Goal: Information Seeking & Learning: Learn about a topic

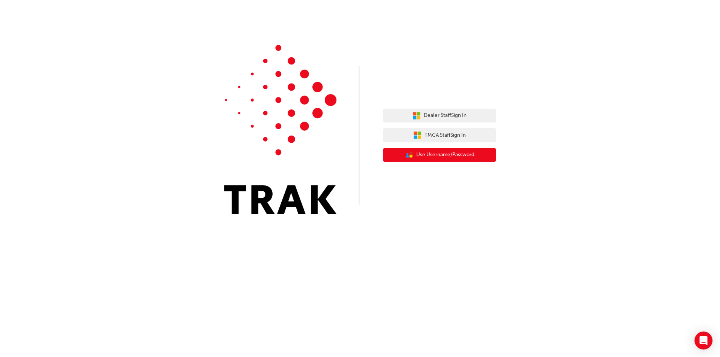
click at [454, 152] on span "Use Username/Password" at bounding box center [445, 155] width 58 height 9
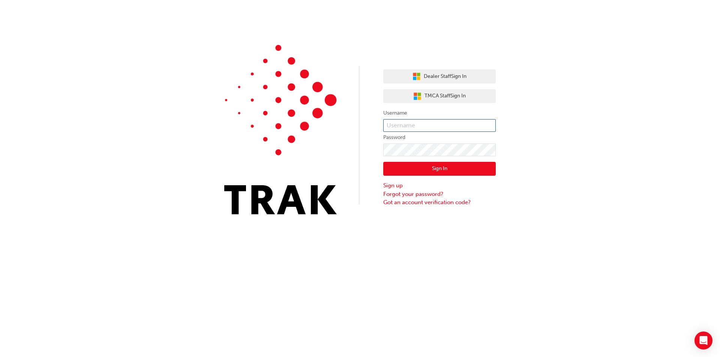
click at [424, 124] on input "text" at bounding box center [439, 125] width 112 height 13
type input "[PERSON_NAME].tristram"
click button "Sign In" at bounding box center [439, 169] width 112 height 14
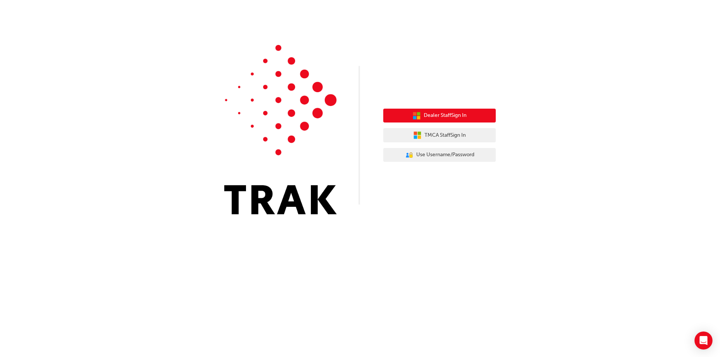
click at [454, 116] on span "Dealer Staff Sign In" at bounding box center [445, 115] width 43 height 9
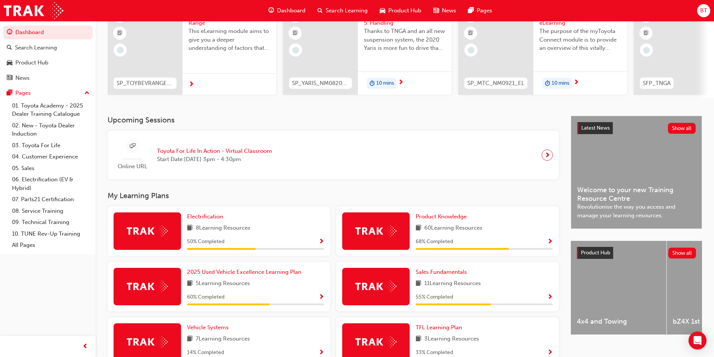
scroll to position [112, 0]
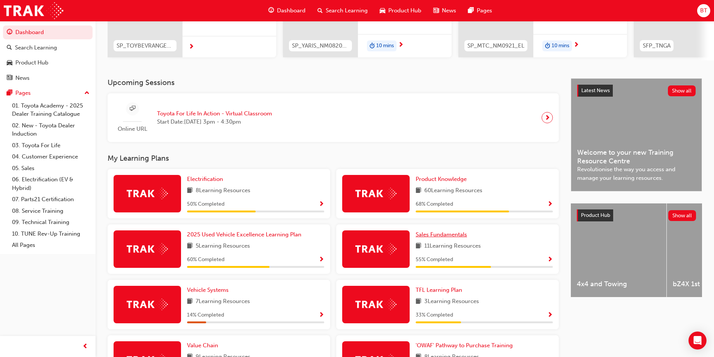
click at [447, 237] on span "Sales Fundamentals" at bounding box center [441, 234] width 51 height 7
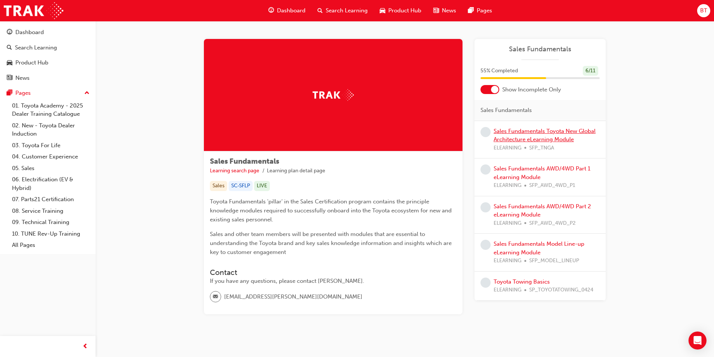
click at [538, 129] on link "Sales Fundamentals Toyota New Global Architecture eLearning Module" at bounding box center [545, 135] width 102 height 15
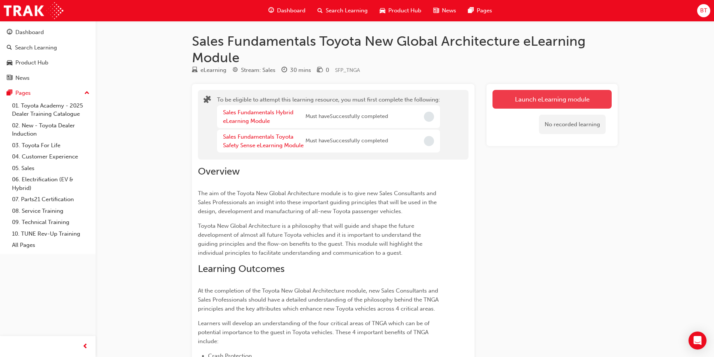
click at [543, 101] on button "Launch eLearning module" at bounding box center [552, 99] width 119 height 19
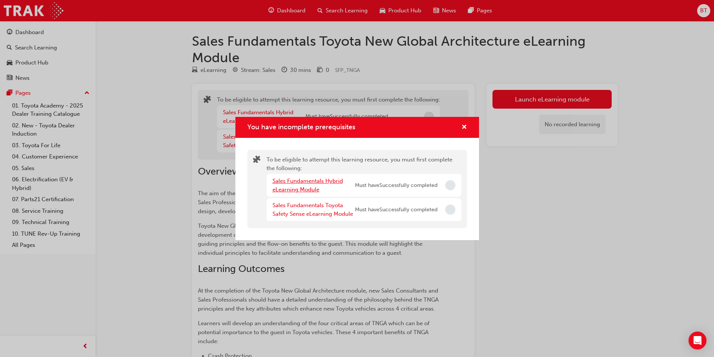
click at [292, 183] on link "Sales Fundamentals Hybrid eLearning Module" at bounding box center [308, 185] width 70 height 15
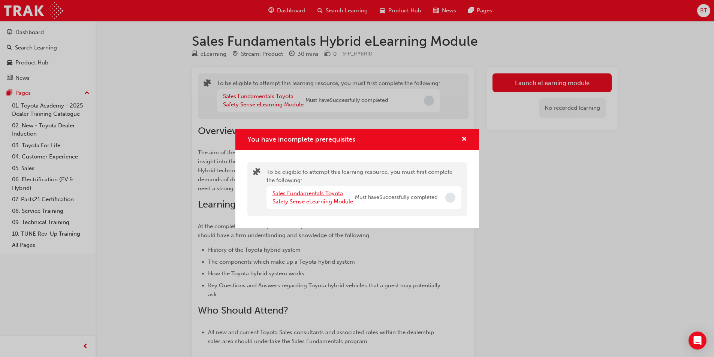
click at [290, 195] on link "Sales Fundamentals Toyota Safety Sense eLearning Module" at bounding box center [313, 197] width 81 height 15
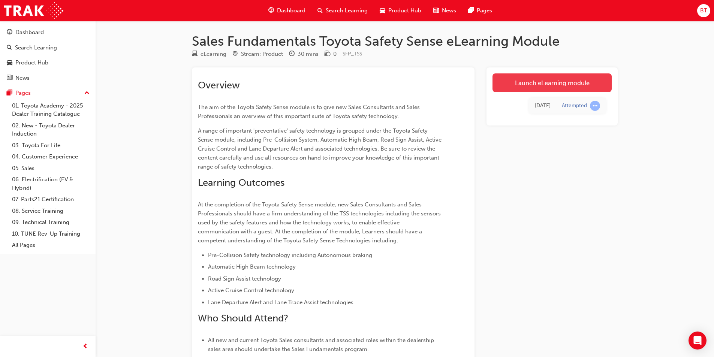
click at [548, 78] on link "Launch eLearning module" at bounding box center [552, 82] width 119 height 19
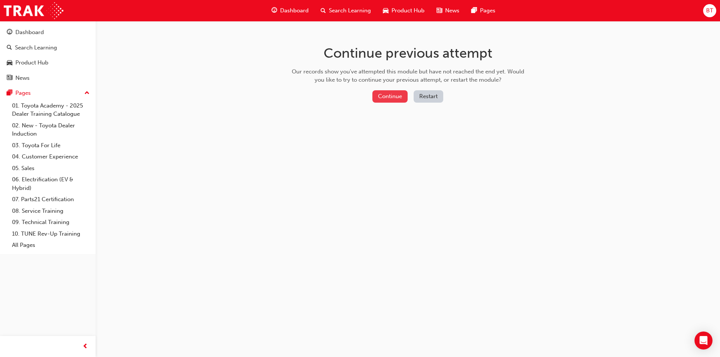
click at [402, 102] on button "Continue" at bounding box center [389, 96] width 35 height 12
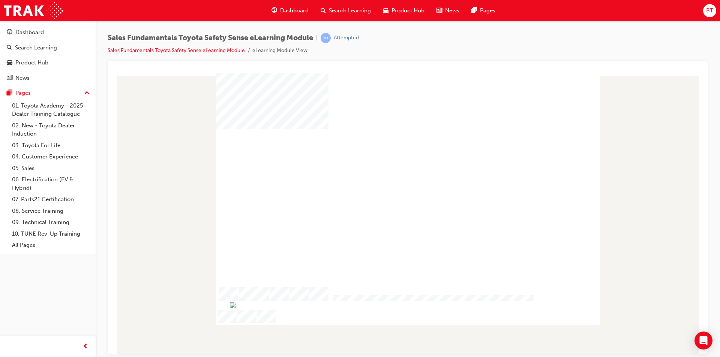
click at [386, 169] on div "play" at bounding box center [386, 169] width 0 height 0
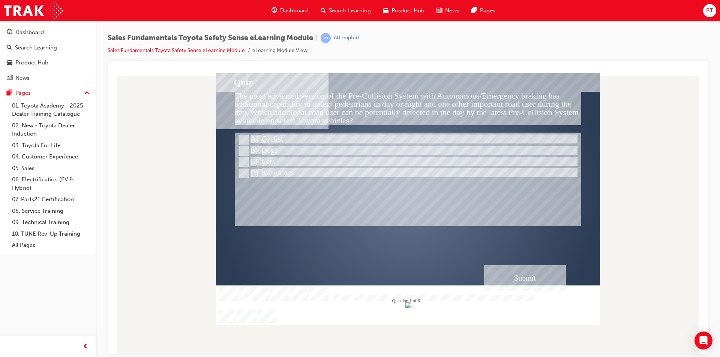
drag, startPoint x: 177, startPoint y: 120, endPoint x: 145, endPoint y: 109, distance: 33.6
click at [145, 109] on div at bounding box center [408, 214] width 588 height 282
drag, startPoint x: 148, startPoint y: 109, endPoint x: 127, endPoint y: 102, distance: 22.1
click at [127, 102] on div at bounding box center [408, 214] width 588 height 282
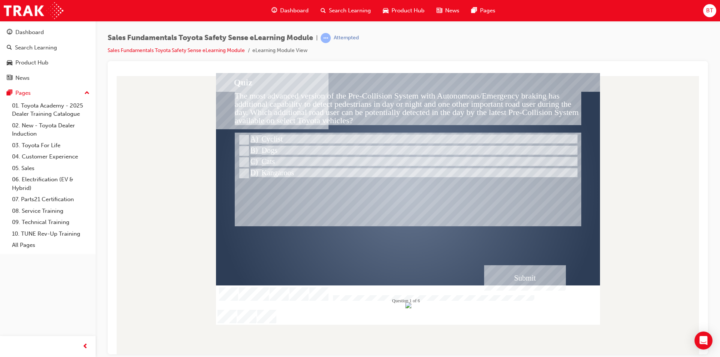
click at [127, 102] on div at bounding box center [408, 214] width 588 height 282
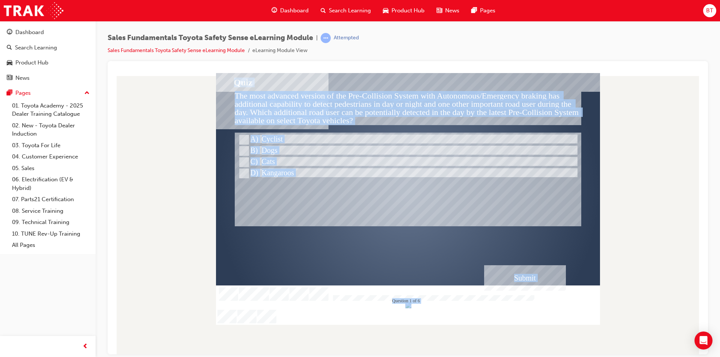
click at [127, 102] on div at bounding box center [408, 214] width 588 height 282
click at [128, 102] on div at bounding box center [408, 214] width 588 height 282
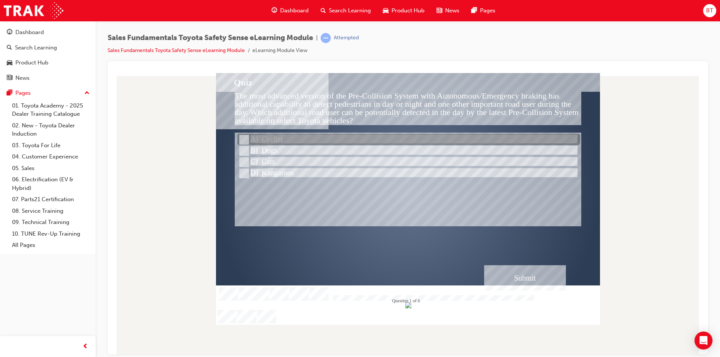
click at [290, 143] on div at bounding box center [408, 139] width 343 height 11
radio input "true"
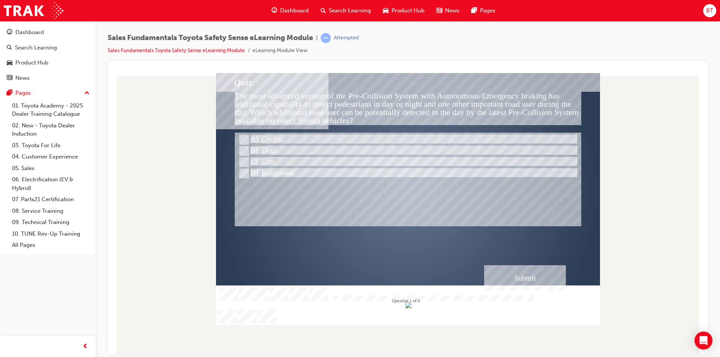
click at [520, 276] on div "Submit" at bounding box center [525, 277] width 82 height 25
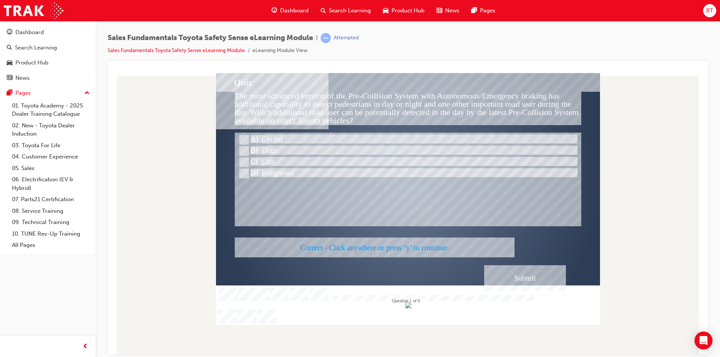
click at [410, 247] on div at bounding box center [408, 199] width 384 height 252
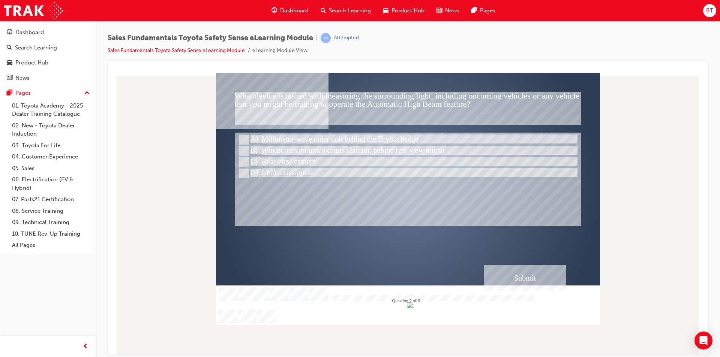
drag, startPoint x: 347, startPoint y: 229, endPoint x: 318, endPoint y: 225, distance: 28.7
click at [318, 225] on div at bounding box center [408, 179] width 346 height 94
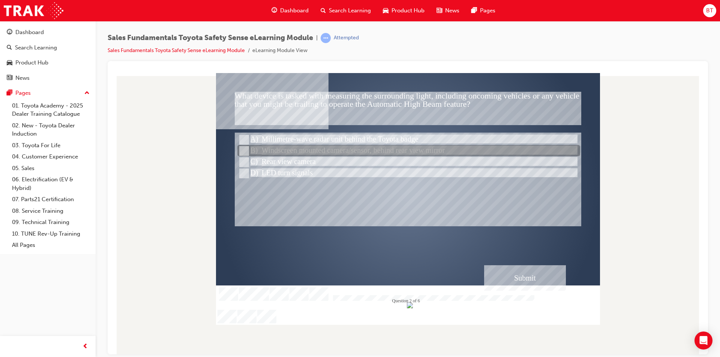
click at [316, 152] on div at bounding box center [408, 150] width 343 height 11
radio input "true"
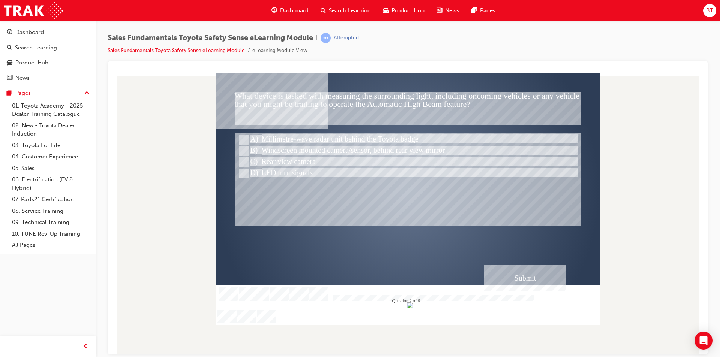
click at [518, 275] on div "Submit" at bounding box center [525, 277] width 82 height 25
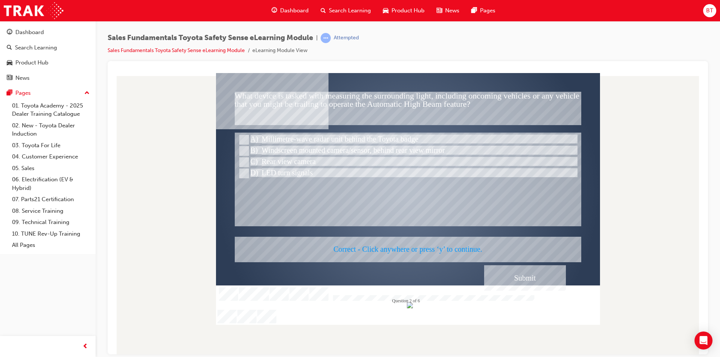
click at [468, 253] on div at bounding box center [408, 199] width 384 height 252
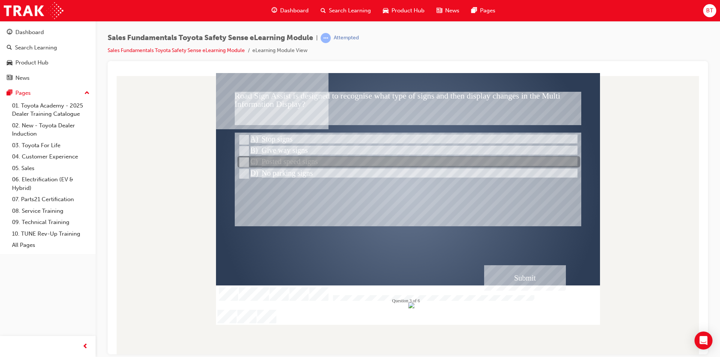
click at [281, 163] on div at bounding box center [408, 162] width 343 height 11
radio input "true"
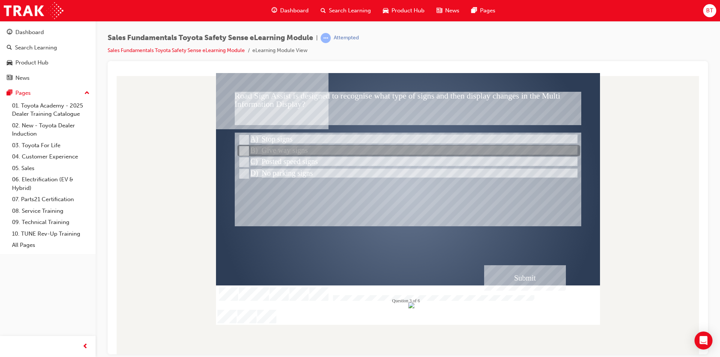
click at [276, 156] on div at bounding box center [408, 150] width 343 height 11
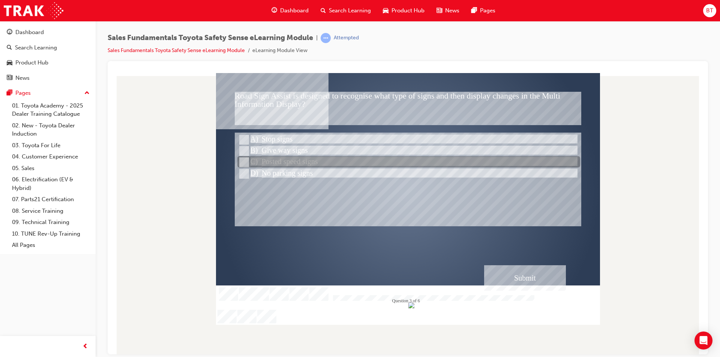
click at [285, 165] on div at bounding box center [408, 162] width 343 height 11
radio input "false"
radio input "true"
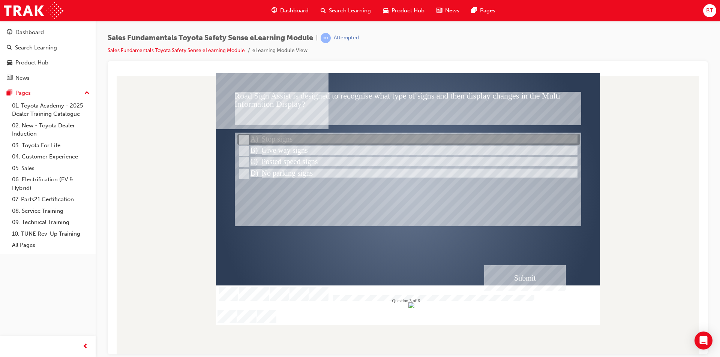
drag, startPoint x: 260, startPoint y: 134, endPoint x: 274, endPoint y: 134, distance: 14.6
click at [263, 134] on div at bounding box center [408, 139] width 343 height 11
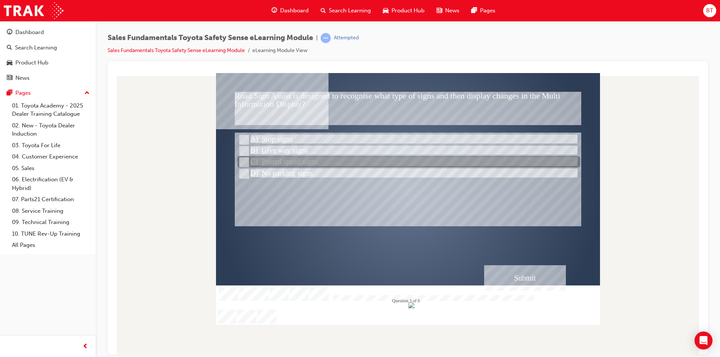
click at [300, 162] on div at bounding box center [408, 162] width 343 height 11
radio input "false"
radio input "true"
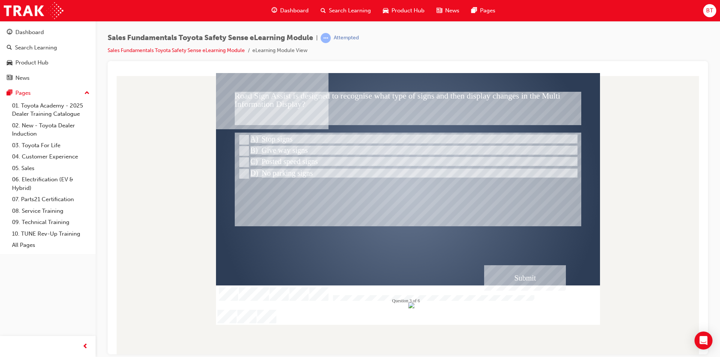
click at [518, 280] on div "Submit" at bounding box center [525, 277] width 82 height 25
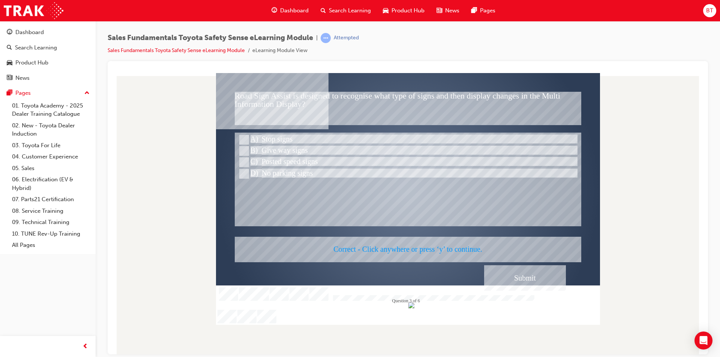
click at [462, 253] on div at bounding box center [408, 199] width 384 height 252
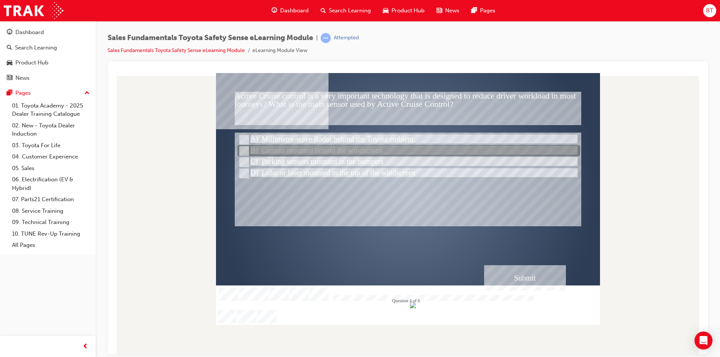
click at [257, 145] on div at bounding box center [408, 150] width 343 height 11
radio input "true"
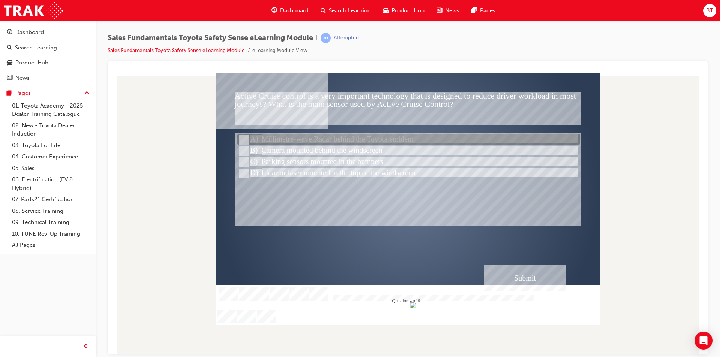
click at [252, 140] on div at bounding box center [408, 139] width 343 height 11
radio input "true"
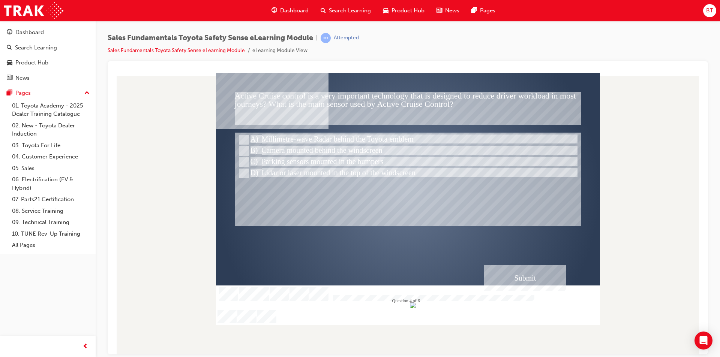
click at [516, 281] on div "Submit" at bounding box center [525, 277] width 82 height 25
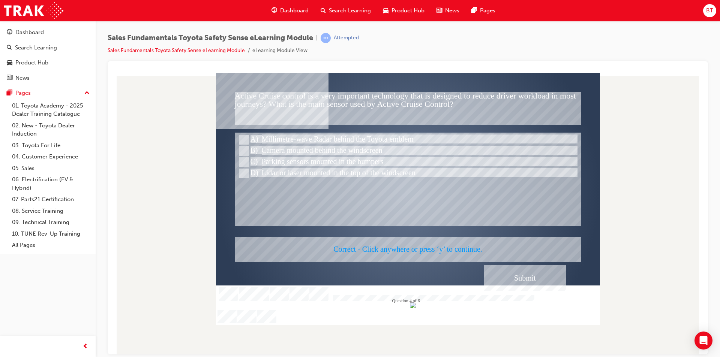
click at [439, 252] on div at bounding box center [408, 199] width 384 height 252
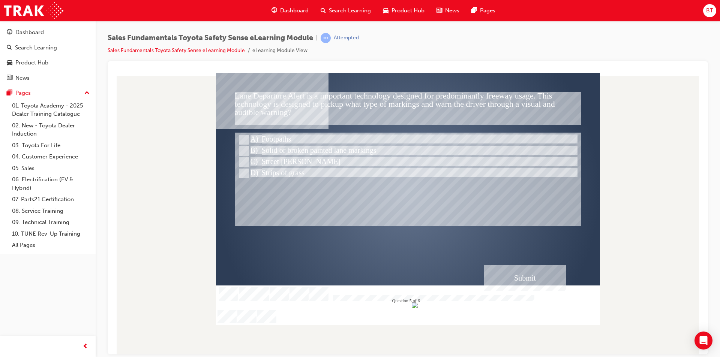
drag, startPoint x: 169, startPoint y: 147, endPoint x: 159, endPoint y: 146, distance: 9.4
click at [159, 146] on div at bounding box center [408, 214] width 588 height 282
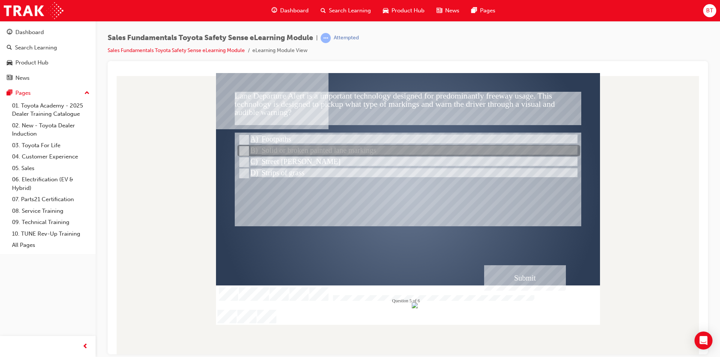
click at [276, 155] on div at bounding box center [408, 150] width 343 height 11
radio input "true"
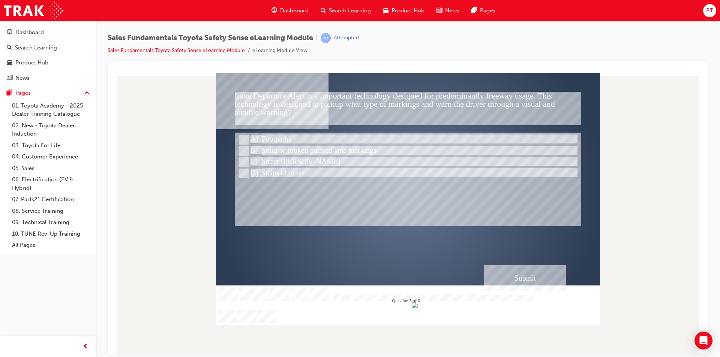
click at [526, 286] on div "Submit" at bounding box center [525, 277] width 82 height 25
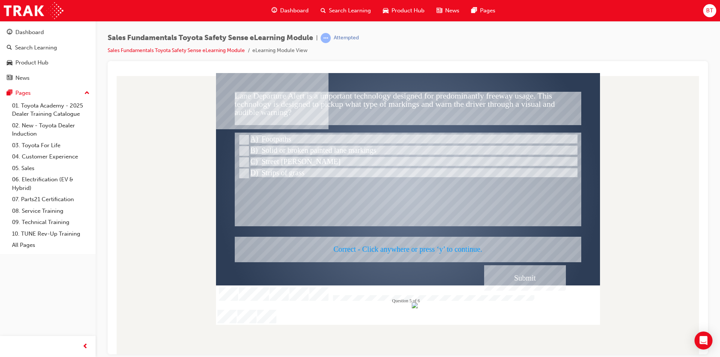
click at [413, 246] on div at bounding box center [408, 199] width 384 height 252
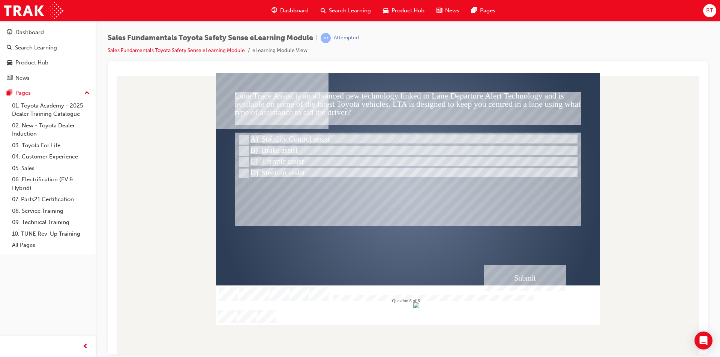
drag, startPoint x: 187, startPoint y: 172, endPoint x: 181, endPoint y: 168, distance: 7.3
click at [181, 168] on div at bounding box center [408, 214] width 588 height 282
click at [199, 174] on div at bounding box center [408, 214] width 588 height 282
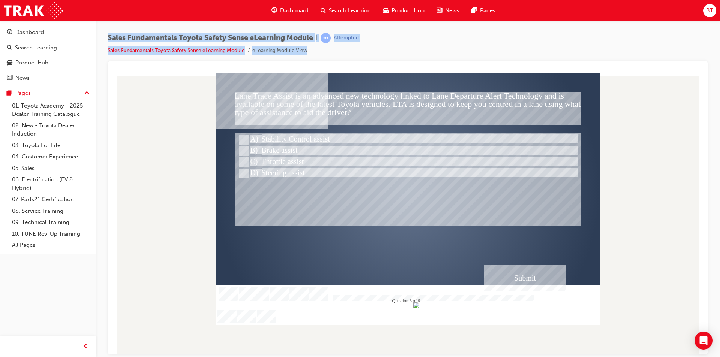
drag, startPoint x: 44, startPoint y: -33, endPoint x: 0, endPoint y: -6, distance: 51.6
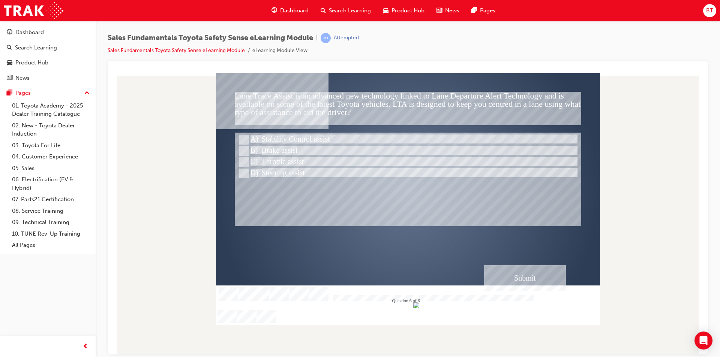
click at [404, 103] on div at bounding box center [408, 190] width 384 height 216
click at [405, 100] on div at bounding box center [408, 190] width 384 height 216
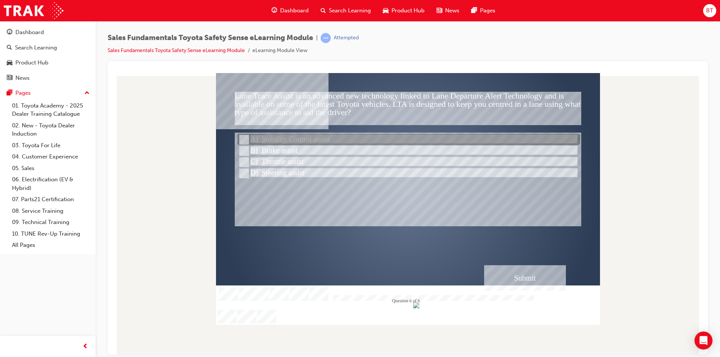
click at [299, 139] on div at bounding box center [408, 139] width 343 height 11
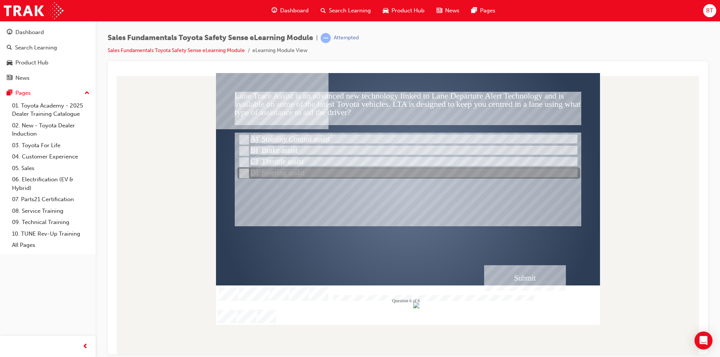
click at [289, 174] on div at bounding box center [408, 173] width 343 height 11
radio input "false"
radio input "true"
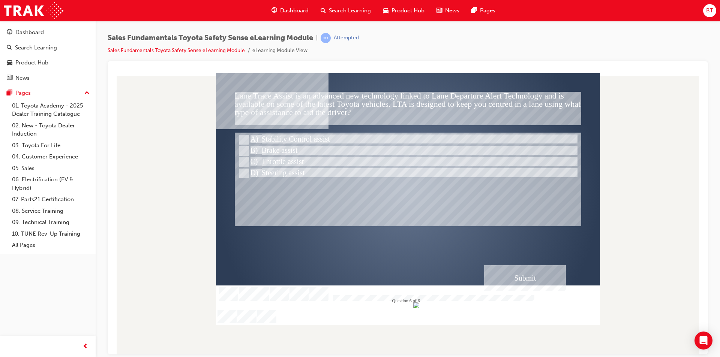
click at [555, 277] on div "Submit" at bounding box center [525, 277] width 82 height 25
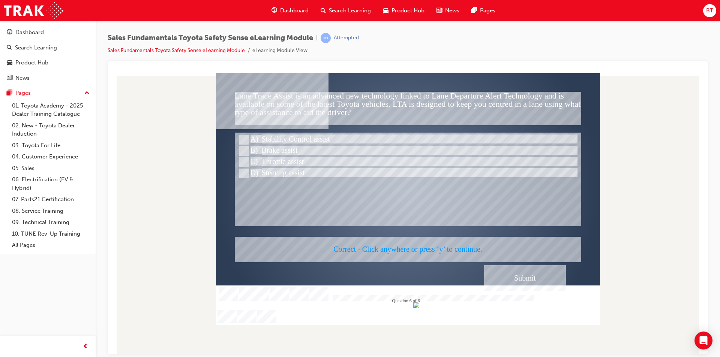
click at [425, 246] on div at bounding box center [408, 199] width 384 height 252
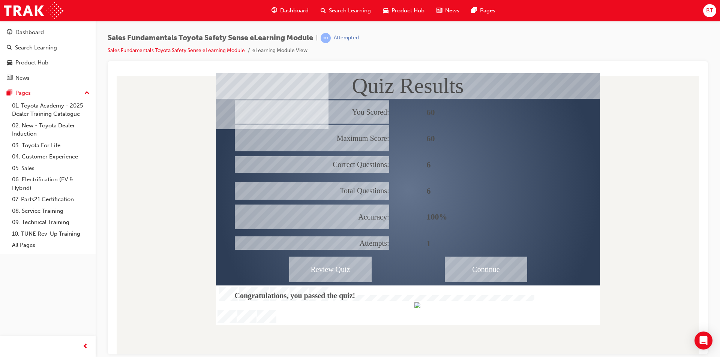
click at [467, 275] on div "Continue" at bounding box center [486, 268] width 82 height 25
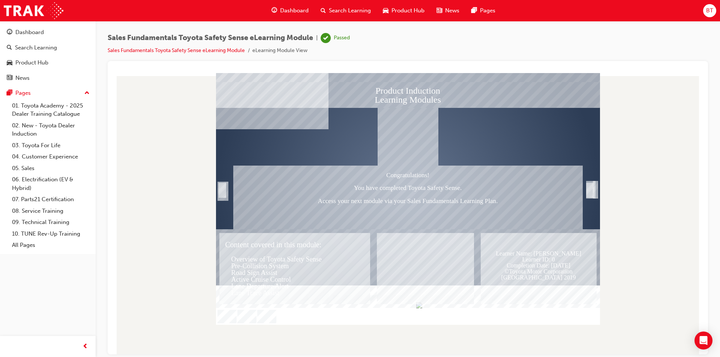
drag, startPoint x: 458, startPoint y: 212, endPoint x: 453, endPoint y: 215, distance: 6.4
drag, startPoint x: 453, startPoint y: 215, endPoint x: 423, endPoint y: 214, distance: 29.6
click at [423, 214] on div "Congratulations! You have completed Toyota Safety Sense. Access your next modul…" at bounding box center [407, 197] width 349 height 64
drag, startPoint x: 460, startPoint y: 213, endPoint x: 363, endPoint y: 169, distance: 106.9
click at [363, 169] on div "Congratulations! You have completed Toyota Safety Sense. Access your next modul…" at bounding box center [407, 197] width 349 height 64
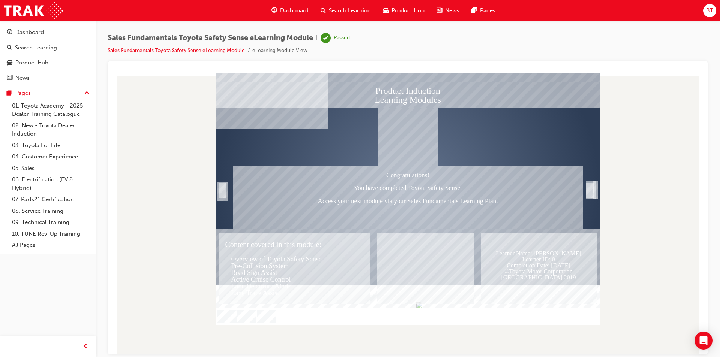
drag, startPoint x: 423, startPoint y: 184, endPoint x: 369, endPoint y: 185, distance: 53.2
click at [369, 185] on div "Congratulations! You have completed Toyota Safety Sense. Access your next modul…" at bounding box center [407, 197] width 349 height 64
click at [525, 210] on div "Congratulations! You have completed Toyota Safety Sense. Access your next modul…" at bounding box center [407, 197] width 349 height 64
click at [594, 192] on div at bounding box center [408, 190] width 384 height 216
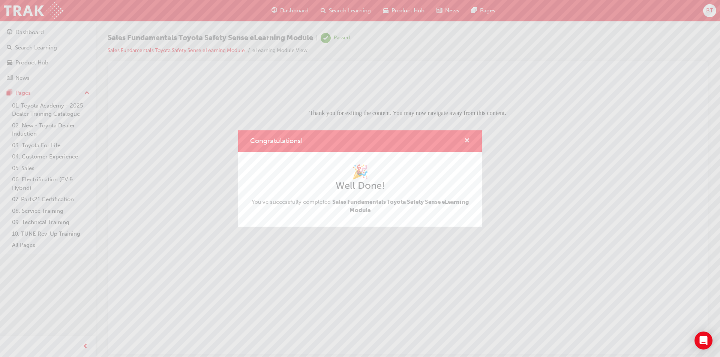
click at [466, 138] on span "cross-icon" at bounding box center [467, 141] width 6 height 7
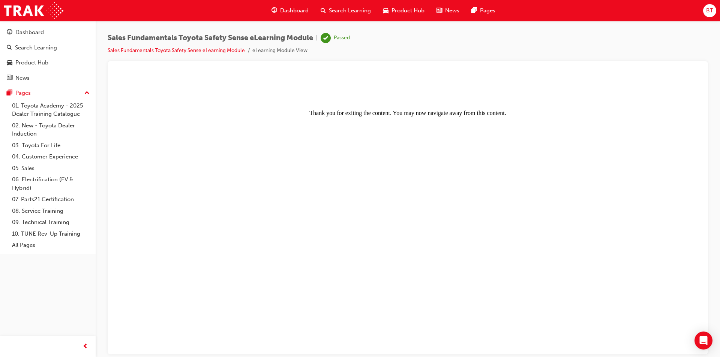
click at [291, 7] on span "Dashboard" at bounding box center [294, 10] width 28 height 9
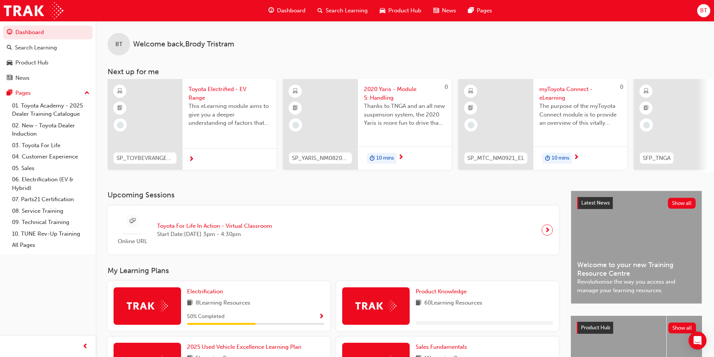
scroll to position [37, 0]
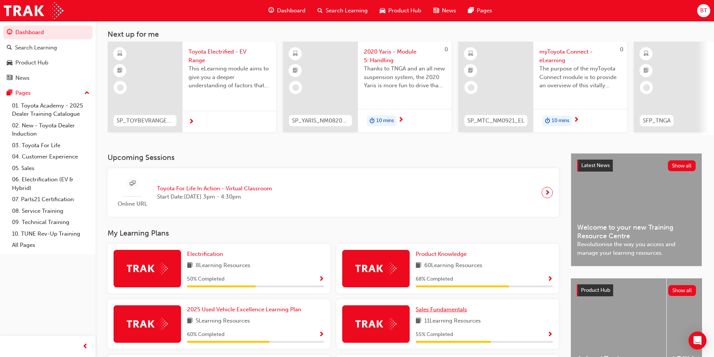
click at [443, 310] on span "Sales Fundamentals" at bounding box center [441, 309] width 51 height 7
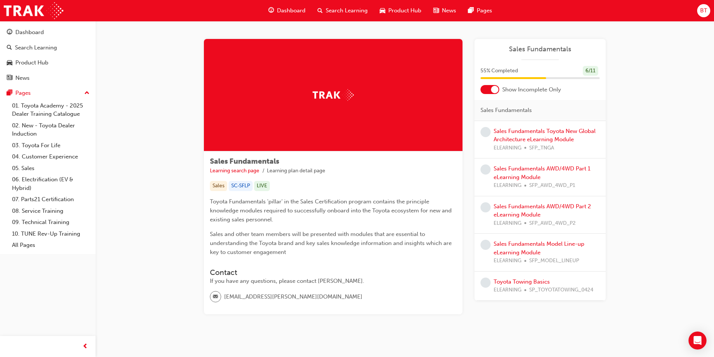
click at [524, 135] on div "Sales Fundamentals Toyota New Global Architecture eLearning Module ELEARNING SF…" at bounding box center [547, 139] width 106 height 25
click at [523, 133] on link "Sales Fundamentals Toyota New Global Architecture eLearning Module" at bounding box center [545, 135] width 102 height 15
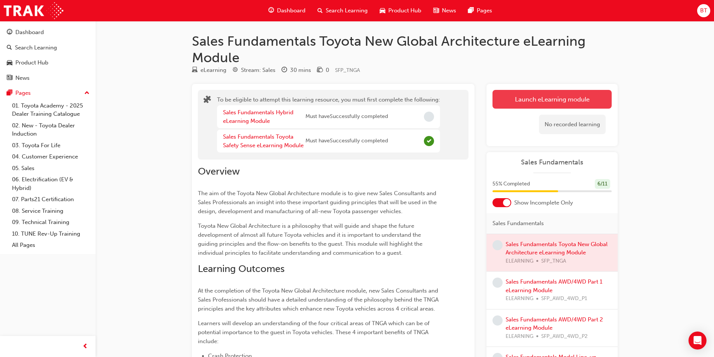
click at [541, 102] on button "Launch eLearning module" at bounding box center [552, 99] width 119 height 19
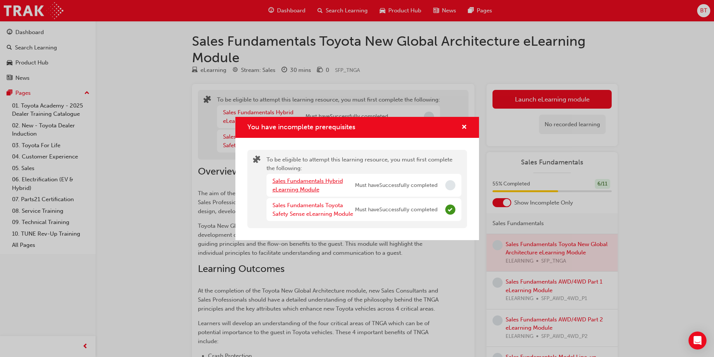
click at [309, 178] on link "Sales Fundamentals Hybrid eLearning Module" at bounding box center [308, 185] width 70 height 15
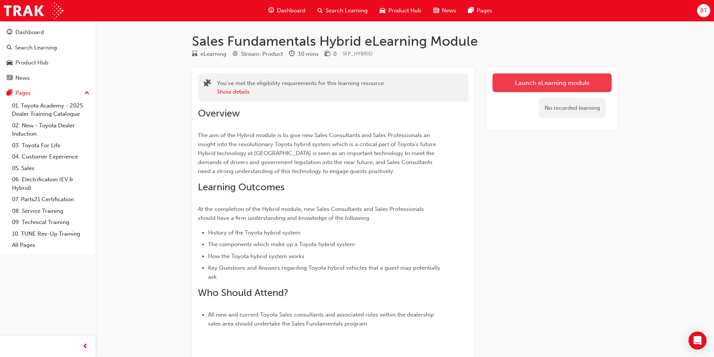
click at [545, 84] on link "Launch eLearning module" at bounding box center [552, 82] width 119 height 19
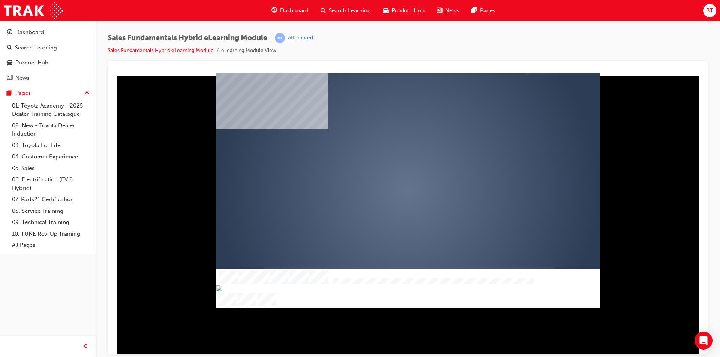
click at [386, 169] on div "play" at bounding box center [386, 169] width 0 height 0
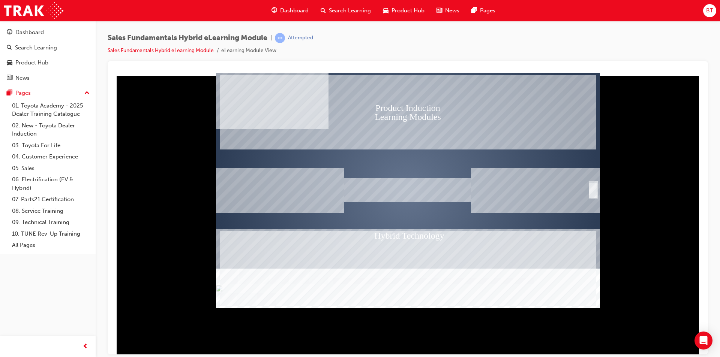
click at [590, 193] on div "SmartShape" at bounding box center [592, 190] width 7 height 15
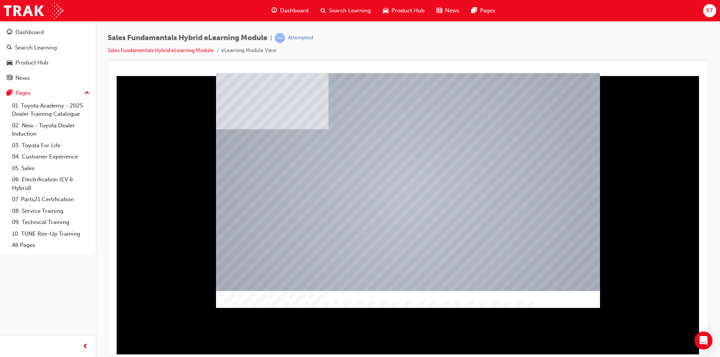
click at [367, 169] on div at bounding box center [408, 190] width 384 height 216
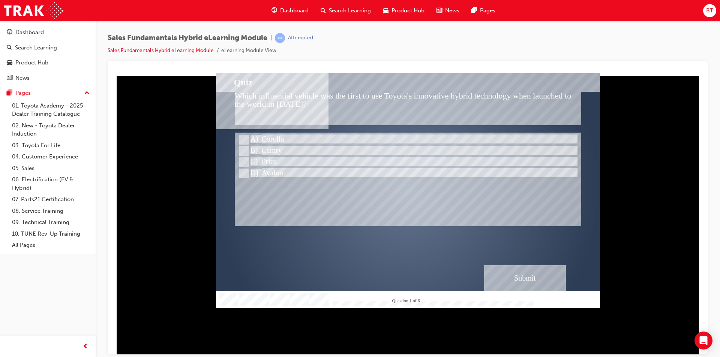
drag, startPoint x: 412, startPoint y: 100, endPoint x: 394, endPoint y: 96, distance: 18.9
click at [394, 96] on div "Which influential vehicle was the first to use Toyota's innovative hybrid techn…" at bounding box center [408, 107] width 346 height 33
drag, startPoint x: 394, startPoint y: 96, endPoint x: 350, endPoint y: 96, distance: 43.5
click at [350, 96] on div "Which influential vehicle was the first to use Toyota's innovative hybrid techn…" at bounding box center [408, 107] width 346 height 33
click at [354, 94] on div "Which influential vehicle was the first to use Toyota's innovative hybrid techn…" at bounding box center [408, 107] width 346 height 33
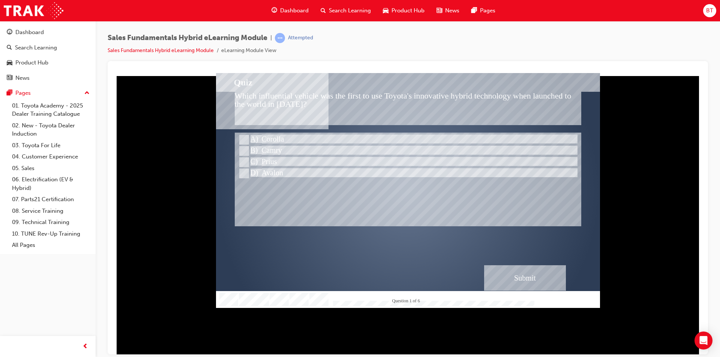
click at [354, 94] on div "Which influential vehicle was the first to use Toyota's innovative hybrid techn…" at bounding box center [408, 107] width 346 height 33
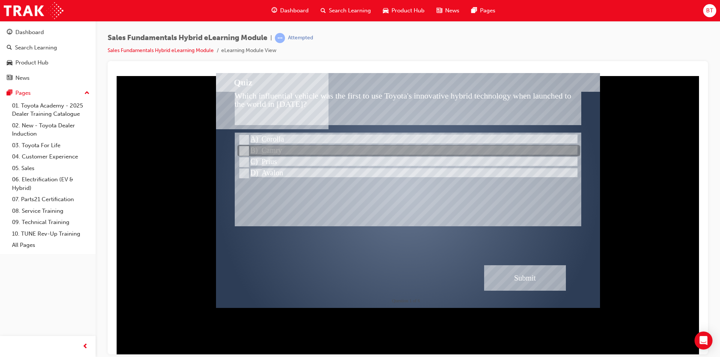
click at [285, 151] on div at bounding box center [408, 150] width 343 height 11
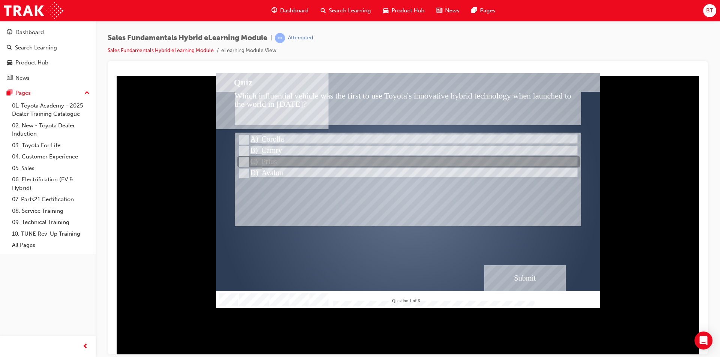
click at [279, 159] on div at bounding box center [408, 162] width 343 height 11
radio input "false"
radio input "true"
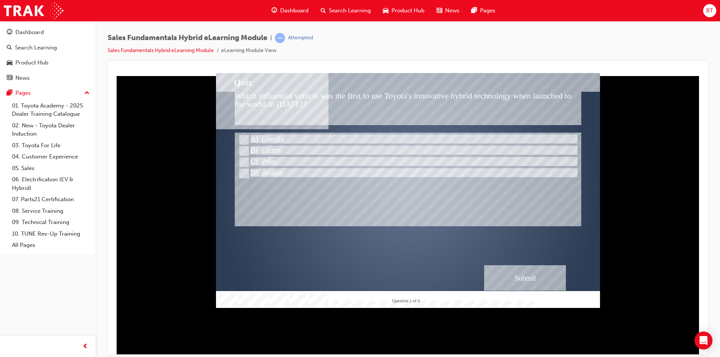
click at [534, 267] on div "Submit" at bounding box center [525, 277] width 82 height 25
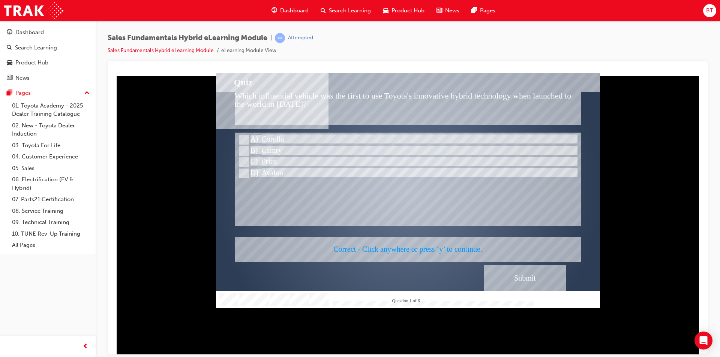
click at [435, 251] on div at bounding box center [408, 190] width 384 height 235
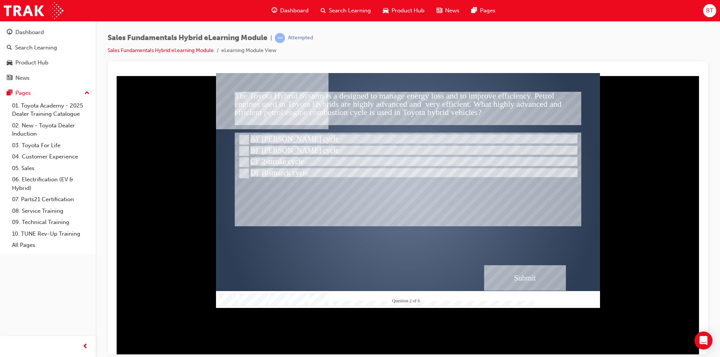
drag, startPoint x: 345, startPoint y: 105, endPoint x: 327, endPoint y: 104, distance: 18.4
click at [327, 104] on div "The Toyota Hybrid System is a designed to manage energy loss and to improve eff…" at bounding box center [408, 107] width 346 height 33
drag, startPoint x: 350, startPoint y: 104, endPoint x: 326, endPoint y: 100, distance: 24.3
click at [326, 100] on div "The Toyota Hybrid System is a designed to manage energy loss and to improve eff…" at bounding box center [408, 107] width 346 height 33
click at [327, 99] on div "The Toyota Hybrid System is a designed to manage energy loss and to improve eff…" at bounding box center [408, 107] width 346 height 33
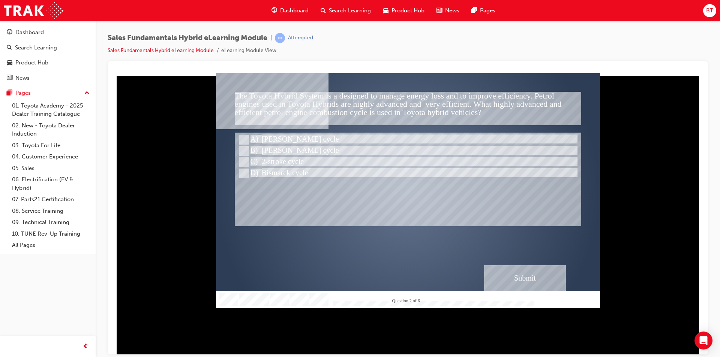
click at [327, 99] on div "The Toyota Hybrid System is a designed to manage energy loss and to improve eff…" at bounding box center [408, 107] width 346 height 33
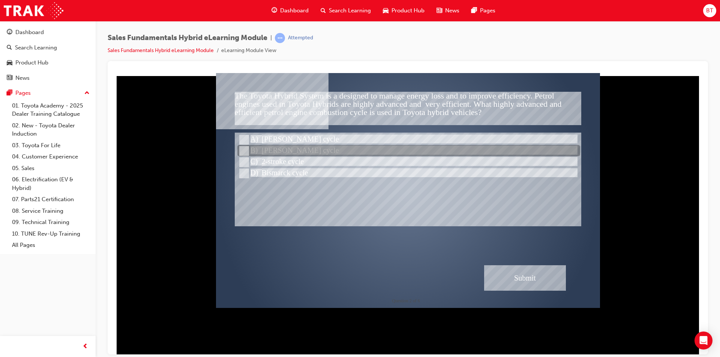
click at [326, 153] on div at bounding box center [408, 150] width 343 height 11
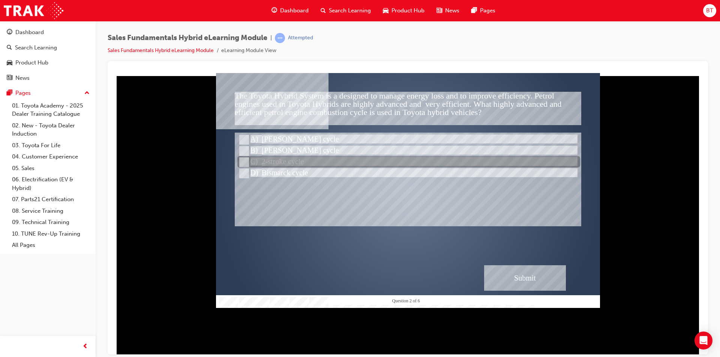
click at [324, 159] on div at bounding box center [408, 162] width 343 height 11
radio input "false"
radio input "true"
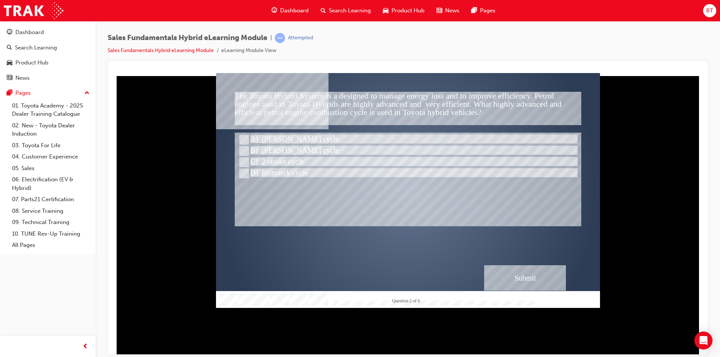
click at [538, 271] on div "Submit" at bounding box center [525, 277] width 82 height 25
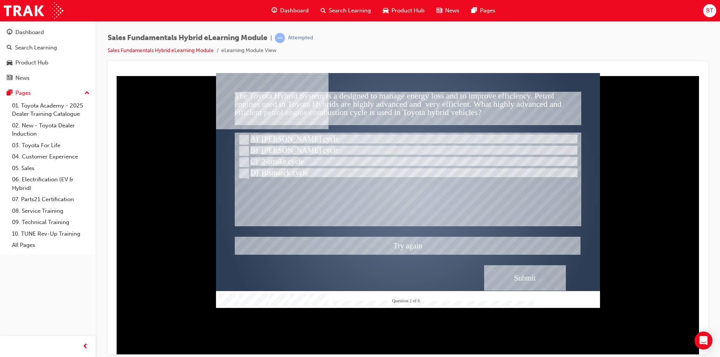
click at [262, 149] on div at bounding box center [408, 190] width 384 height 235
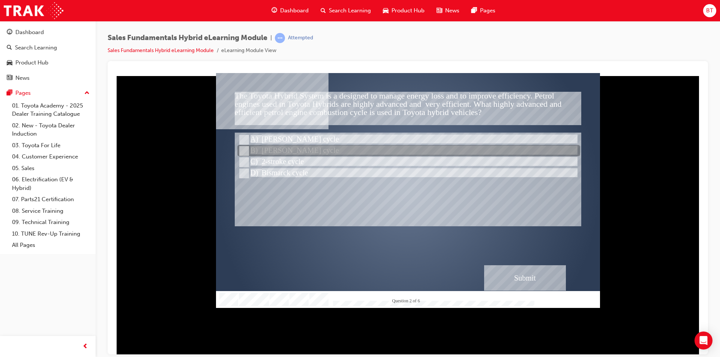
click at [261, 153] on div at bounding box center [408, 150] width 343 height 11
radio input "true"
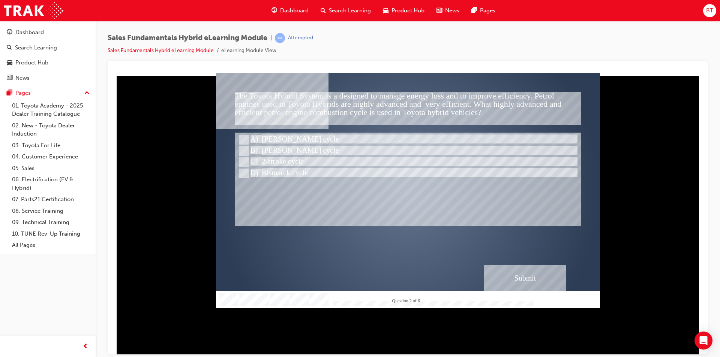
click at [514, 274] on div "Submit" at bounding box center [525, 277] width 82 height 25
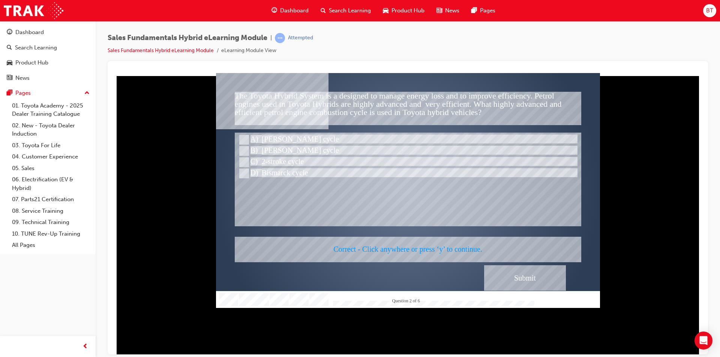
click at [413, 251] on div at bounding box center [408, 190] width 384 height 235
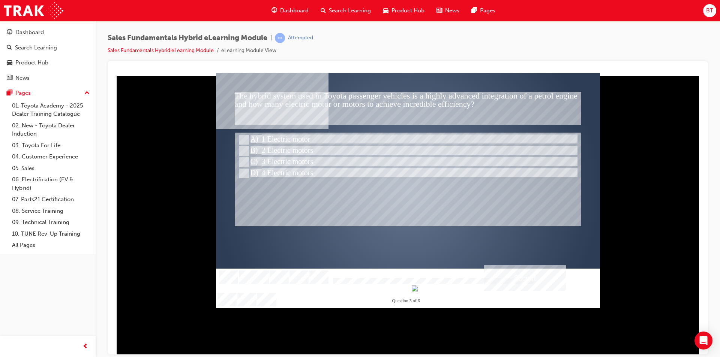
drag, startPoint x: 167, startPoint y: 141, endPoint x: 141, endPoint y: 141, distance: 26.2
click at [141, 141] on div at bounding box center [408, 214] width 588 height 282
click at [149, 142] on div at bounding box center [408, 214] width 588 height 282
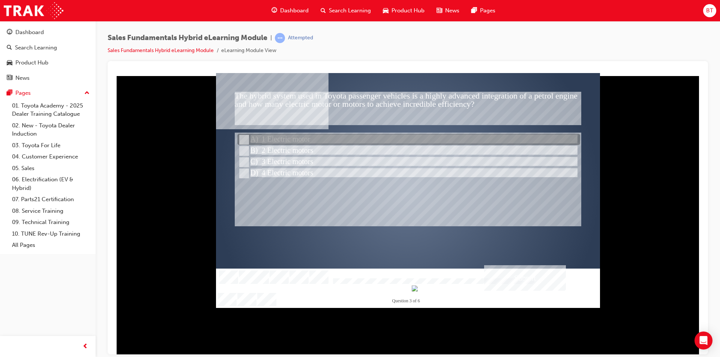
click at [291, 138] on div at bounding box center [408, 139] width 343 height 11
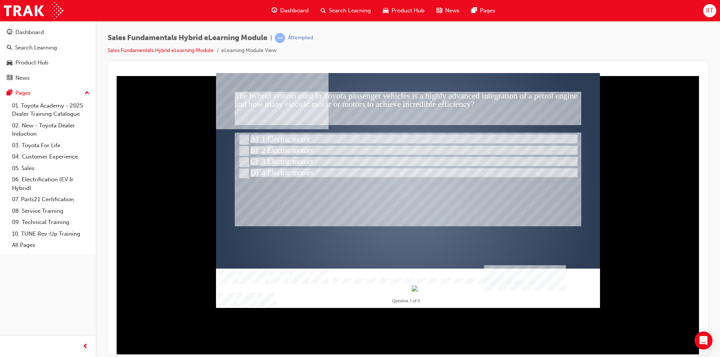
click at [531, 283] on div "Submit" at bounding box center [525, 277] width 82 height 25
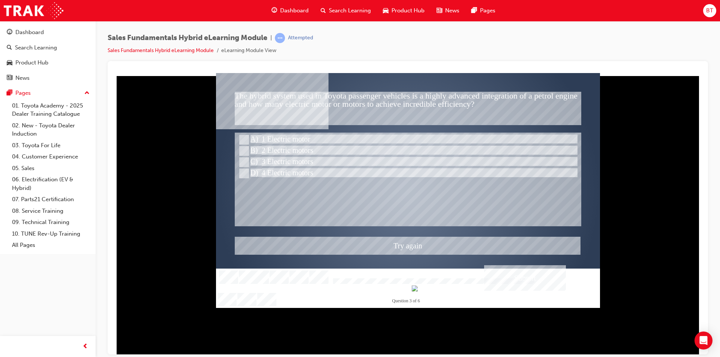
click at [277, 149] on div at bounding box center [408, 190] width 384 height 235
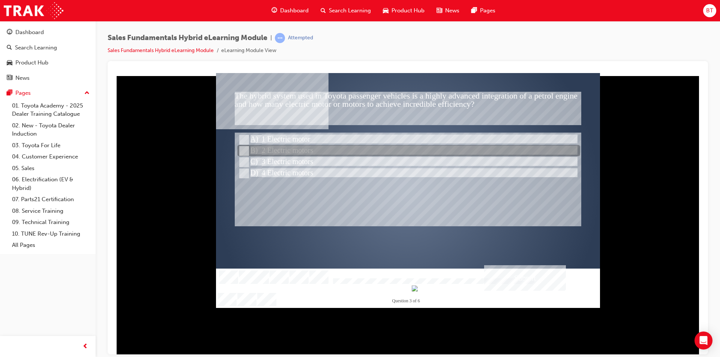
drag, startPoint x: 288, startPoint y: 147, endPoint x: 307, endPoint y: 154, distance: 19.8
click at [289, 147] on div at bounding box center [408, 150] width 343 height 11
radio input "false"
radio input "true"
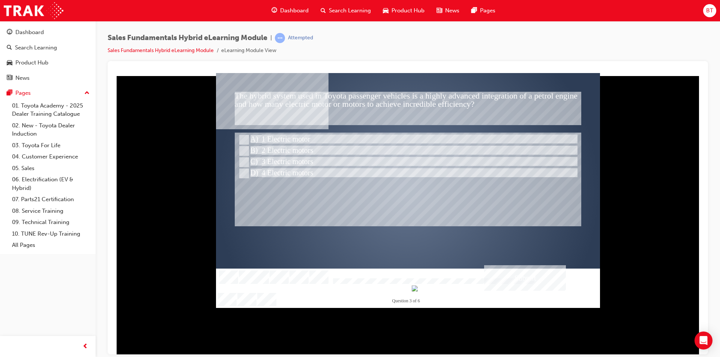
click at [503, 271] on div "Submit" at bounding box center [525, 277] width 82 height 25
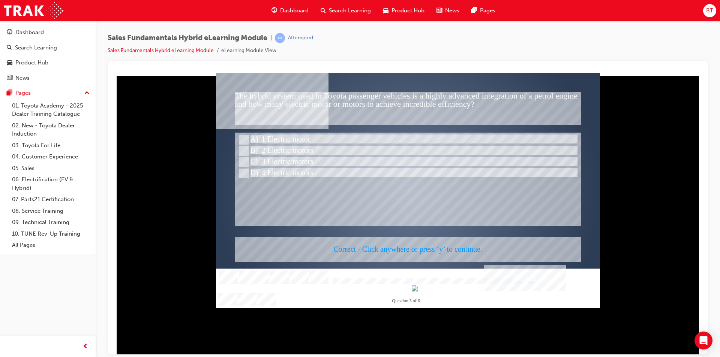
click at [394, 248] on div at bounding box center [408, 190] width 384 height 235
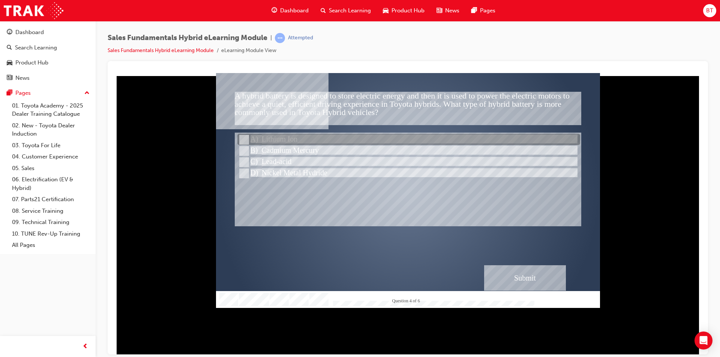
click at [300, 141] on div at bounding box center [408, 139] width 343 height 11
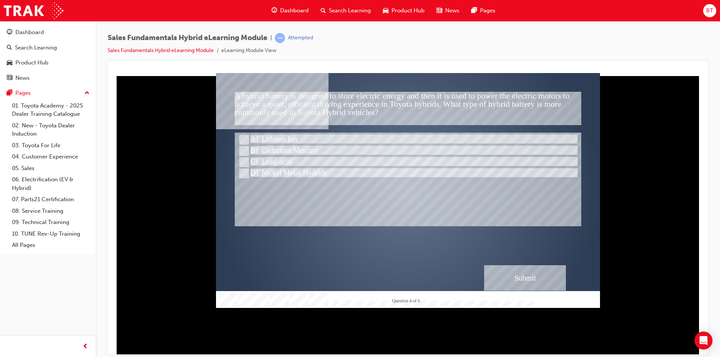
click at [495, 270] on div "Submit" at bounding box center [525, 277] width 82 height 25
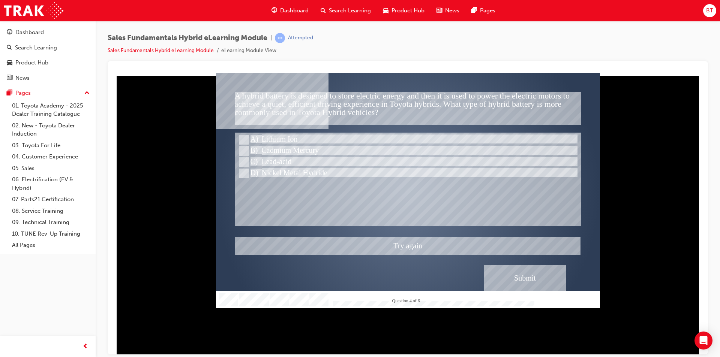
click at [300, 162] on div at bounding box center [408, 190] width 384 height 235
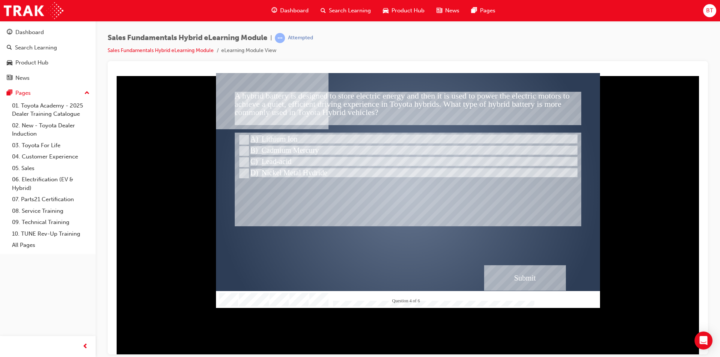
click at [327, 180] on div at bounding box center [408, 179] width 346 height 94
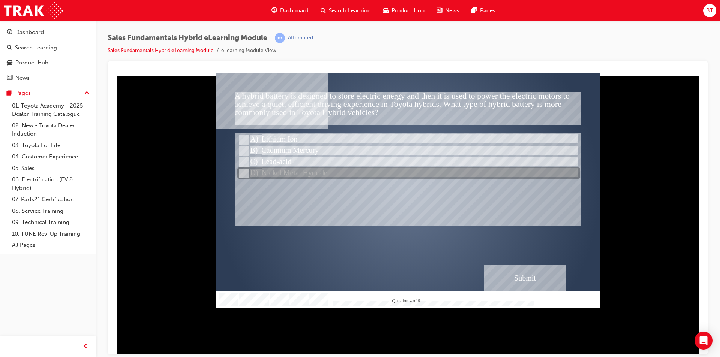
click at [318, 172] on div at bounding box center [408, 173] width 343 height 11
radio input "false"
radio input "true"
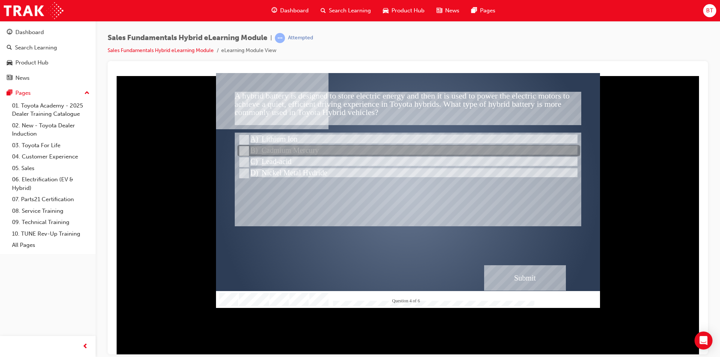
click at [316, 153] on div at bounding box center [408, 150] width 343 height 11
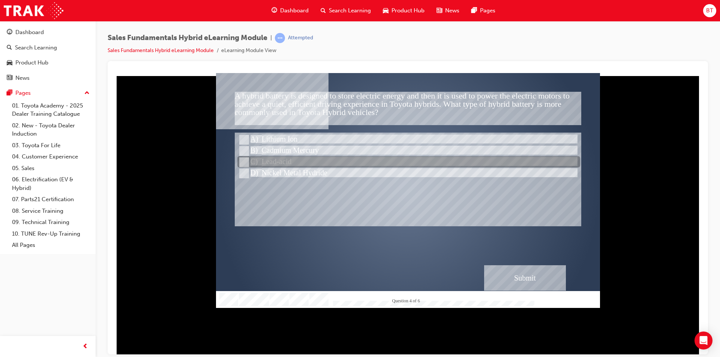
click at [320, 163] on div at bounding box center [408, 162] width 343 height 11
radio input "false"
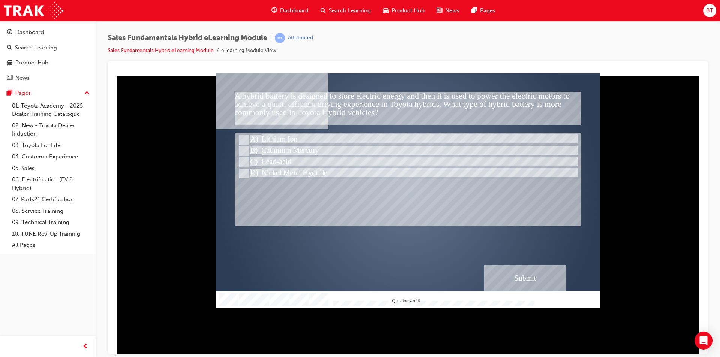
click at [499, 281] on div "Submit" at bounding box center [525, 277] width 82 height 25
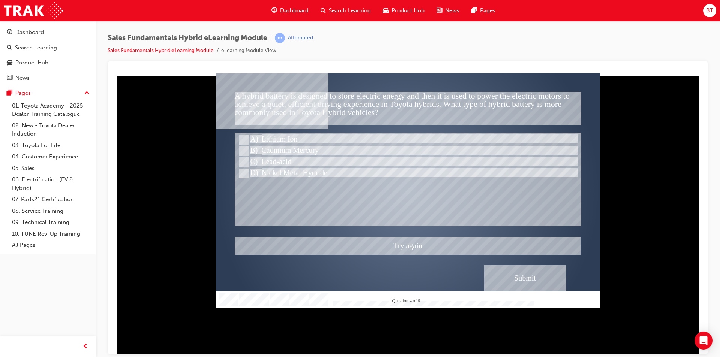
click at [274, 177] on div at bounding box center [408, 190] width 384 height 235
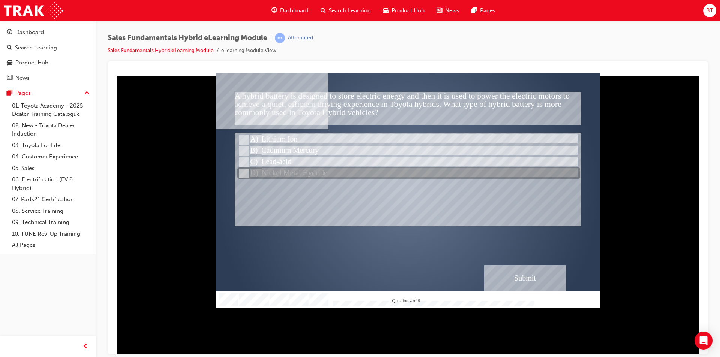
click at [321, 178] on div at bounding box center [408, 173] width 343 height 11
radio input "false"
radio input "true"
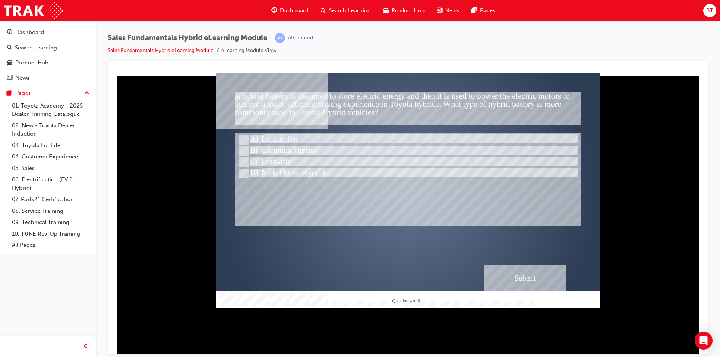
click at [508, 270] on div "Submit" at bounding box center [525, 277] width 82 height 25
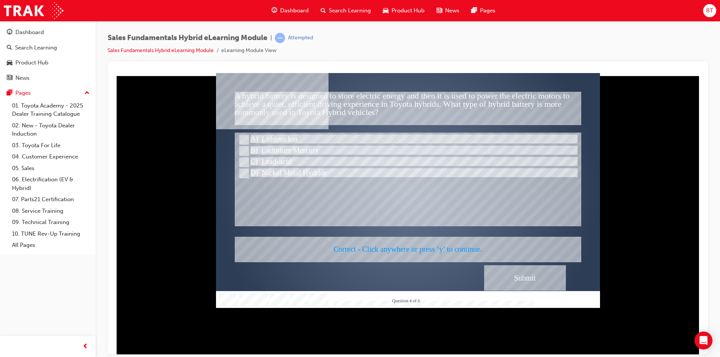
click at [387, 244] on div at bounding box center [408, 190] width 384 height 235
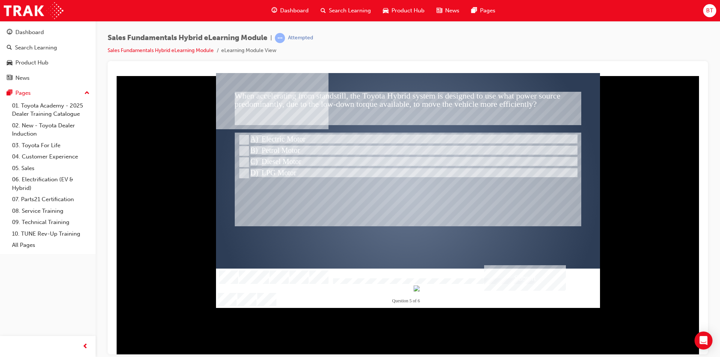
drag, startPoint x: 359, startPoint y: 276, endPoint x: 317, endPoint y: 266, distance: 43.6
click at [317, 266] on div "<<" at bounding box center [292, 277] width 82 height 25
click at [314, 249] on div "Correct - Click anywhere or press ‘y’ to continue." at bounding box center [408, 249] width 346 height 25
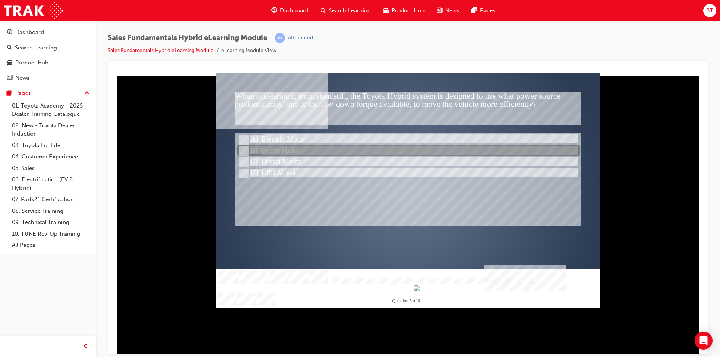
click at [292, 147] on div at bounding box center [408, 150] width 343 height 11
radio input "true"
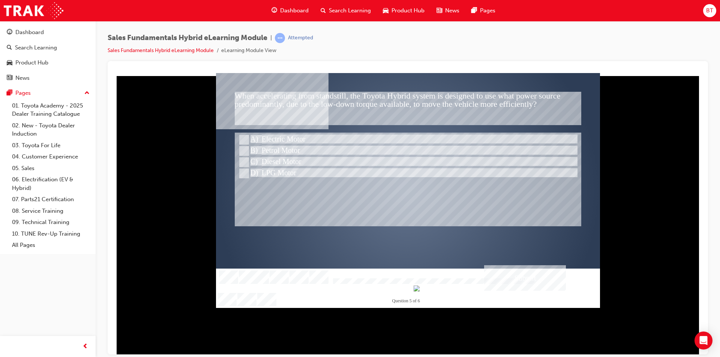
click at [556, 276] on div "Submit" at bounding box center [525, 277] width 82 height 25
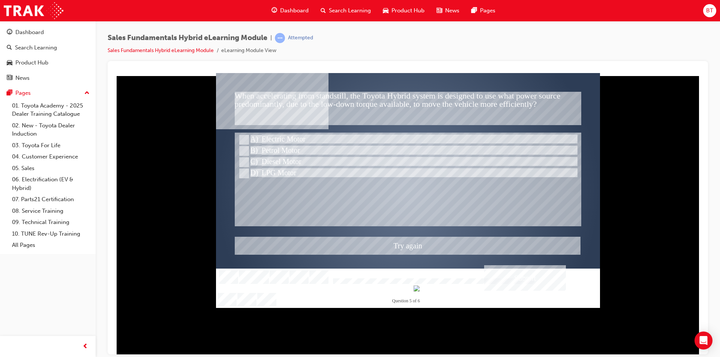
click at [283, 133] on div at bounding box center [408, 190] width 384 height 235
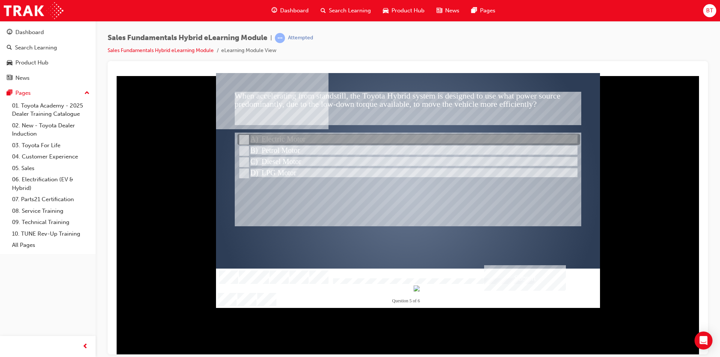
click at [295, 137] on div at bounding box center [408, 139] width 343 height 11
radio input "true"
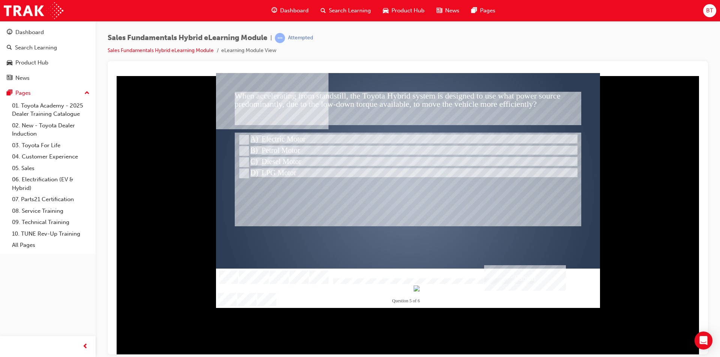
click at [521, 279] on div "Submit" at bounding box center [525, 277] width 82 height 25
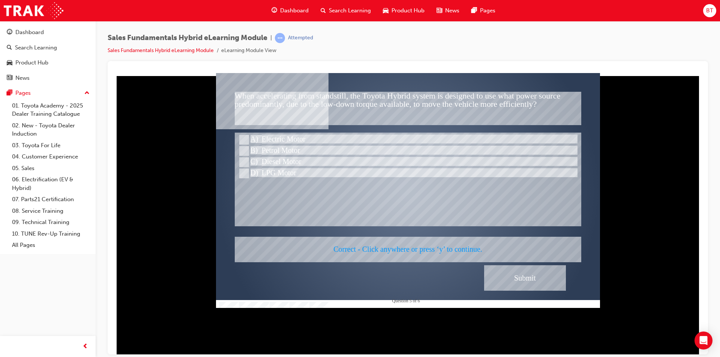
click at [426, 250] on div at bounding box center [408, 190] width 384 height 235
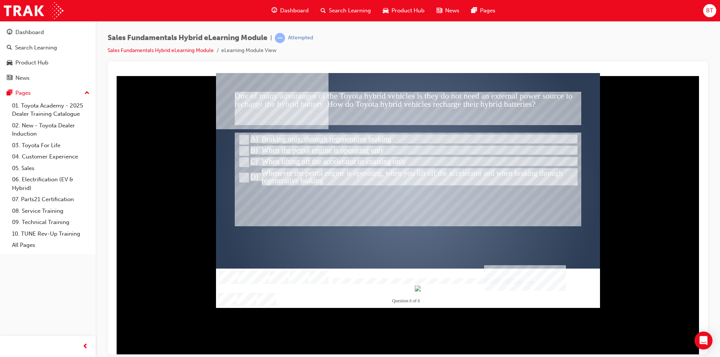
drag, startPoint x: 426, startPoint y: 250, endPoint x: 365, endPoint y: 242, distance: 61.9
click at [365, 242] on div "Correct - Click anywhere or press ‘y’ to continue." at bounding box center [408, 249] width 346 height 25
click at [187, 217] on div at bounding box center [408, 214] width 588 height 282
click at [280, 253] on div "Correct - Click anywhere or press ‘y’ to continue." at bounding box center [408, 249] width 346 height 25
click at [268, 238] on div "Correct - Click anywhere or press ‘y’ to continue." at bounding box center [408, 249] width 346 height 25
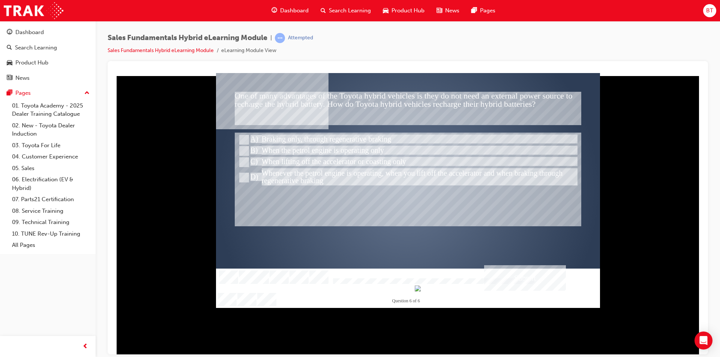
click at [268, 238] on div "Correct - Click anywhere or press ‘y’ to continue." at bounding box center [408, 249] width 346 height 25
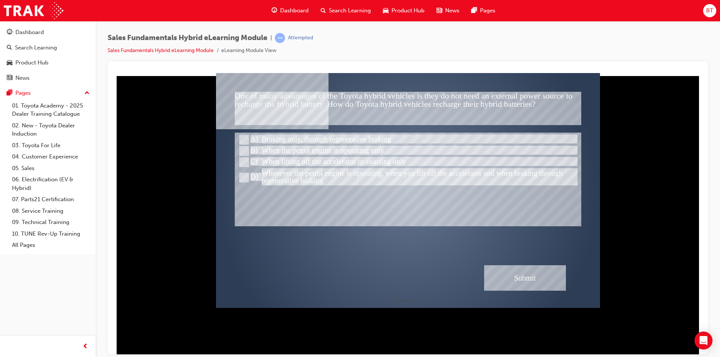
click at [268, 238] on div "Correct - Click anywhere or press ‘y’ to continue." at bounding box center [408, 249] width 346 height 25
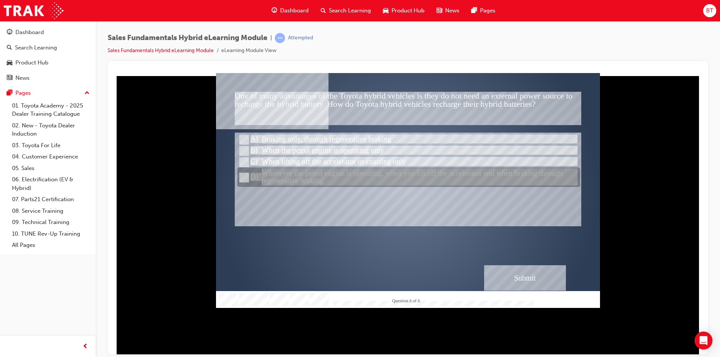
click at [327, 181] on div at bounding box center [408, 177] width 343 height 19
radio input "true"
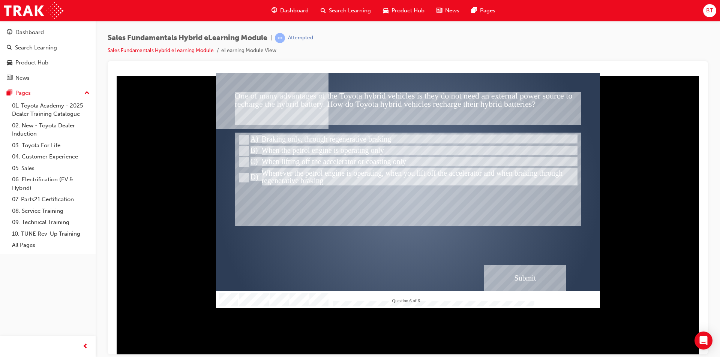
click at [523, 282] on div "Submit" at bounding box center [525, 277] width 82 height 25
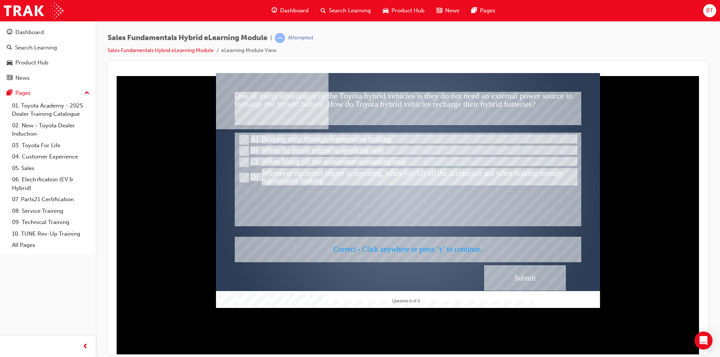
click at [450, 252] on div at bounding box center [408, 190] width 384 height 235
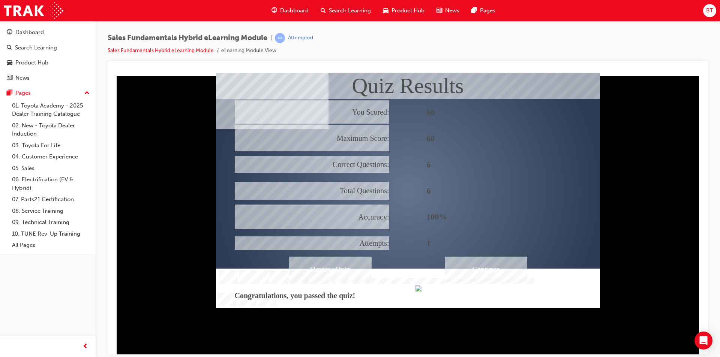
click at [476, 268] on div "Continue" at bounding box center [486, 268] width 82 height 25
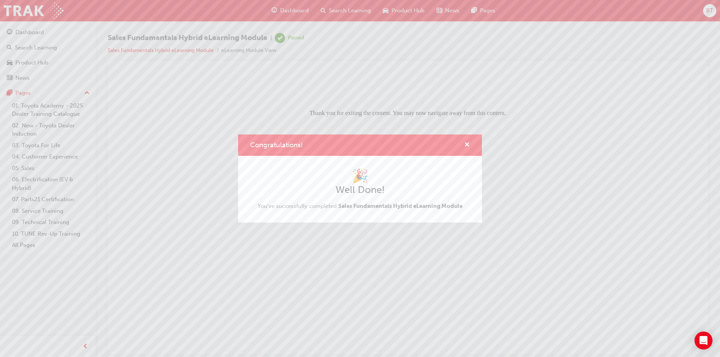
click at [471, 140] on div "Congratulations!" at bounding box center [360, 145] width 244 height 21
click at [469, 142] on span "cross-icon" at bounding box center [467, 145] width 6 height 7
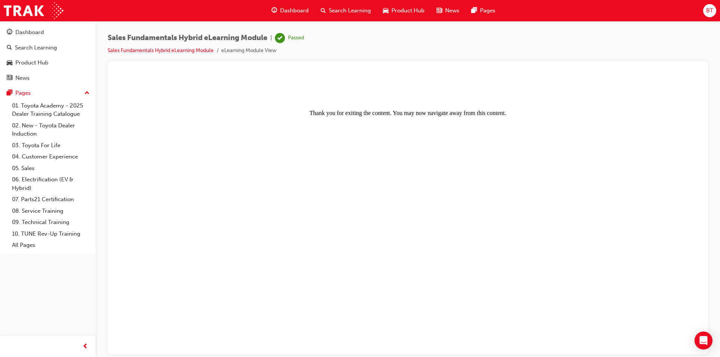
click at [298, 13] on span "Dashboard" at bounding box center [294, 10] width 28 height 9
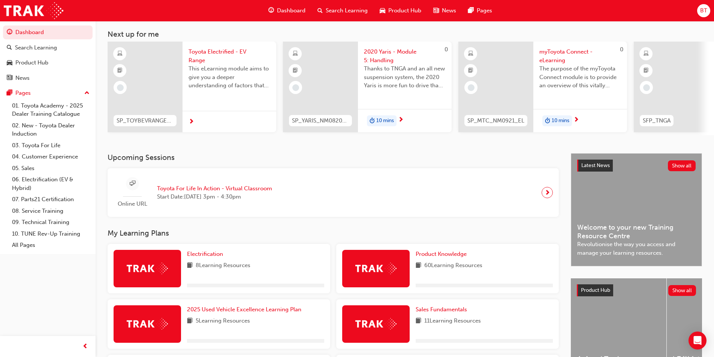
scroll to position [150, 0]
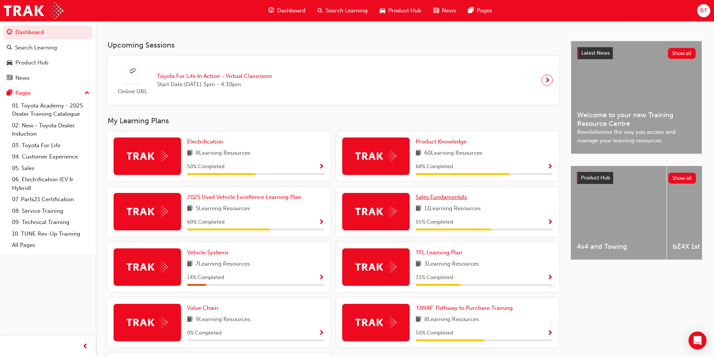
click at [433, 200] on span "Sales Fundamentals" at bounding box center [441, 197] width 51 height 7
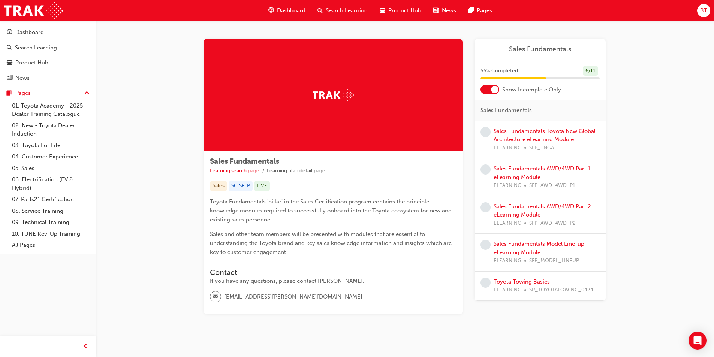
click at [174, 59] on div "Sales Fundamentals Learning search page Learning plan detail page Sales Fundame…" at bounding box center [405, 186] width 619 height 330
drag, startPoint x: 185, startPoint y: 55, endPoint x: 171, endPoint y: 55, distance: 14.2
click at [171, 55] on div "Sales Fundamentals Learning search page Learning plan detail page Sales Fundame…" at bounding box center [405, 186] width 619 height 330
drag, startPoint x: 171, startPoint y: 55, endPoint x: 227, endPoint y: 187, distance: 143.1
click at [227, 187] on div "Sales Fundamentals Learning search page Learning plan detail page Sales Fundame…" at bounding box center [405, 186] width 619 height 330
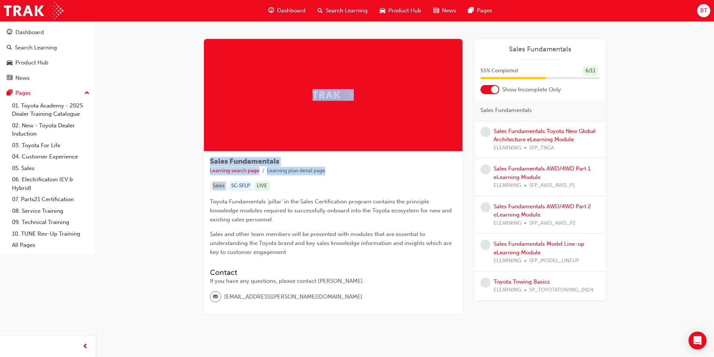
click at [161, 138] on div "Sales Fundamentals Learning search page Learning plan detail page Sales Fundame…" at bounding box center [405, 186] width 619 height 330
click at [538, 136] on div "Sales Fundamentals Toyota New Global Architecture eLearning Module ELEARNING SF…" at bounding box center [547, 139] width 106 height 25
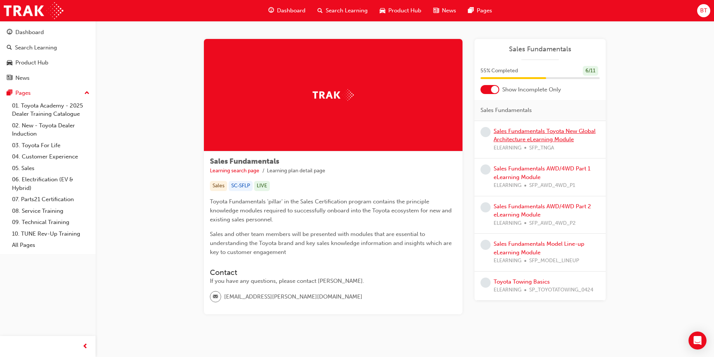
click at [526, 132] on link "Sales Fundamentals Toyota New Global Architecture eLearning Module" at bounding box center [545, 135] width 102 height 15
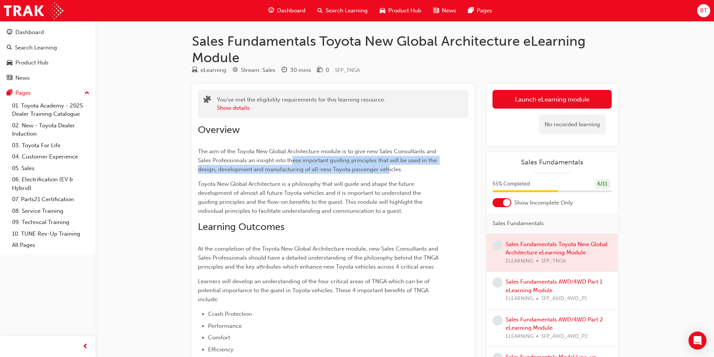
drag, startPoint x: 389, startPoint y: 173, endPoint x: 294, endPoint y: 160, distance: 96.1
click at [294, 160] on span "The aim of the Toyota New Global Architecture module is to give new Sales Consu…" at bounding box center [318, 160] width 240 height 25
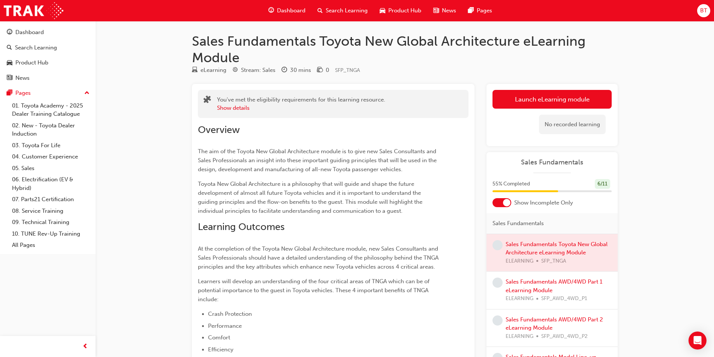
click at [350, 208] on span "Toyota New Global Architecture is a philosophy that will guide and shape the fu…" at bounding box center [311, 198] width 226 height 34
drag, startPoint x: 318, startPoint y: 195, endPoint x: 300, endPoint y: 193, distance: 18.1
click at [300, 193] on span "Toyota New Global Architecture is a philosophy that will guide and shape the fu…" at bounding box center [311, 198] width 226 height 34
click at [598, 94] on link "Launch eLearning module" at bounding box center [552, 99] width 119 height 19
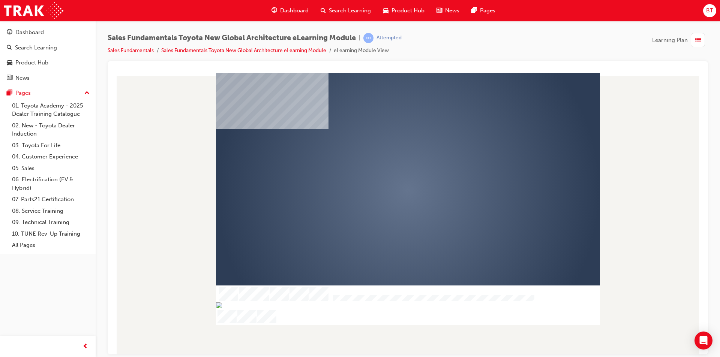
click at [386, 169] on div "play" at bounding box center [386, 169] width 0 height 0
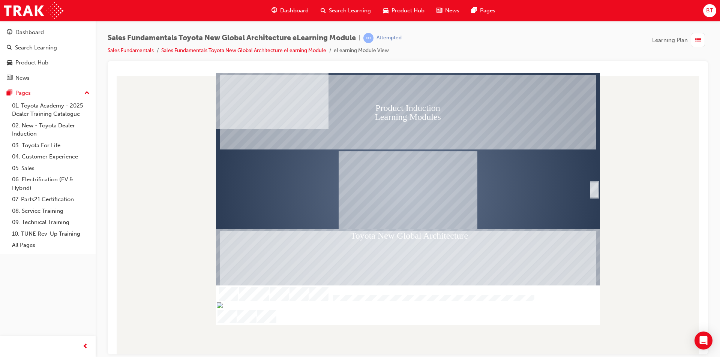
click at [595, 190] on div "SmartShape" at bounding box center [593, 198] width 7 height 16
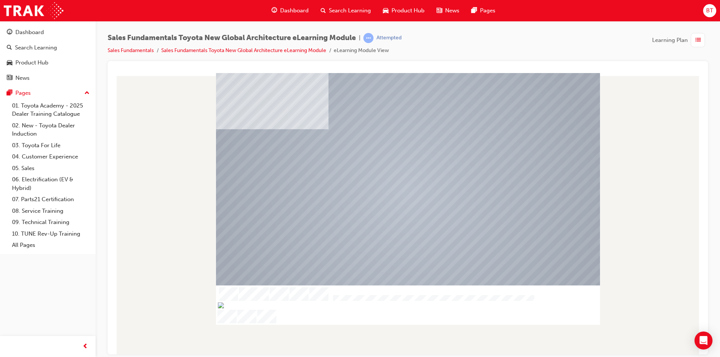
drag, startPoint x: 642, startPoint y: 178, endPoint x: 654, endPoint y: 247, distance: 70.1
click at [654, 247] on div at bounding box center [408, 214] width 588 height 282
click at [397, 224] on div at bounding box center [408, 190] width 384 height 216
drag, startPoint x: 204, startPoint y: 209, endPoint x: 188, endPoint y: 208, distance: 16.1
click at [188, 208] on div at bounding box center [408, 214] width 588 height 282
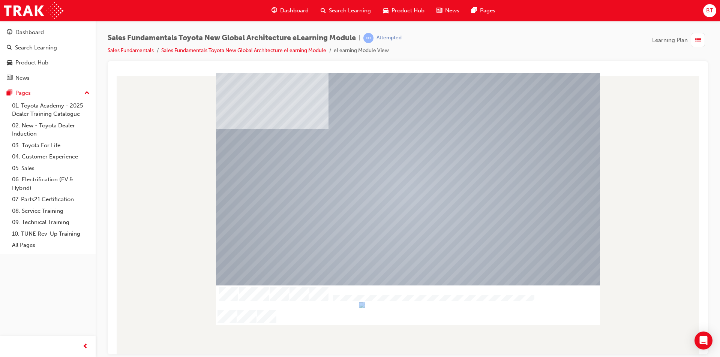
click at [247, 320] on div "Efficiency Table Of Contents Exit Slide Title Welcome Video Intro Overview Hist…" at bounding box center [408, 214] width 588 height 282
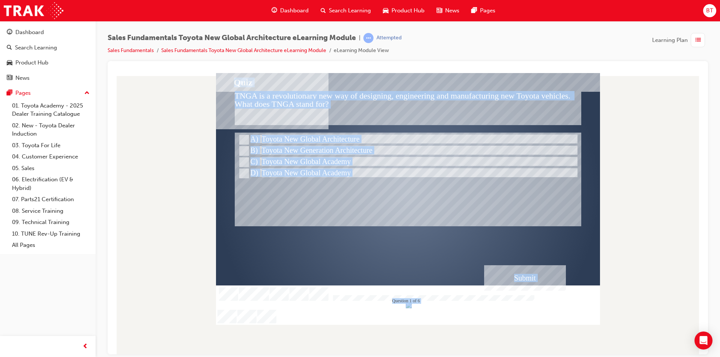
drag, startPoint x: 368, startPoint y: 216, endPoint x: 357, endPoint y: 212, distance: 11.3
click at [357, 212] on div at bounding box center [408, 179] width 346 height 94
click at [355, 212] on div at bounding box center [408, 179] width 346 height 94
click at [353, 212] on div at bounding box center [408, 179] width 346 height 94
click at [383, 208] on div at bounding box center [408, 179] width 346 height 94
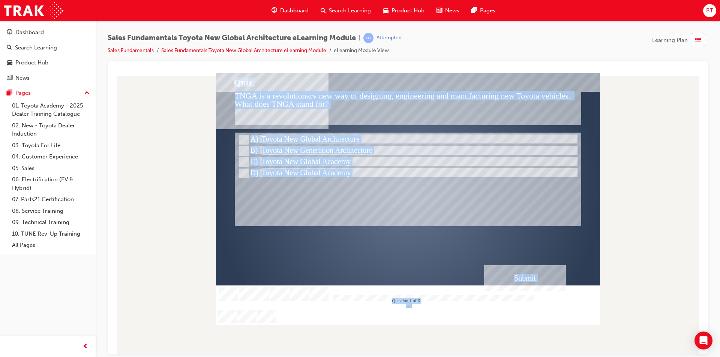
click at [350, 199] on div at bounding box center [408, 179] width 346 height 94
click at [329, 197] on div at bounding box center [408, 179] width 346 height 94
drag, startPoint x: 296, startPoint y: 235, endPoint x: 286, endPoint y: 225, distance: 14.1
click at [286, 225] on div at bounding box center [408, 179] width 346 height 94
click at [286, 220] on div at bounding box center [408, 179] width 346 height 94
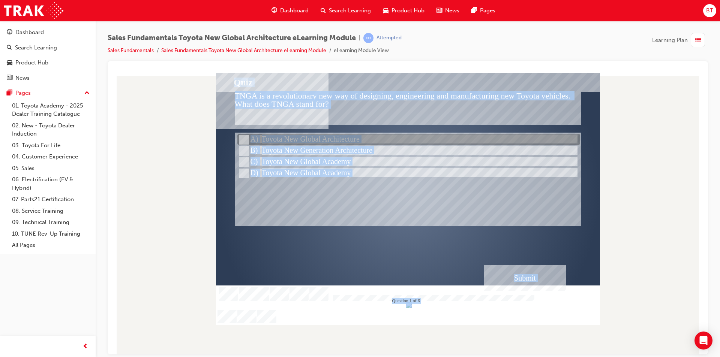
click at [301, 141] on div at bounding box center [408, 139] width 343 height 11
radio input "true"
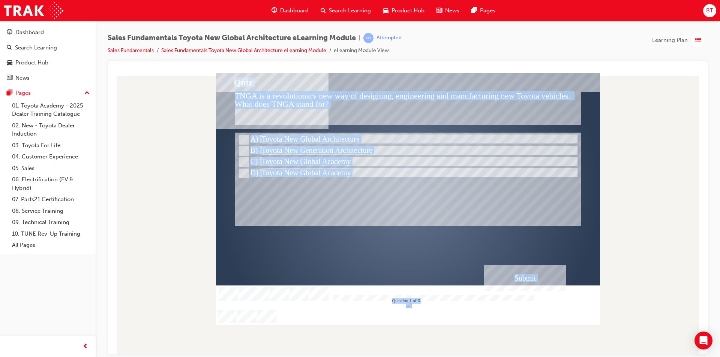
click at [528, 279] on div "Submit" at bounding box center [525, 277] width 82 height 25
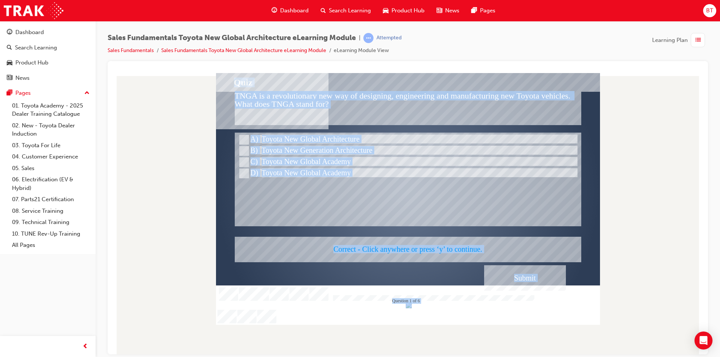
click at [435, 246] on div at bounding box center [408, 199] width 384 height 252
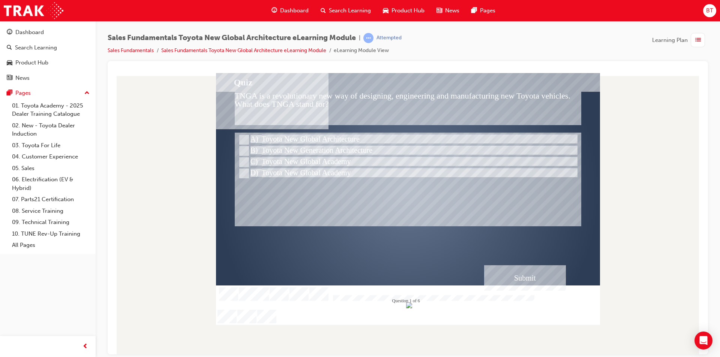
click at [388, 246] on div at bounding box center [408, 190] width 384 height 216
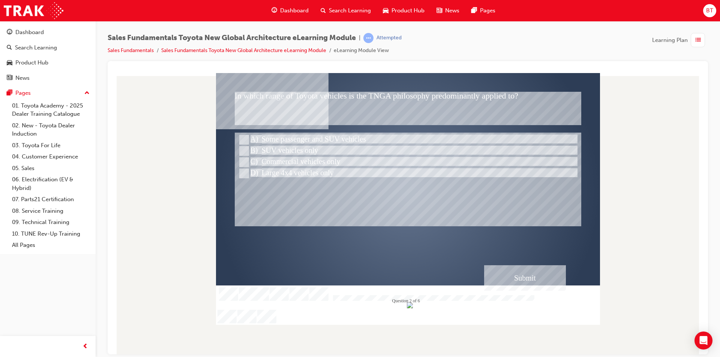
drag, startPoint x: 388, startPoint y: 246, endPoint x: 364, endPoint y: 241, distance: 23.9
click at [364, 241] on div at bounding box center [408, 190] width 384 height 216
click at [300, 119] on div at bounding box center [408, 190] width 384 height 216
drag, startPoint x: 300, startPoint y: 119, endPoint x: 285, endPoint y: 114, distance: 15.8
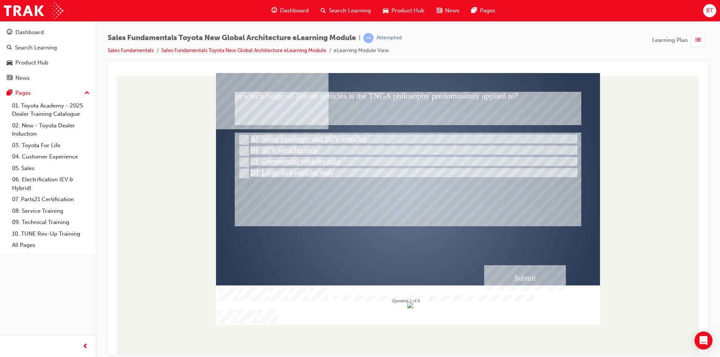
click at [285, 114] on div at bounding box center [408, 190] width 384 height 216
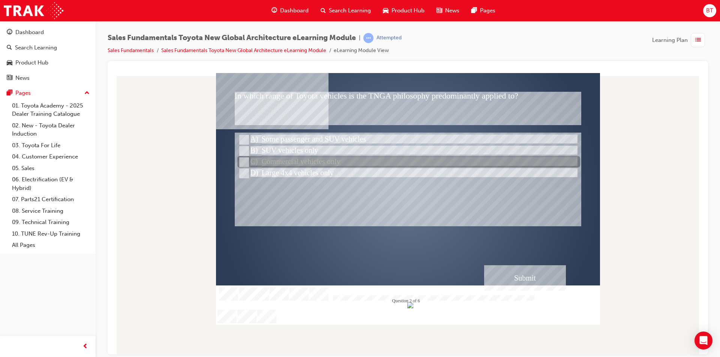
click at [304, 162] on div at bounding box center [408, 162] width 343 height 11
radio input "true"
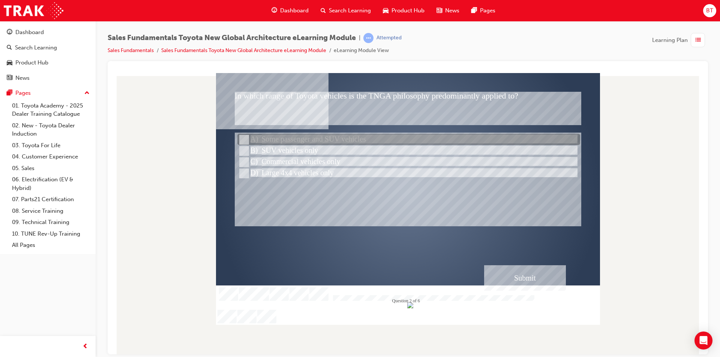
click at [298, 140] on div at bounding box center [408, 139] width 343 height 11
radio input "true"
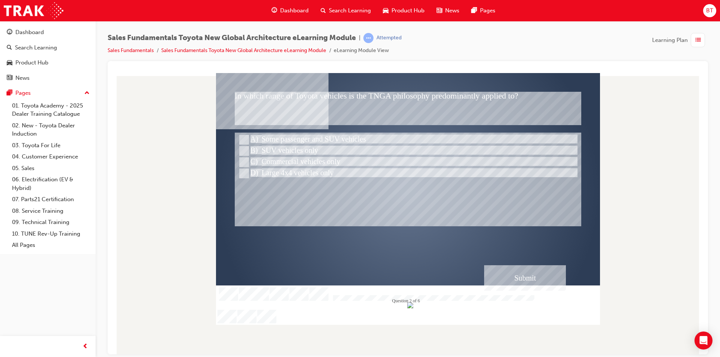
click at [508, 281] on div "Submit" at bounding box center [525, 277] width 82 height 25
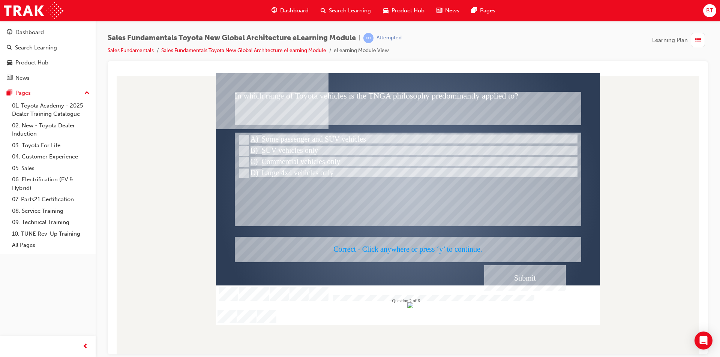
click at [416, 246] on div at bounding box center [408, 199] width 384 height 252
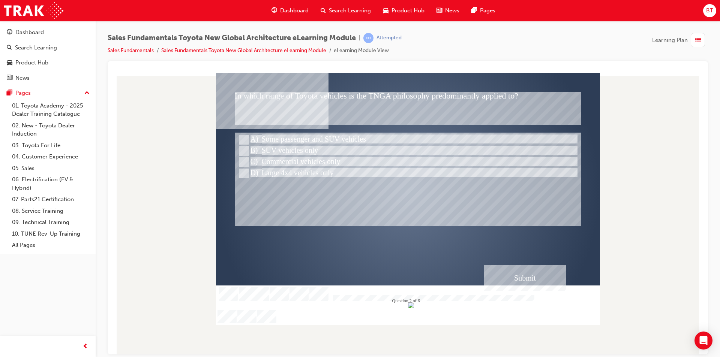
drag, startPoint x: 416, startPoint y: 249, endPoint x: 354, endPoint y: 223, distance: 67.7
click at [354, 223] on div at bounding box center [408, 179] width 346 height 94
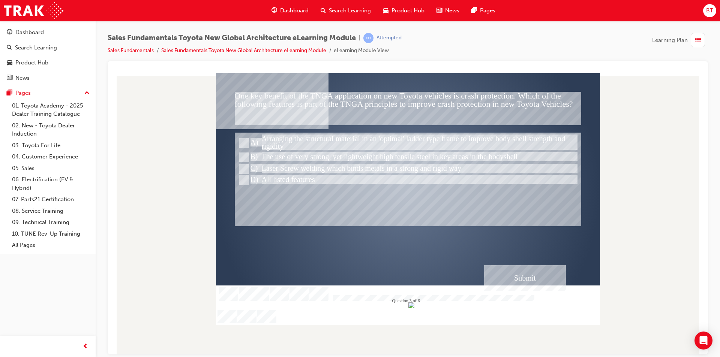
click at [354, 223] on div at bounding box center [408, 179] width 346 height 94
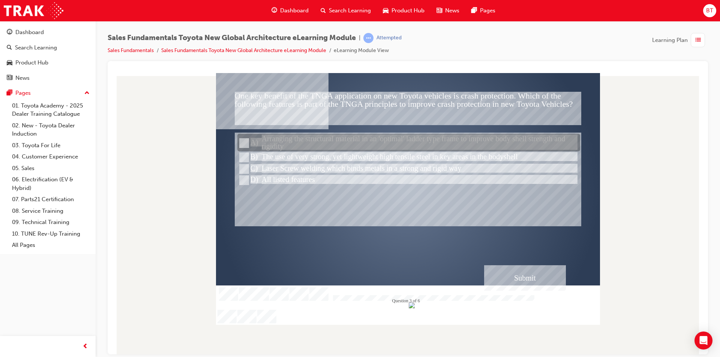
click at [325, 145] on div at bounding box center [408, 143] width 343 height 18
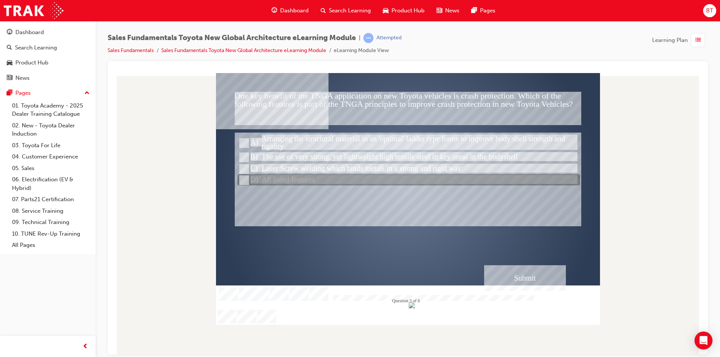
click at [303, 175] on div at bounding box center [408, 180] width 343 height 11
radio input "false"
radio input "true"
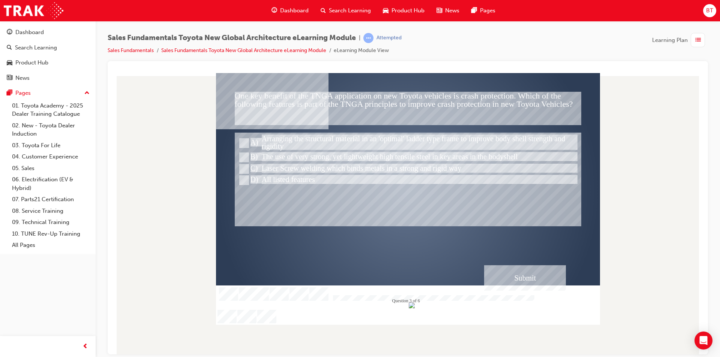
click at [507, 277] on div "Submit" at bounding box center [525, 277] width 82 height 25
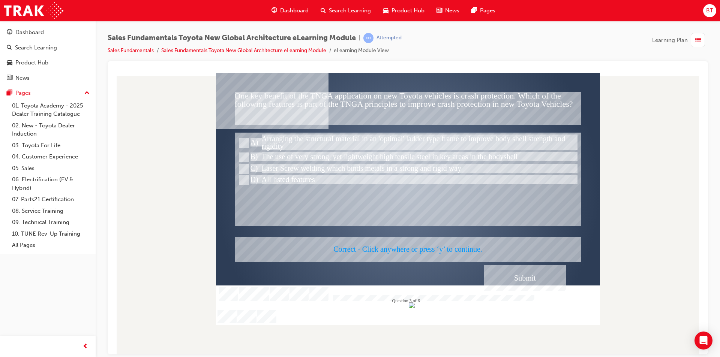
click at [380, 251] on div at bounding box center [408, 199] width 384 height 252
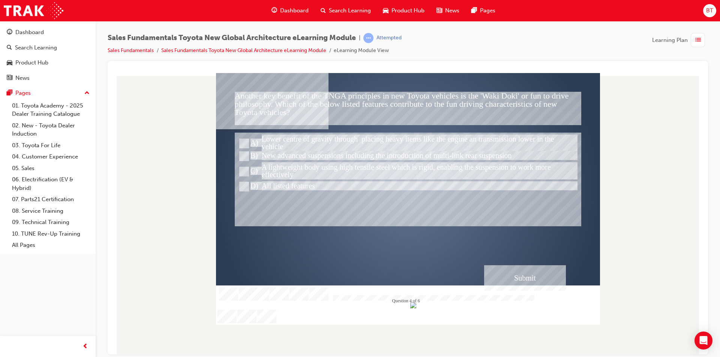
drag, startPoint x: 315, startPoint y: 208, endPoint x: 293, endPoint y: 197, distance: 25.0
click at [293, 207] on div at bounding box center [408, 179] width 346 height 94
click at [366, 244] on div at bounding box center [408, 190] width 384 height 216
click at [360, 238] on div at bounding box center [408, 190] width 384 height 216
click at [358, 238] on div at bounding box center [408, 190] width 384 height 216
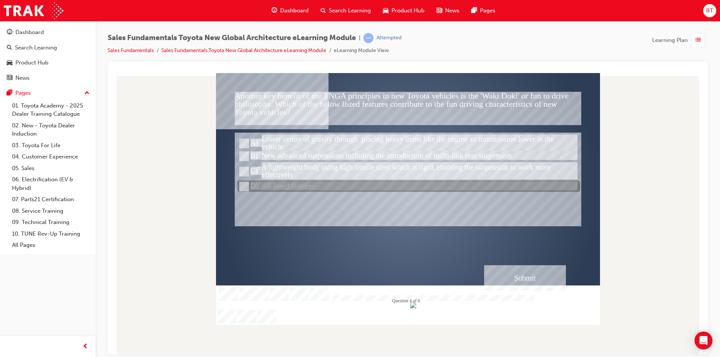
click at [306, 187] on div at bounding box center [408, 186] width 343 height 11
radio input "true"
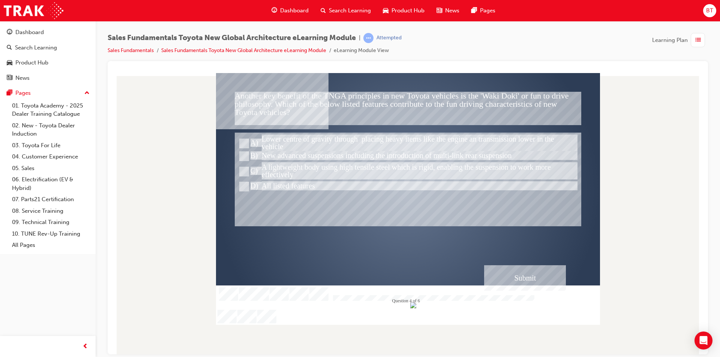
click at [541, 280] on div "Submit" at bounding box center [525, 277] width 82 height 25
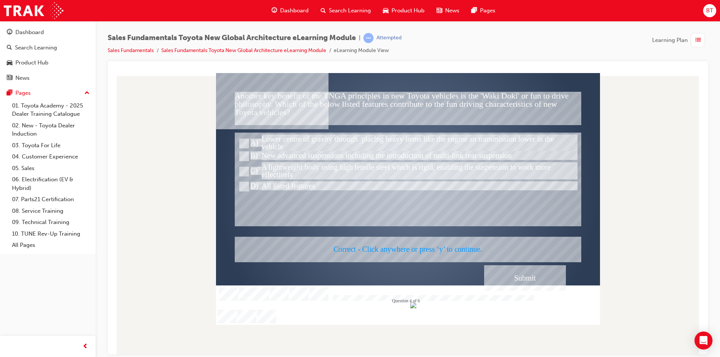
click at [384, 251] on div at bounding box center [408, 199] width 384 height 252
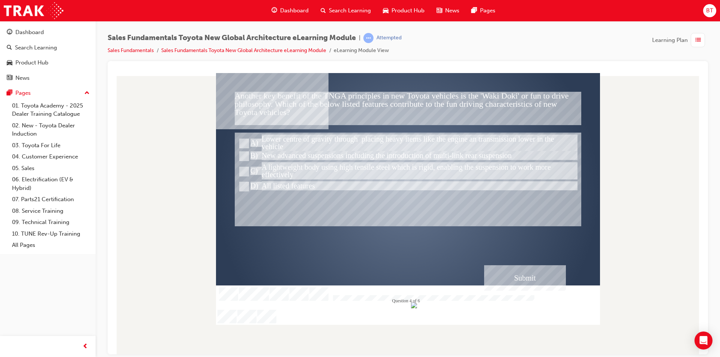
drag, startPoint x: 384, startPoint y: 251, endPoint x: 333, endPoint y: 240, distance: 52.4
click at [333, 240] on div at bounding box center [408, 190] width 384 height 216
click at [352, 248] on div at bounding box center [408, 190] width 384 height 216
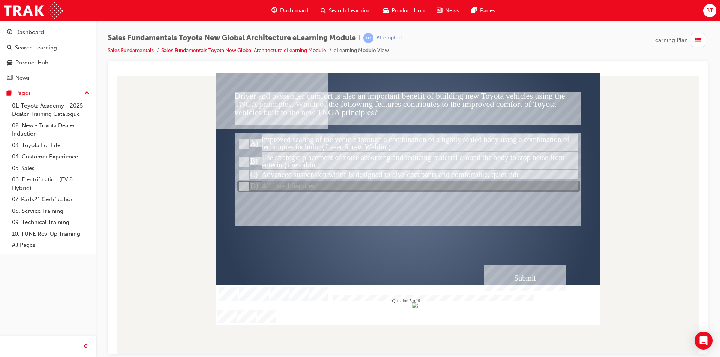
click at [309, 185] on div at bounding box center [408, 186] width 343 height 11
radio input "true"
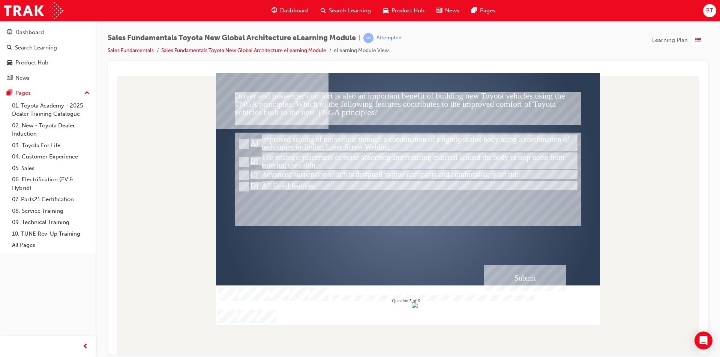
click at [522, 275] on div "Submit" at bounding box center [525, 277] width 82 height 25
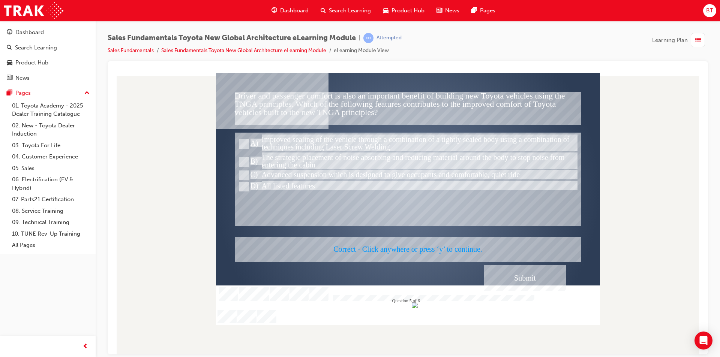
click at [441, 246] on div at bounding box center [408, 199] width 384 height 252
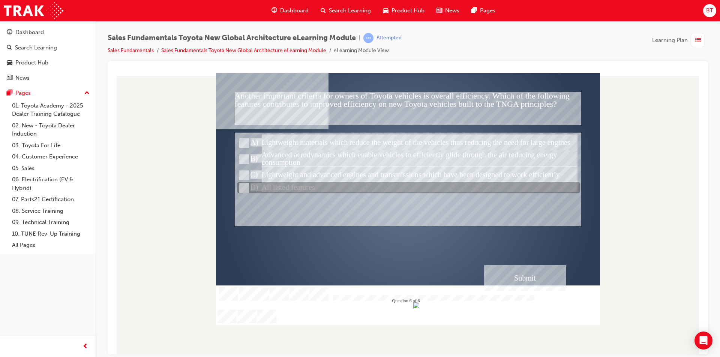
click at [324, 189] on div at bounding box center [408, 188] width 343 height 11
radio input "true"
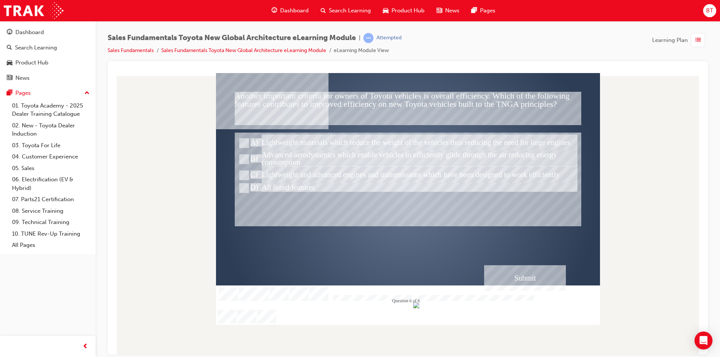
click at [511, 280] on div "Submit" at bounding box center [525, 277] width 82 height 25
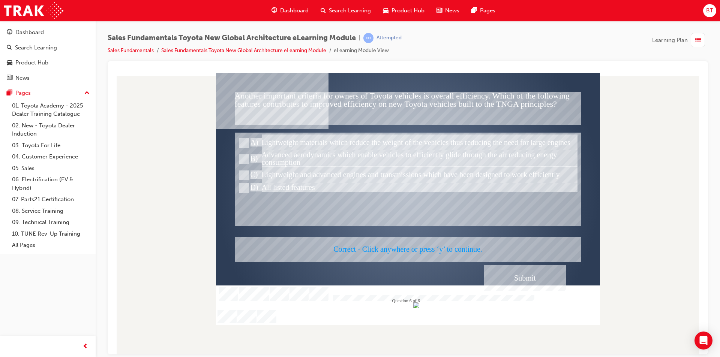
click at [399, 244] on div at bounding box center [408, 199] width 384 height 252
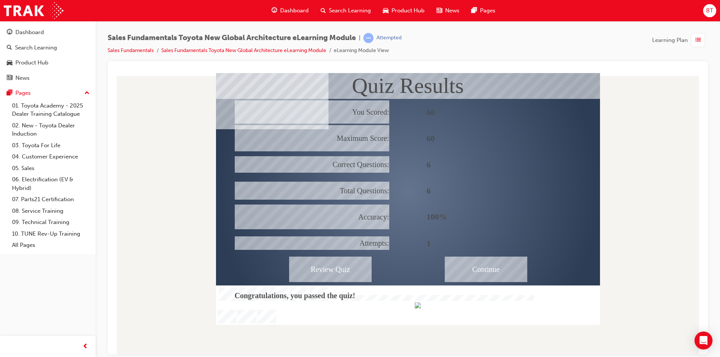
click at [476, 278] on div "Continue" at bounding box center [486, 268] width 82 height 25
click at [397, 64] on div at bounding box center [408, 208] width 600 height 294
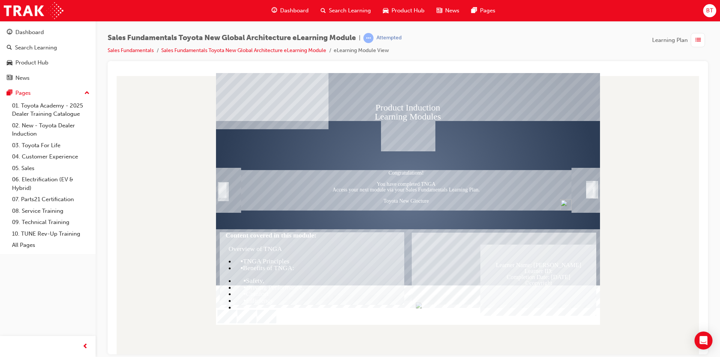
click at [397, 64] on div at bounding box center [408, 208] width 600 height 294
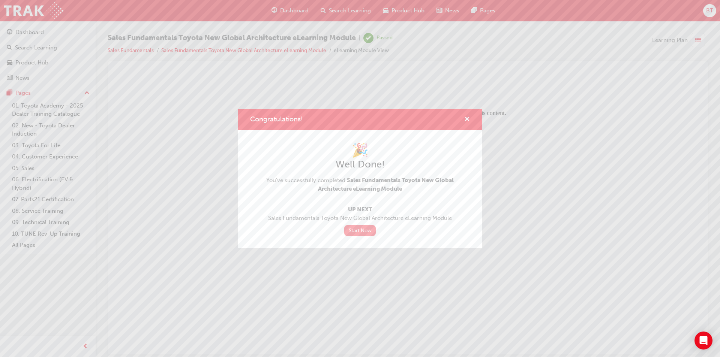
click at [357, 232] on link "Start Now" at bounding box center [359, 230] width 31 height 11
click at [362, 228] on link "Start Now" at bounding box center [359, 230] width 31 height 11
click at [363, 231] on link "Start Now" at bounding box center [359, 230] width 31 height 11
click at [360, 234] on link "Start Now" at bounding box center [359, 230] width 31 height 11
click at [351, 233] on link "Start Now" at bounding box center [359, 230] width 31 height 11
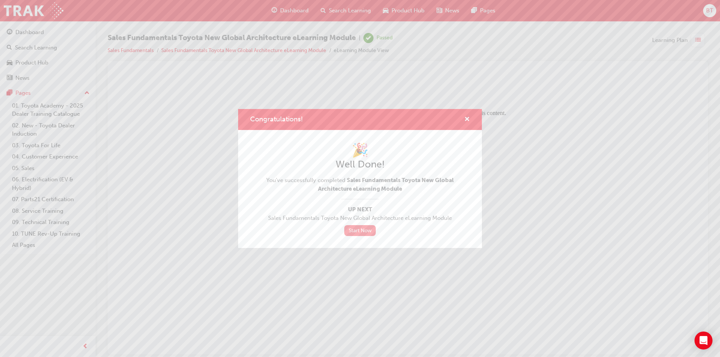
drag, startPoint x: 350, startPoint y: 237, endPoint x: 360, endPoint y: 233, distance: 10.7
click at [357, 234] on div "🎉 Well Done! You've successfully completed Sales Fundamentals Toyota New Global…" at bounding box center [360, 189] width 244 height 118
click at [357, 241] on div "🎉 Well Done! You've successfully completed Sales Fundamentals Toyota New Global…" at bounding box center [360, 189] width 244 height 118
click at [352, 227] on link "Start Now" at bounding box center [359, 230] width 31 height 11
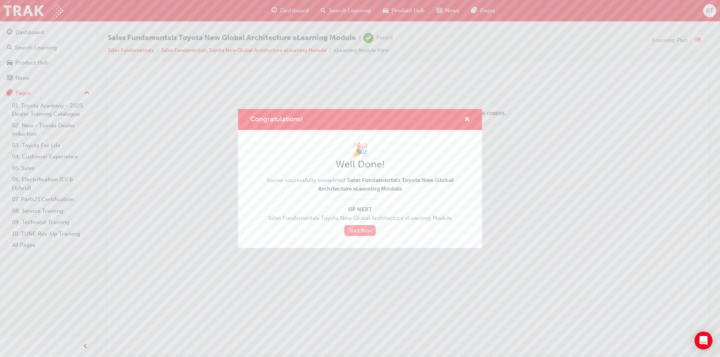
click at [352, 227] on link "Start Now" at bounding box center [359, 230] width 31 height 11
drag, startPoint x: 360, startPoint y: 226, endPoint x: 361, endPoint y: 239, distance: 13.2
click at [359, 226] on link "Start Now" at bounding box center [359, 230] width 31 height 11
click at [371, 232] on link "Start Now" at bounding box center [359, 230] width 31 height 11
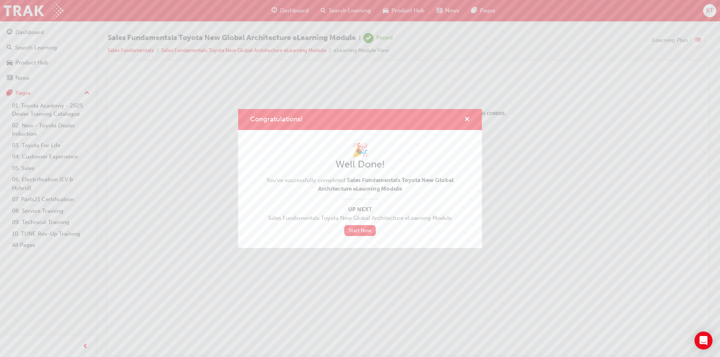
click at [464, 118] on div "Congratulations!" at bounding box center [464, 119] width 12 height 9
click at [465, 120] on span "cross-icon" at bounding box center [467, 120] width 6 height 7
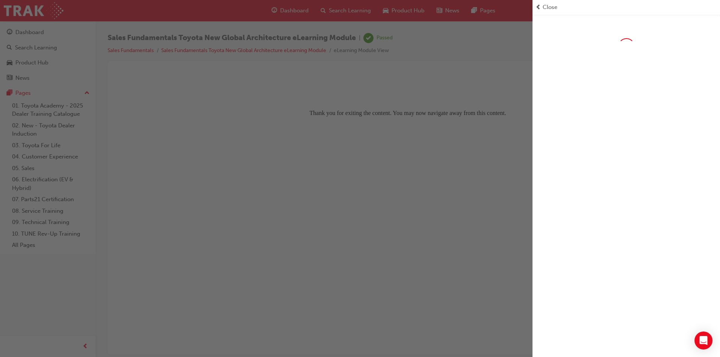
click at [465, 120] on div "button" at bounding box center [266, 178] width 532 height 357
click at [465, 120] on body "Thank you for exiting the content. You may now navigate away from this content." at bounding box center [408, 214] width 582 height 276
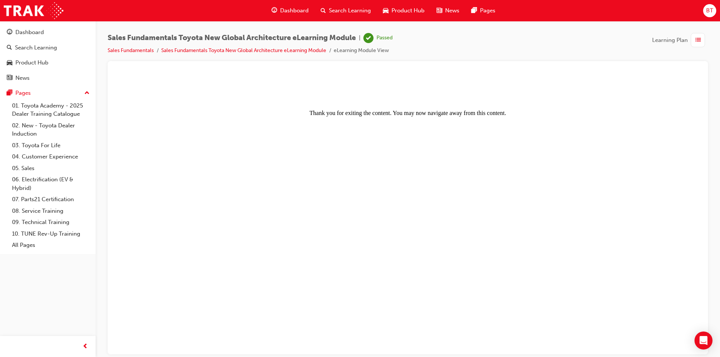
click at [382, 146] on body "Thank you for exiting the content. You may now navigate away from this content." at bounding box center [408, 214] width 582 height 276
click at [286, 9] on span "Dashboard" at bounding box center [294, 10] width 28 height 9
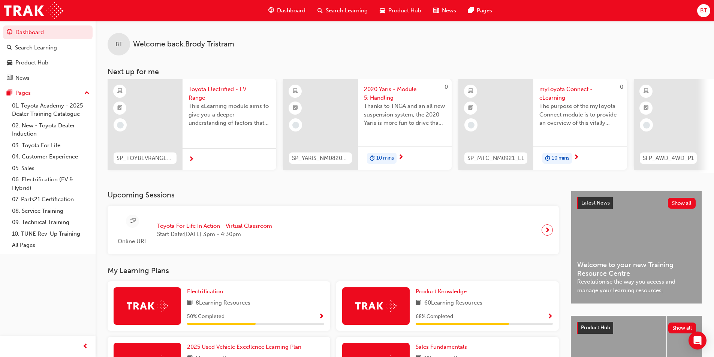
scroll to position [37, 0]
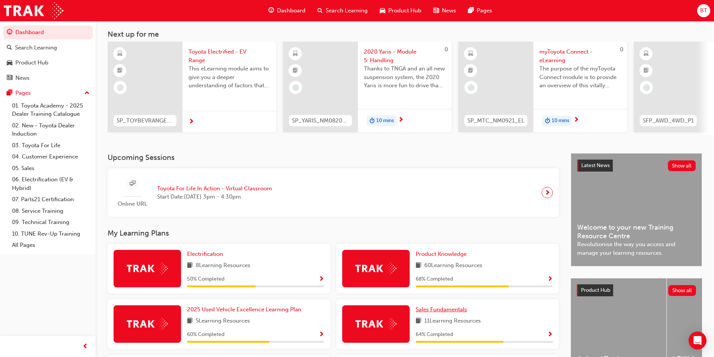
click at [439, 312] on span "Sales Fundamentals" at bounding box center [441, 309] width 51 height 7
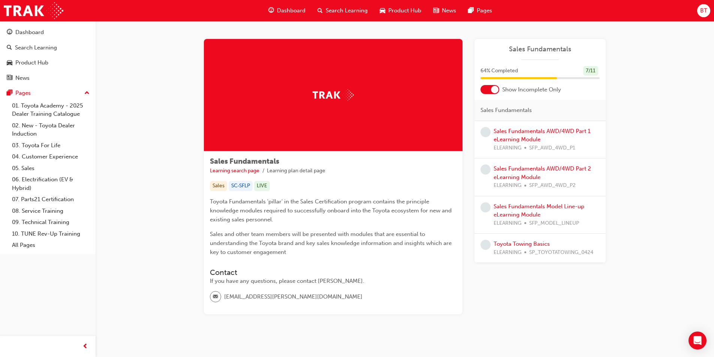
drag, startPoint x: 178, startPoint y: 154, endPoint x: 167, endPoint y: 149, distance: 12.3
click at [167, 149] on div "Sales Fundamentals Learning search page Learning plan detail page Sales Fundame…" at bounding box center [405, 186] width 619 height 330
click at [530, 133] on link "Sales Fundamentals AWD/4WD Part 1 eLearning Module" at bounding box center [542, 135] width 97 height 15
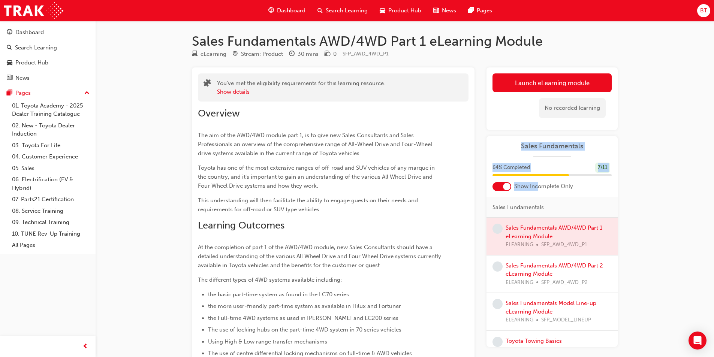
drag, startPoint x: 522, startPoint y: 139, endPoint x: 538, endPoint y: 185, distance: 48.7
click at [538, 185] on div "Sales Fundamentals 64 % Completed 7 / 11 Show Incomplete Only Sales Fundamental…" at bounding box center [552, 241] width 131 height 211
click at [501, 134] on div "Launch eLearning module Learning Plan No recorded learning Sales Fundamentals 6…" at bounding box center [552, 207] width 131 height 280
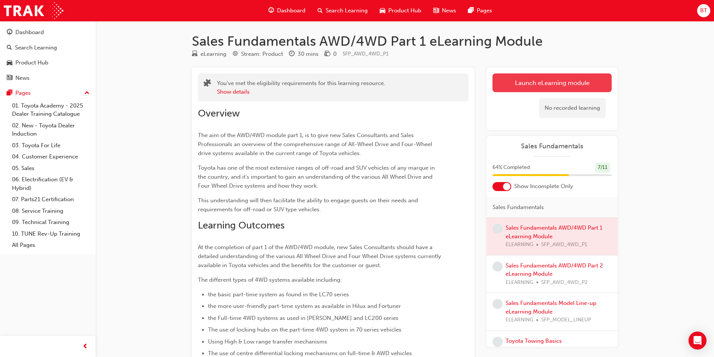
click at [525, 84] on link "Launch eLearning module" at bounding box center [552, 82] width 119 height 19
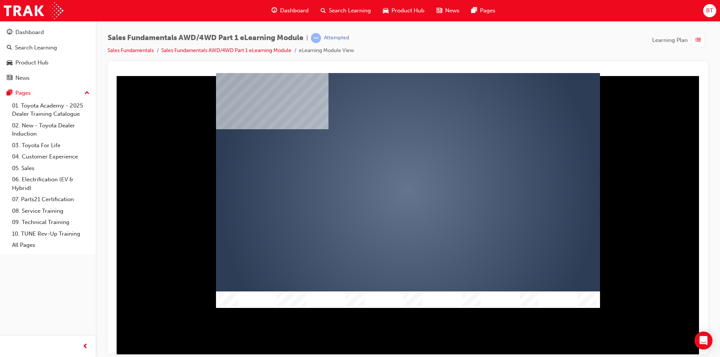
click at [386, 169] on div "play" at bounding box center [386, 169] width 0 height 0
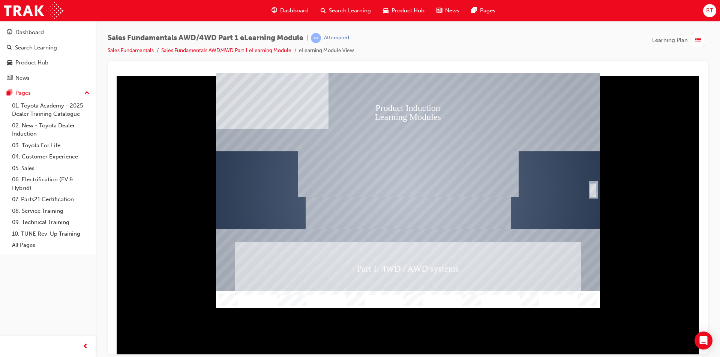
click at [590, 190] on div "SmartShape" at bounding box center [592, 190] width 7 height 15
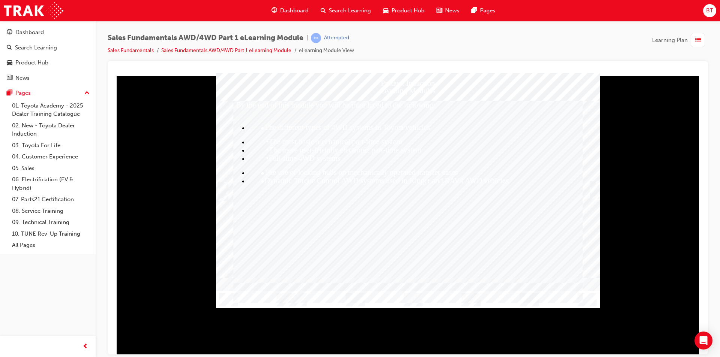
click at [596, 189] on div "Trigger this button to continue" at bounding box center [593, 189] width 7 height 15
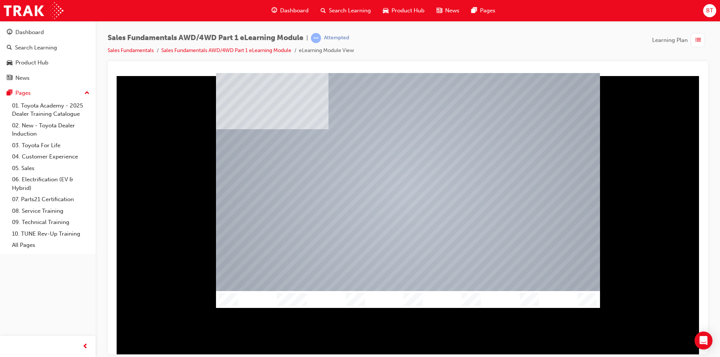
click at [533, 192] on div at bounding box center [408, 191] width 384 height 220
click at [399, 204] on div at bounding box center [408, 190] width 384 height 216
drag, startPoint x: 515, startPoint y: 155, endPoint x: 412, endPoint y: 201, distance: 112.8
click at [412, 201] on div at bounding box center [408, 190] width 384 height 216
drag, startPoint x: 498, startPoint y: 134, endPoint x: 515, endPoint y: 185, distance: 54.2
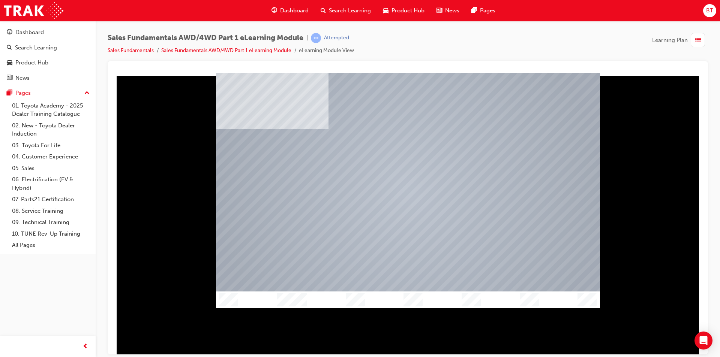
click at [515, 185] on div at bounding box center [408, 190] width 384 height 216
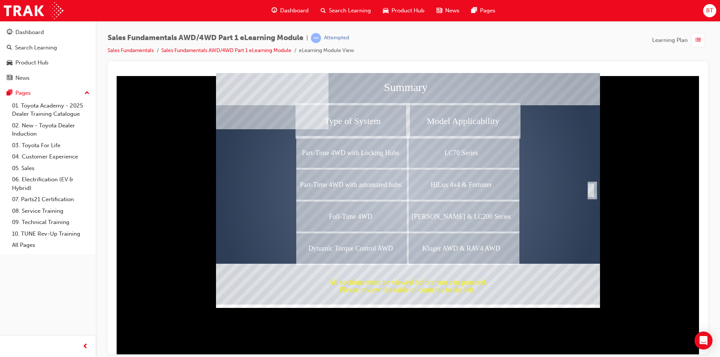
click at [591, 187] on div "Completion" at bounding box center [590, 190] width 7 height 15
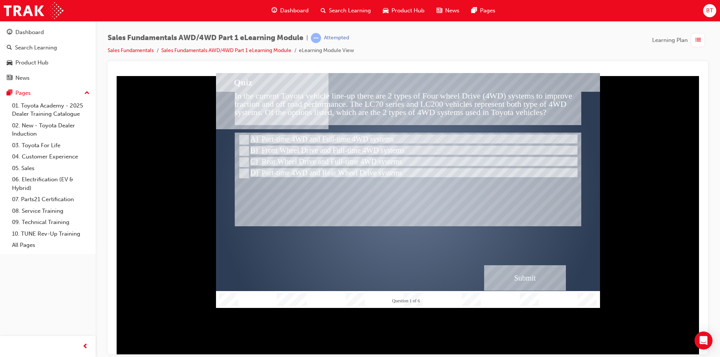
drag, startPoint x: 466, startPoint y: 124, endPoint x: 437, endPoint y: 117, distance: 29.4
click at [437, 117] on div "In the current Toyota vehicle line-up there are 2 types of Four wheel Drive (4W…" at bounding box center [408, 107] width 346 height 33
drag, startPoint x: 434, startPoint y: 116, endPoint x: 362, endPoint y: 105, distance: 72.8
click at [362, 105] on div "In the current Toyota vehicle line-up there are 2 types of Four wheel Drive (4W…" at bounding box center [408, 107] width 346 height 33
click at [421, 99] on div "In the current Toyota vehicle line-up there are 2 types of Four wheel Drive (4W…" at bounding box center [408, 107] width 346 height 33
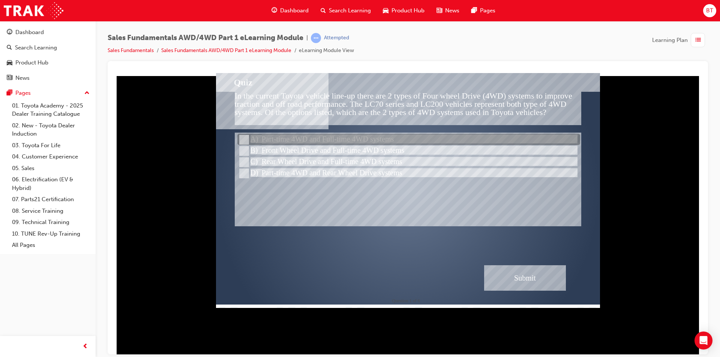
click at [389, 135] on div at bounding box center [408, 139] width 343 height 11
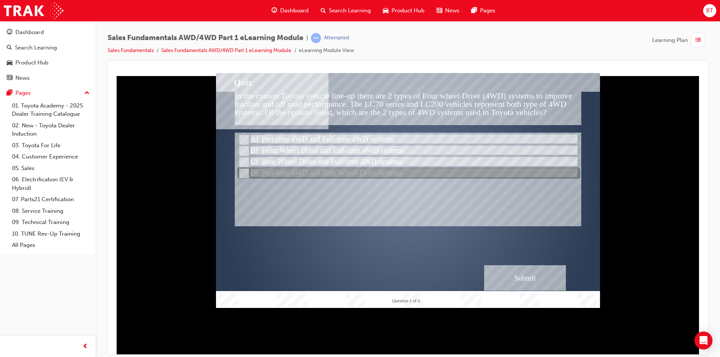
click at [375, 175] on div at bounding box center [408, 173] width 343 height 11
radio input "false"
radio input "true"
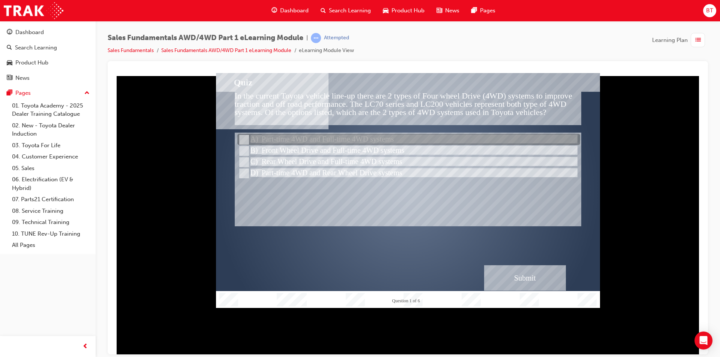
click at [373, 138] on div at bounding box center [408, 139] width 343 height 11
radio input "true"
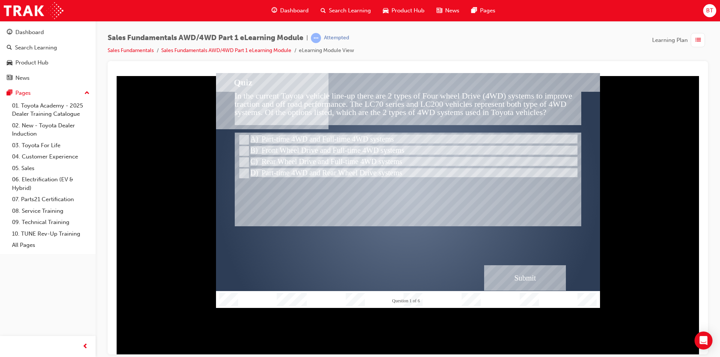
click at [531, 287] on div "Submit" at bounding box center [525, 277] width 82 height 25
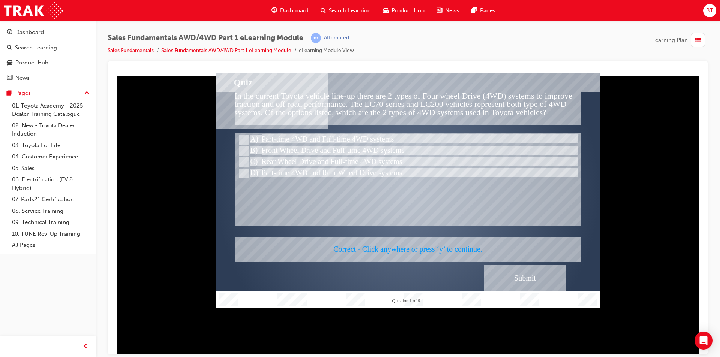
drag, startPoint x: 411, startPoint y: 205, endPoint x: 377, endPoint y: 247, distance: 53.6
click at [377, 247] on div at bounding box center [408, 190] width 384 height 235
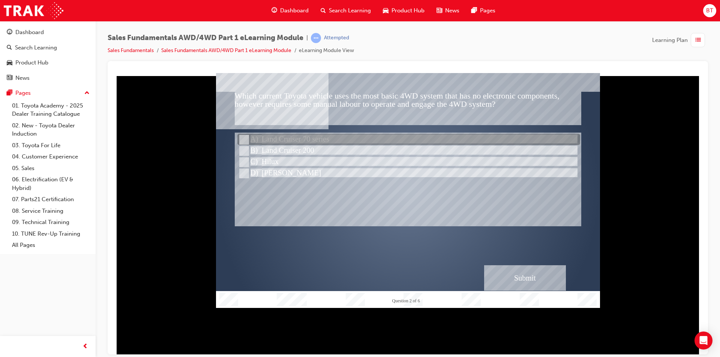
click at [315, 143] on div at bounding box center [408, 139] width 343 height 11
radio input "true"
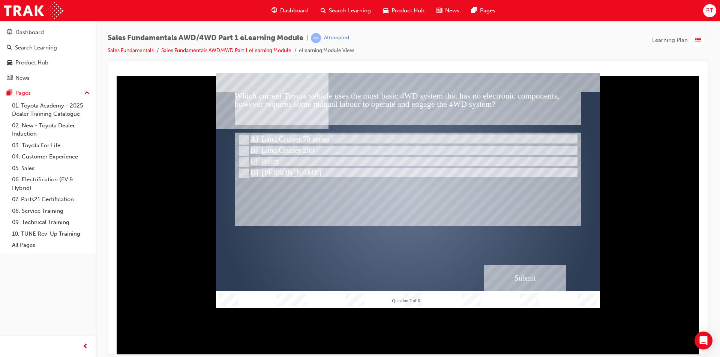
click at [549, 271] on div "Submit" at bounding box center [525, 277] width 82 height 25
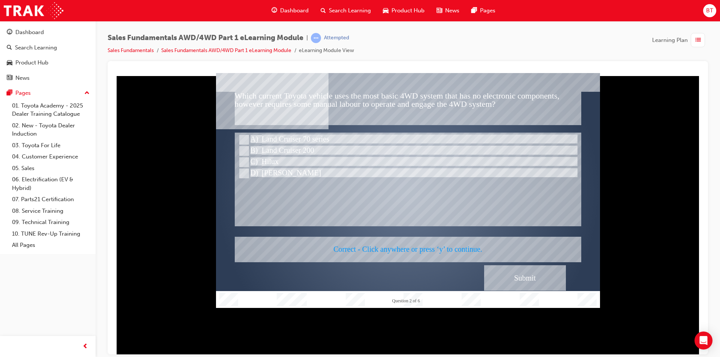
click at [424, 248] on div at bounding box center [408, 190] width 384 height 235
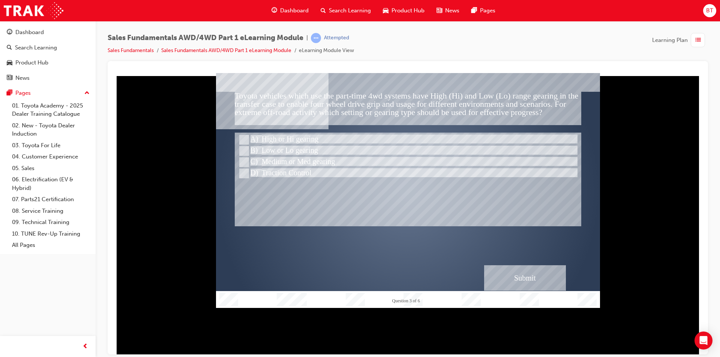
drag, startPoint x: 418, startPoint y: 110, endPoint x: 398, endPoint y: 103, distance: 20.9
click at [398, 103] on div "Toyota vehicles which use the part-time 4wd systems have High (Hi) and Low (Lo)…" at bounding box center [408, 107] width 346 height 33
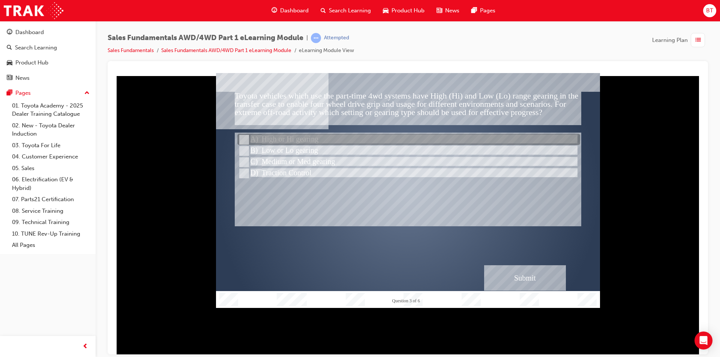
click at [323, 140] on div at bounding box center [408, 139] width 343 height 11
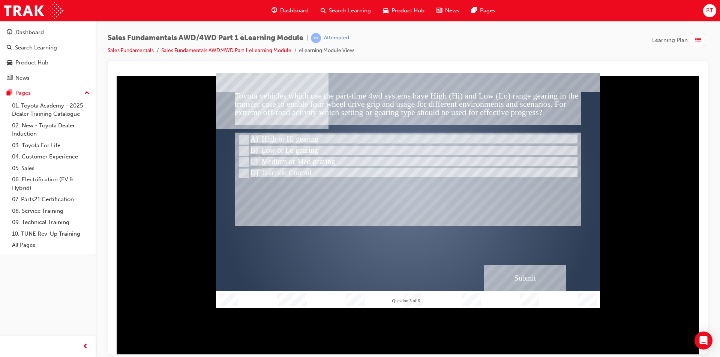
click at [501, 278] on div "Submit" at bounding box center [525, 277] width 82 height 25
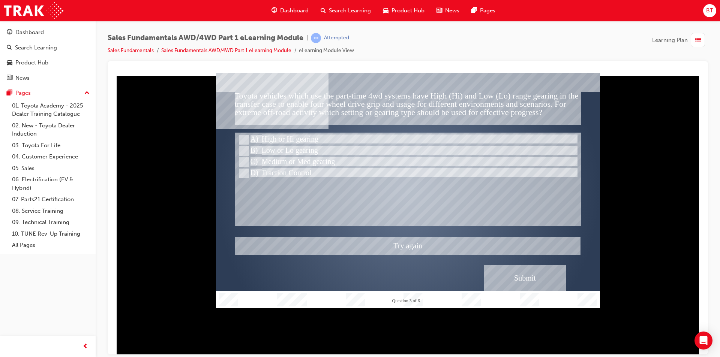
click at [305, 172] on div at bounding box center [408, 190] width 384 height 235
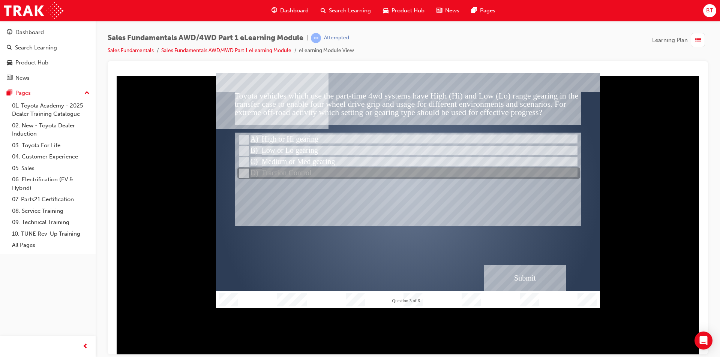
click at [298, 170] on div at bounding box center [408, 173] width 343 height 11
radio input "false"
radio input "true"
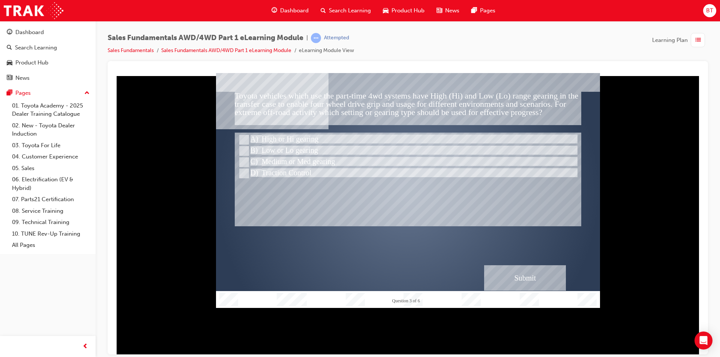
click at [507, 272] on div "Submit" at bounding box center [525, 277] width 82 height 25
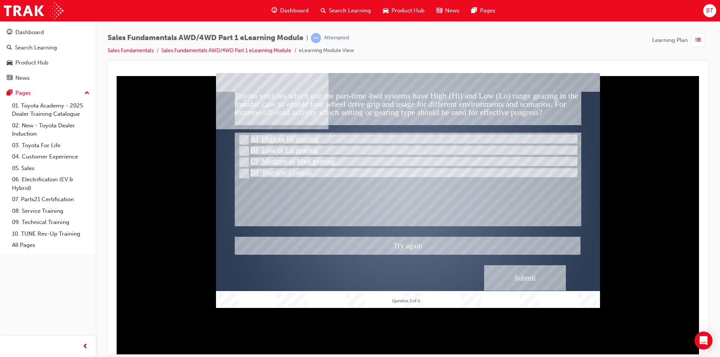
click at [267, 146] on div at bounding box center [408, 190] width 384 height 235
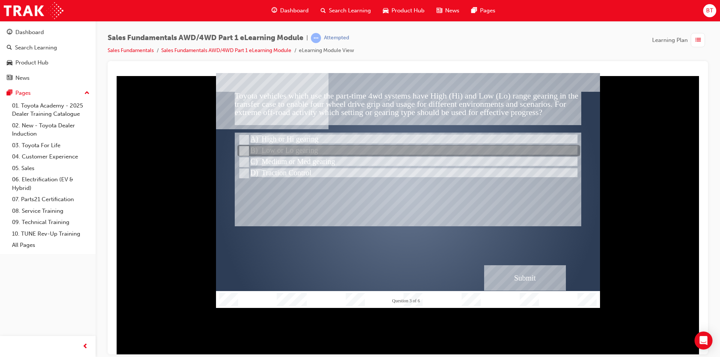
click at [292, 153] on div at bounding box center [408, 150] width 343 height 11
radio input "true"
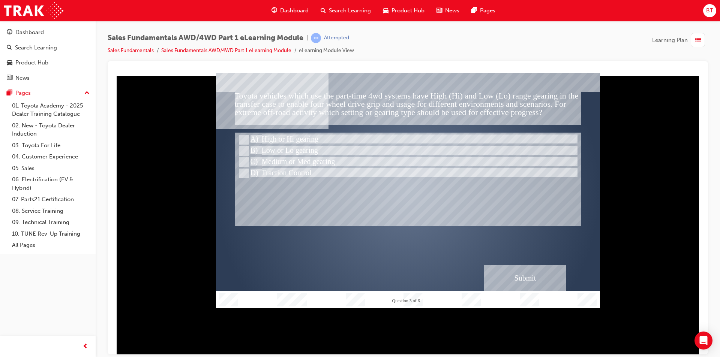
click at [507, 274] on div "Submit" at bounding box center [525, 277] width 82 height 25
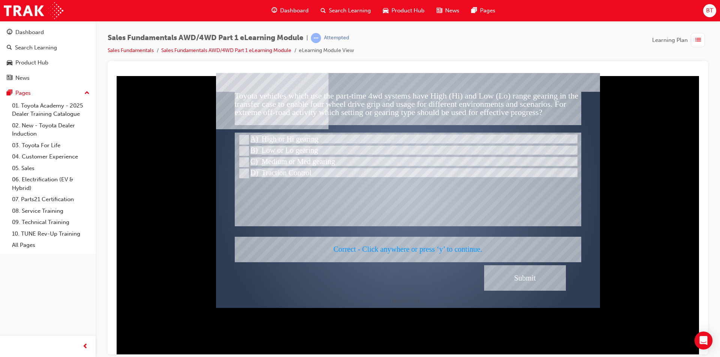
click at [406, 247] on div at bounding box center [408, 190] width 384 height 235
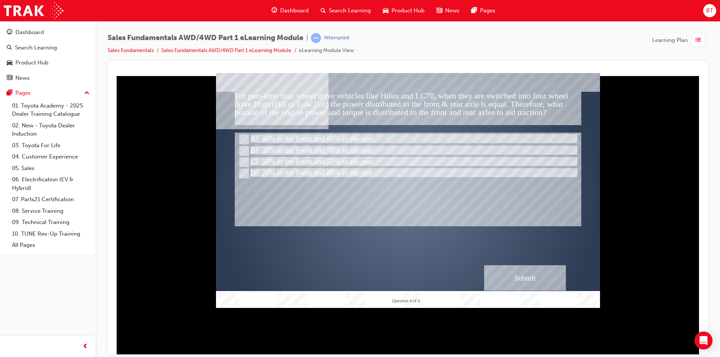
drag, startPoint x: 212, startPoint y: 180, endPoint x: 263, endPoint y: 216, distance: 62.9
click at [263, 216] on div at bounding box center [408, 179] width 346 height 94
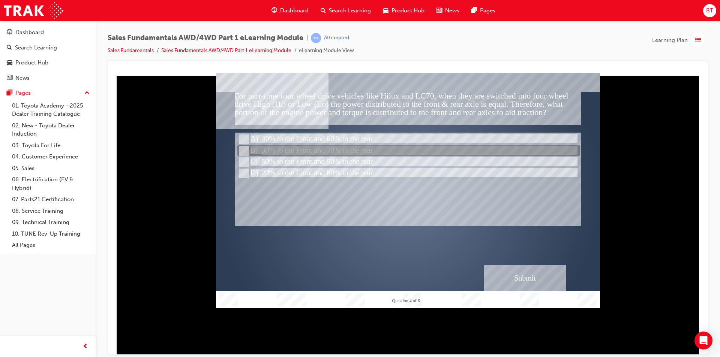
click at [319, 146] on div at bounding box center [408, 150] width 343 height 11
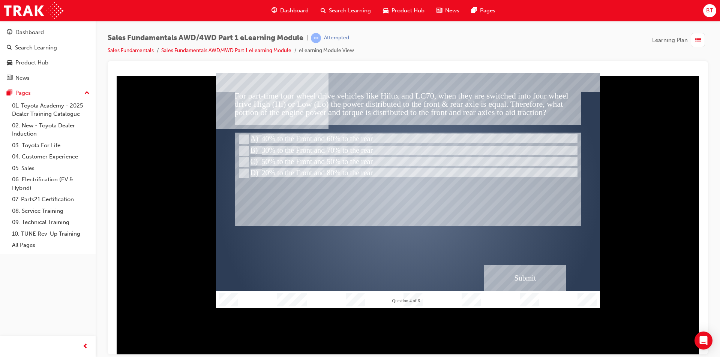
click at [501, 278] on div "Submit" at bounding box center [525, 277] width 82 height 25
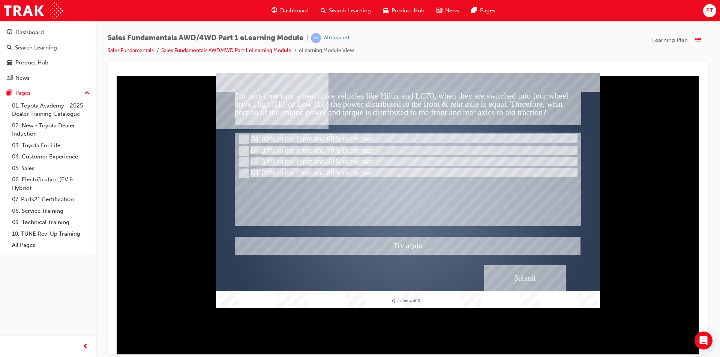
click at [330, 170] on div at bounding box center [408, 190] width 384 height 235
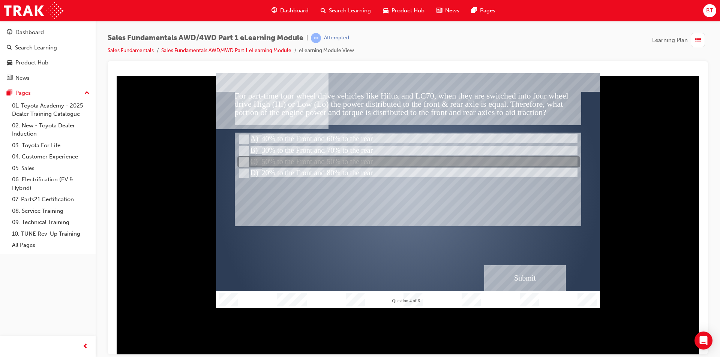
click at [330, 157] on div at bounding box center [408, 162] width 343 height 11
radio input "false"
radio input "true"
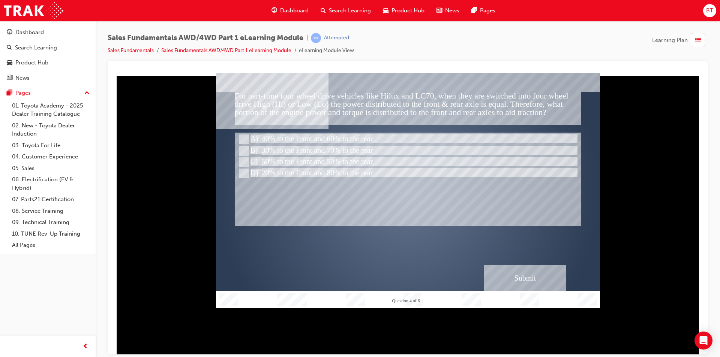
click at [502, 283] on div "Submit" at bounding box center [525, 277] width 82 height 25
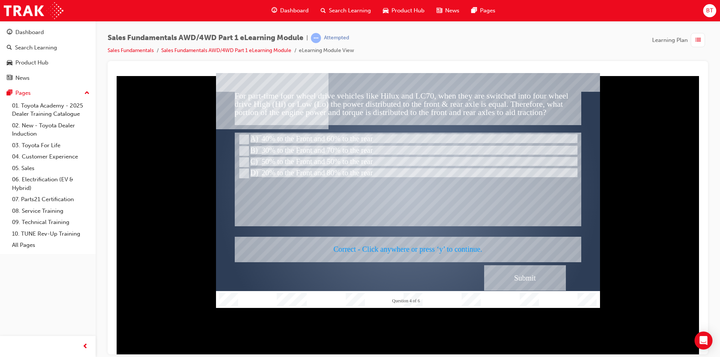
click at [394, 247] on div at bounding box center [408, 190] width 384 height 235
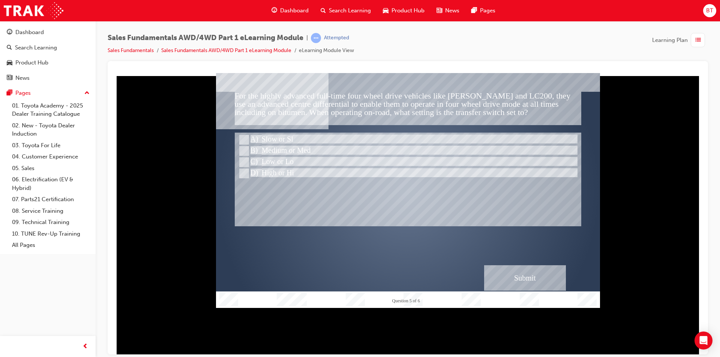
drag, startPoint x: 329, startPoint y: 205, endPoint x: 311, endPoint y: 206, distance: 18.0
click at [311, 206] on div at bounding box center [408, 179] width 346 height 94
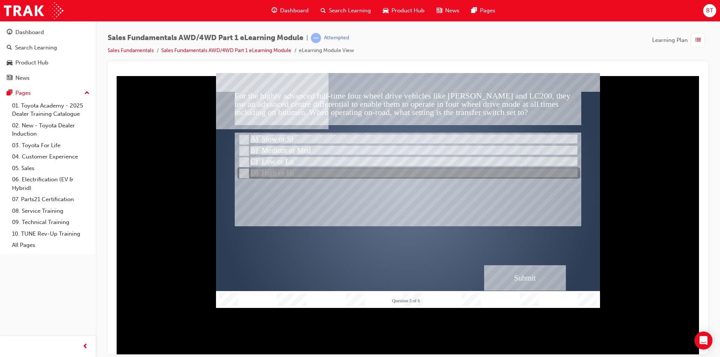
click at [341, 177] on div at bounding box center [408, 173] width 343 height 11
radio input "true"
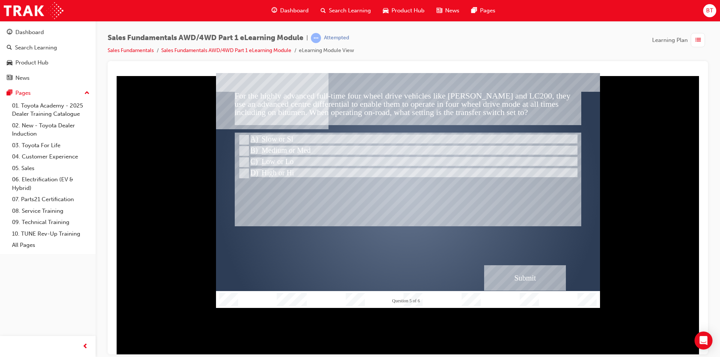
click at [522, 270] on div "Submit" at bounding box center [525, 277] width 82 height 25
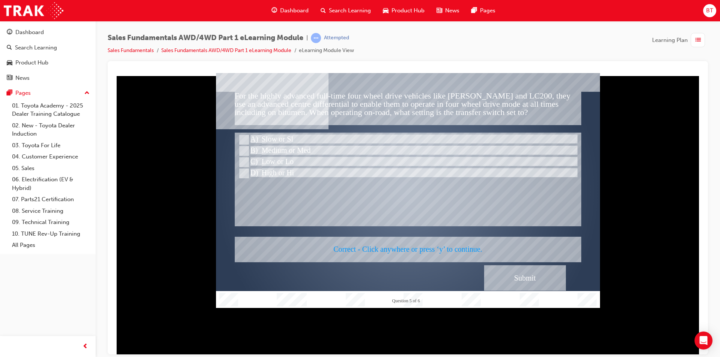
click at [400, 248] on div at bounding box center [408, 190] width 384 height 235
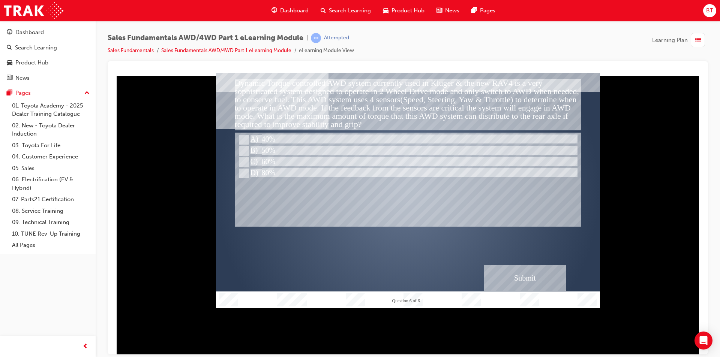
drag, startPoint x: 443, startPoint y: 93, endPoint x: 387, endPoint y: 91, distance: 56.3
click at [387, 91] on div "Dynamic Torque controlled AWD system currently used in Kluger & the new RAV4 is…" at bounding box center [408, 104] width 346 height 51
drag, startPoint x: 414, startPoint y: 91, endPoint x: 391, endPoint y: 93, distance: 22.2
click at [391, 93] on div "Dynamic Torque controlled AWD system currently used in Kluger & the new RAV4 is…" at bounding box center [408, 104] width 346 height 51
drag, startPoint x: 466, startPoint y: 112, endPoint x: 408, endPoint y: 99, distance: 59.2
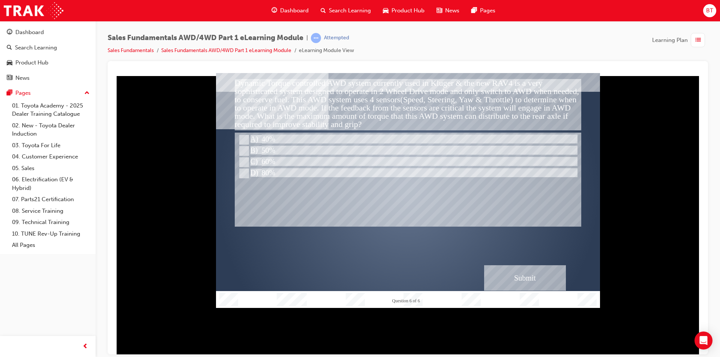
click at [408, 99] on div "Dynamic Torque controlled AWD system currently used in Kluger & the new RAV4 is…" at bounding box center [408, 104] width 346 height 51
drag, startPoint x: 429, startPoint y: 102, endPoint x: 355, endPoint y: 93, distance: 74.7
click at [355, 93] on div "Dynamic Torque controlled AWD system currently used in Kluger & the new RAV4 is…" at bounding box center [408, 104] width 346 height 51
drag, startPoint x: 387, startPoint y: 93, endPoint x: 394, endPoint y: 96, distance: 8.1
click at [405, 97] on div "Dynamic Torque controlled AWD system currently used in Kluger & the new RAV4 is…" at bounding box center [408, 104] width 346 height 51
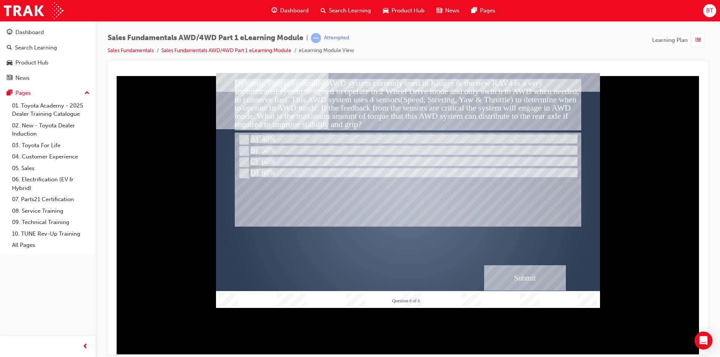
drag, startPoint x: 365, startPoint y: 88, endPoint x: 375, endPoint y: 101, distance: 16.4
click at [375, 101] on div "Dynamic Torque controlled AWD system currently used in Kluger & the new RAV4 is…" at bounding box center [408, 104] width 346 height 51
drag, startPoint x: 427, startPoint y: 106, endPoint x: 400, endPoint y: 97, distance: 28.6
click at [405, 99] on div "Dynamic Torque controlled AWD system currently used in Kluger & the new RAV4 is…" at bounding box center [408, 104] width 346 height 51
drag, startPoint x: 394, startPoint y: 95, endPoint x: 436, endPoint y: 105, distance: 43.2
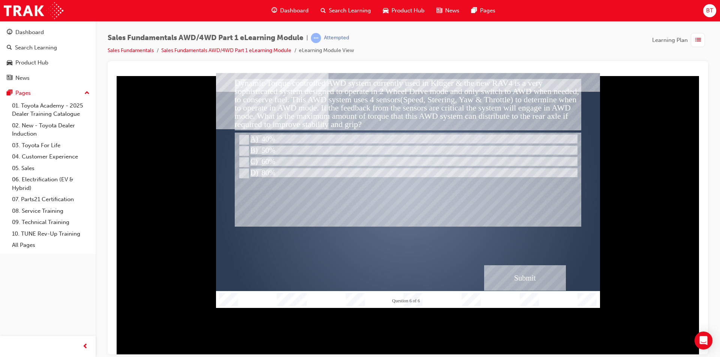
click at [436, 105] on div "Dynamic Torque controlled AWD system currently used in Kluger & the new RAV4 is…" at bounding box center [408, 104] width 346 height 51
click at [433, 106] on div "Dynamic Torque controlled AWD system currently used in Kluger & the new RAV4 is…" at bounding box center [408, 104] width 346 height 51
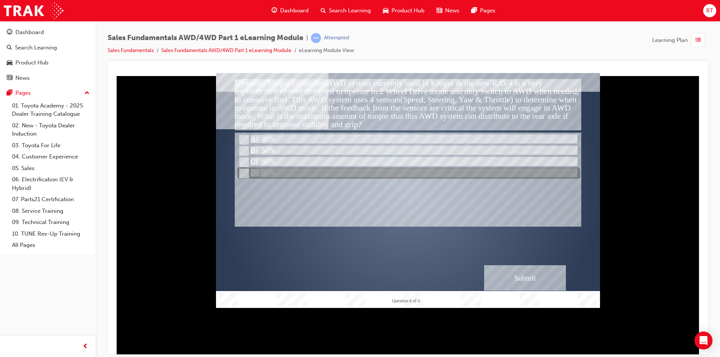
click at [309, 168] on div at bounding box center [408, 173] width 343 height 11
radio input "true"
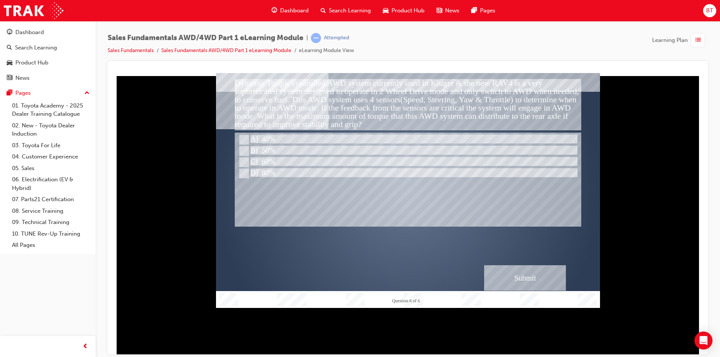
click at [533, 282] on div "Submit" at bounding box center [525, 277] width 82 height 25
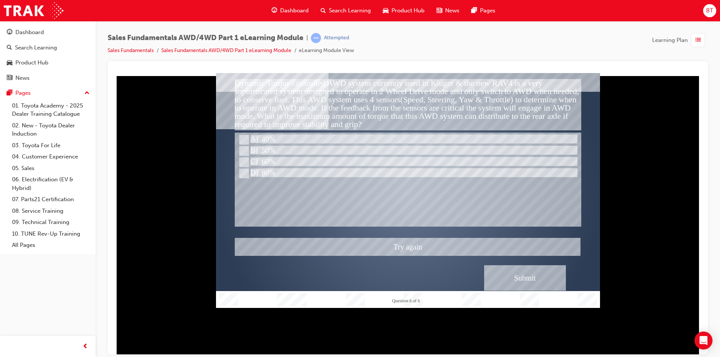
click at [435, 237] on div at bounding box center [408, 190] width 384 height 235
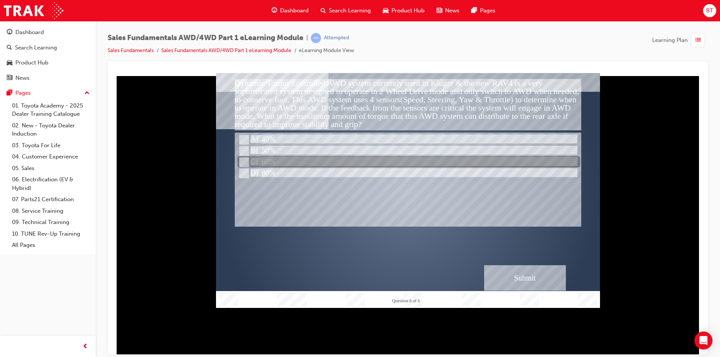
click at [255, 157] on div at bounding box center [408, 162] width 343 height 11
radio input "true"
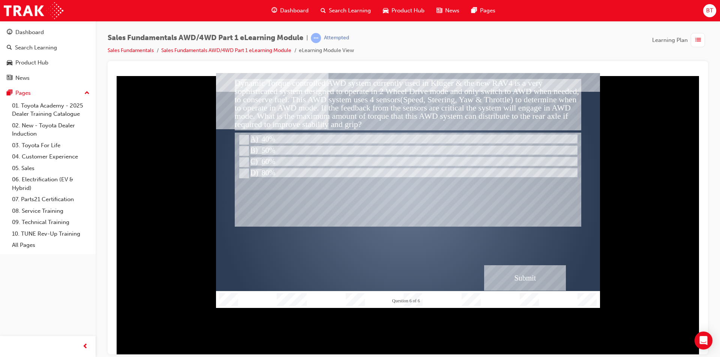
click at [532, 273] on div "Submit" at bounding box center [525, 277] width 82 height 25
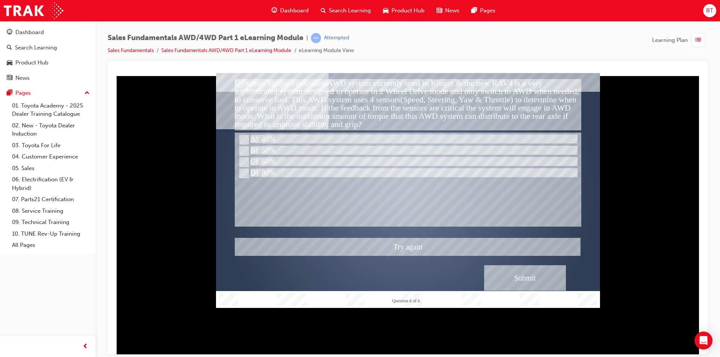
click at [399, 233] on div at bounding box center [408, 190] width 384 height 235
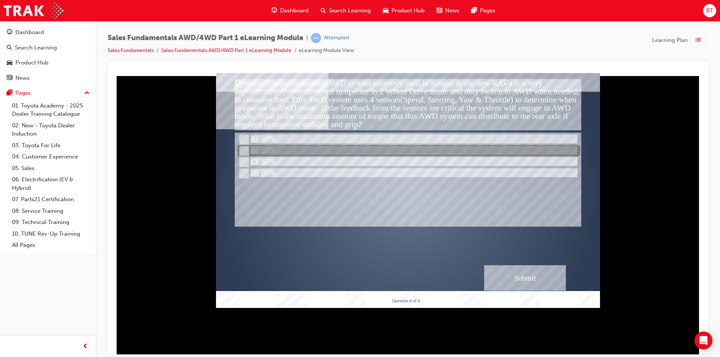
click at [263, 156] on div at bounding box center [408, 150] width 343 height 11
radio input "true"
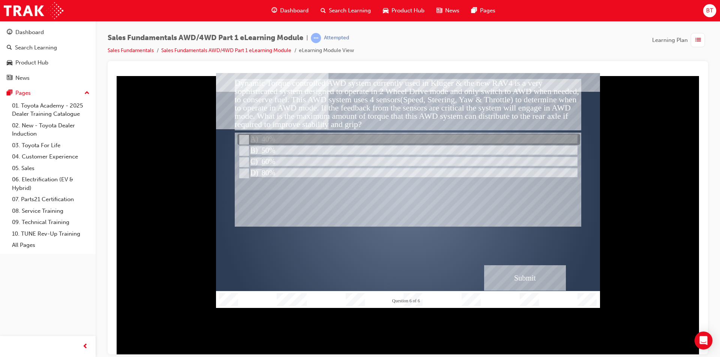
click at [289, 140] on div at bounding box center [408, 139] width 343 height 11
click at [294, 145] on div at bounding box center [408, 139] width 343 height 11
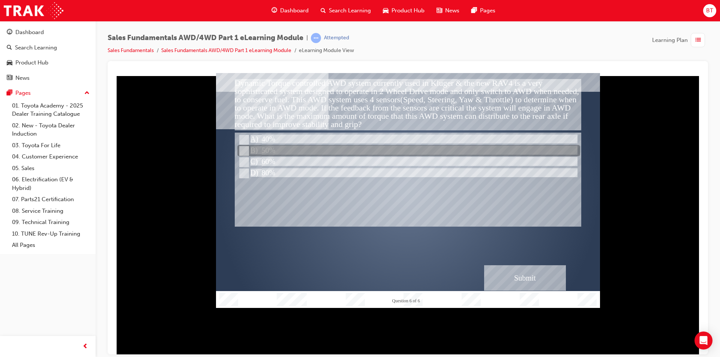
click at [293, 150] on div at bounding box center [408, 150] width 343 height 11
radio input "false"
radio input "true"
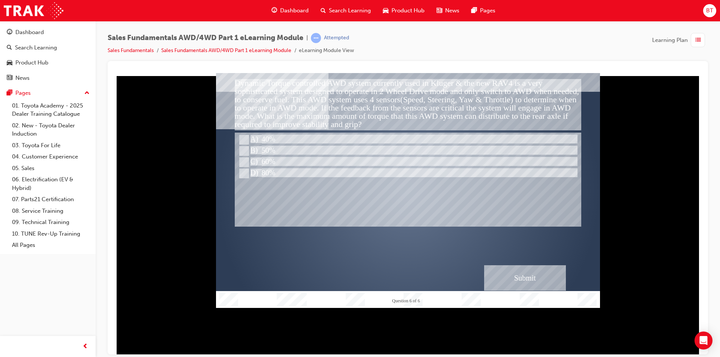
click at [517, 268] on div "Submit" at bounding box center [525, 277] width 82 height 25
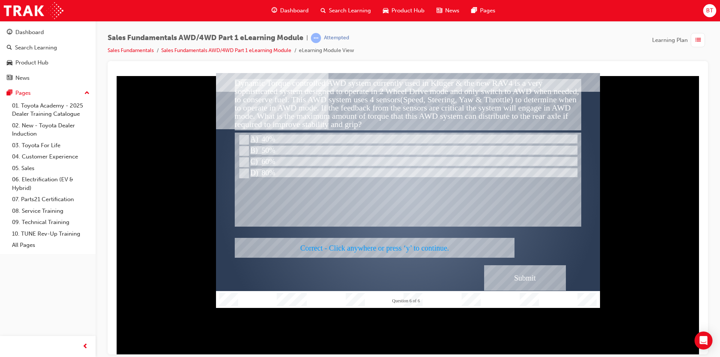
click at [388, 246] on div at bounding box center [408, 190] width 384 height 235
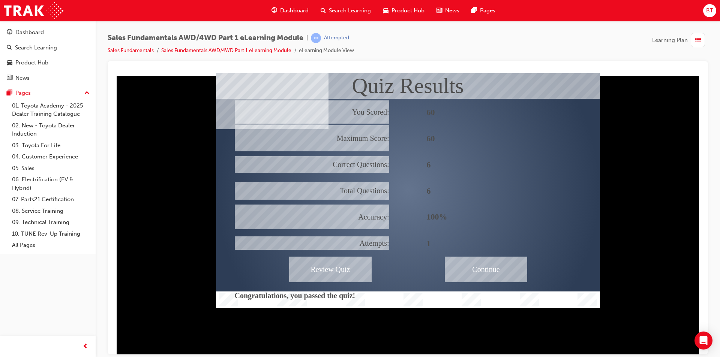
click at [477, 258] on div "Continue" at bounding box center [486, 268] width 82 height 25
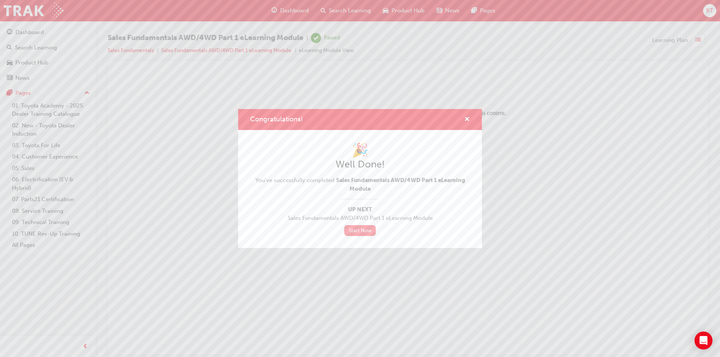
click at [366, 232] on link "Start Now" at bounding box center [359, 230] width 31 height 11
click at [363, 230] on link "Start Now" at bounding box center [359, 230] width 31 height 11
click at [365, 229] on link "Start Now" at bounding box center [359, 230] width 31 height 11
click at [467, 118] on span "cross-icon" at bounding box center [467, 120] width 6 height 7
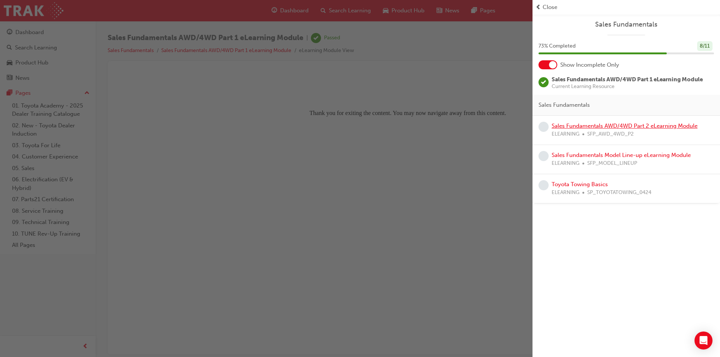
click at [580, 129] on link "Sales Fundamentals AWD/4WD Part 2 eLearning Module" at bounding box center [625, 126] width 146 height 7
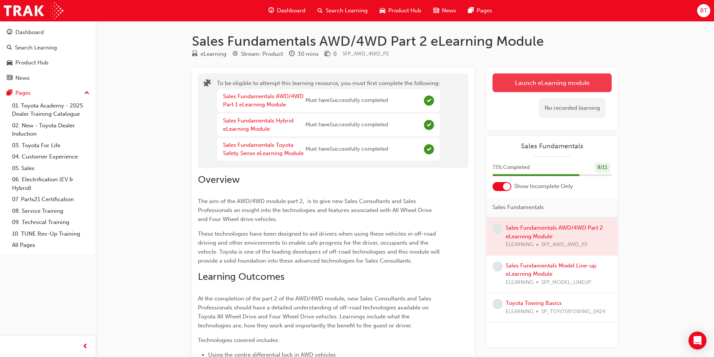
click at [516, 80] on button "Launch eLearning module" at bounding box center [552, 82] width 119 height 19
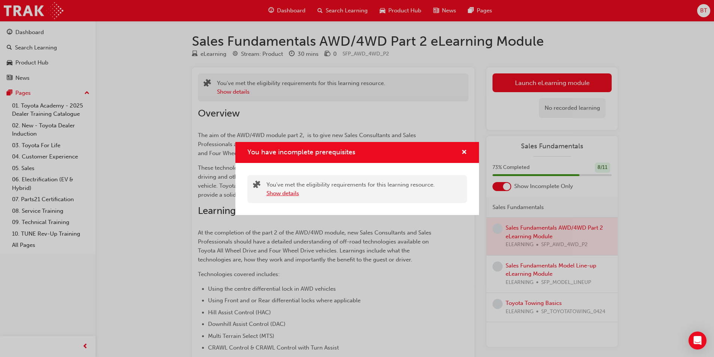
click at [297, 192] on button "Show details" at bounding box center [283, 193] width 33 height 9
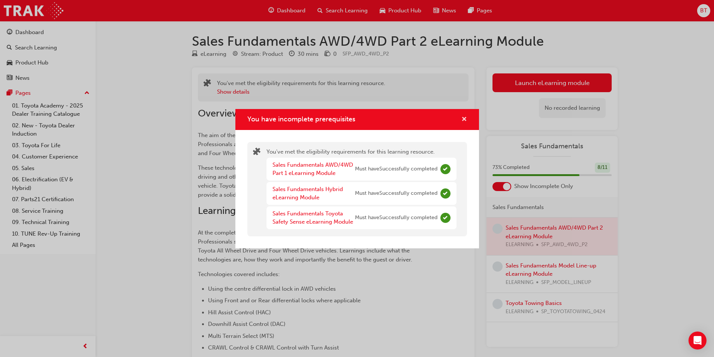
click at [464, 121] on span "cross-icon" at bounding box center [465, 120] width 6 height 7
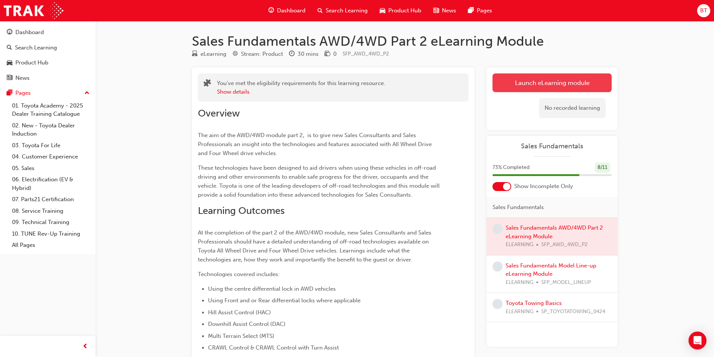
click at [530, 89] on button "Launch eLearning module" at bounding box center [552, 82] width 119 height 19
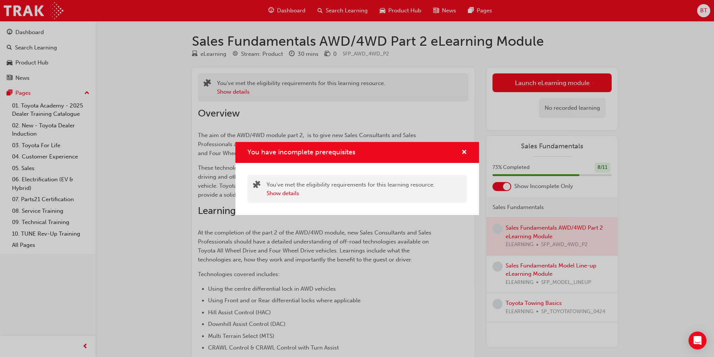
click at [436, 172] on div "You've met the eligibility requirements for this learning resource. Show details" at bounding box center [357, 189] width 244 height 52
click at [462, 150] on span "cross-icon" at bounding box center [465, 153] width 6 height 7
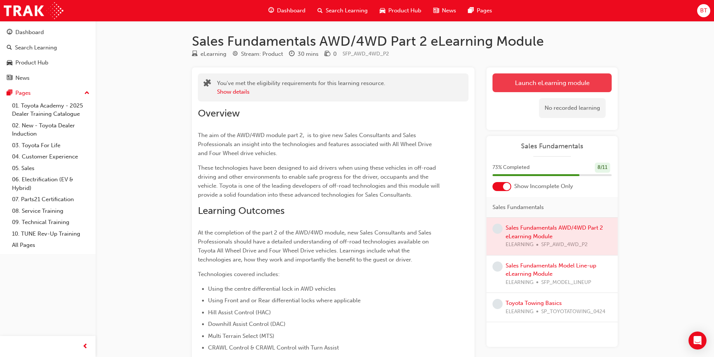
click at [515, 89] on button "Launch eLearning module" at bounding box center [552, 82] width 119 height 19
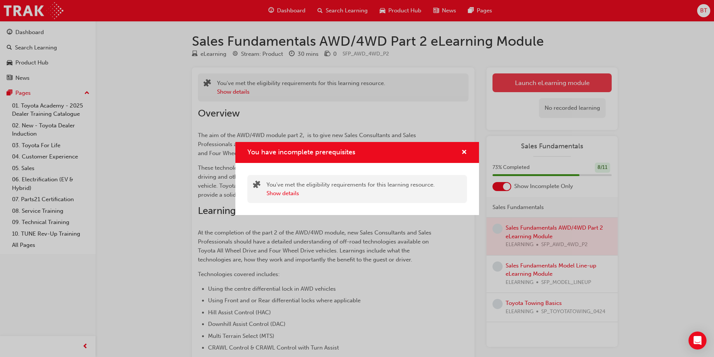
click at [516, 88] on div "You have incomplete prerequisites You've met the eligibility requirements for t…" at bounding box center [357, 178] width 714 height 357
click at [523, 88] on button "Launch eLearning module" at bounding box center [552, 82] width 119 height 19
drag, startPoint x: 523, startPoint y: 88, endPoint x: 530, endPoint y: 98, distance: 12.3
click at [526, 93] on div "You have incomplete prerequisites You've met the eligibility requirements for t…" at bounding box center [357, 178] width 714 height 357
click at [532, 96] on div "No recorded learning" at bounding box center [552, 108] width 119 height 32
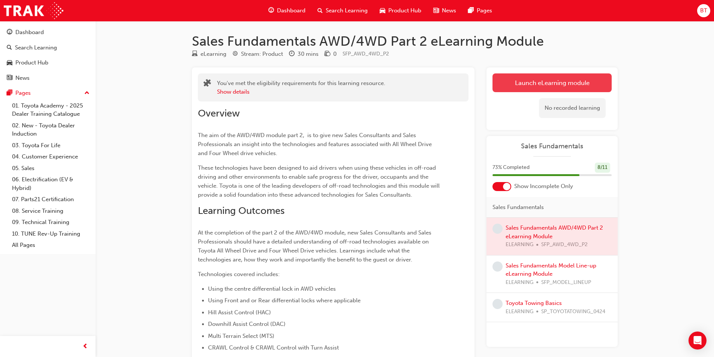
click at [529, 91] on button "Launch eLearning module" at bounding box center [552, 82] width 119 height 19
click at [524, 87] on button "Launch eLearning module" at bounding box center [552, 82] width 119 height 19
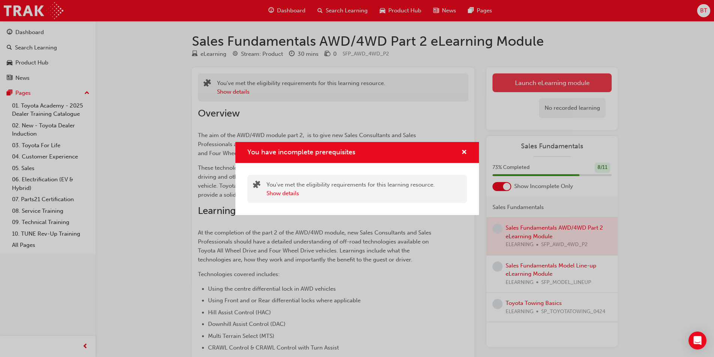
click at [524, 87] on div "You have incomplete prerequisites You've met the eligibility requirements for t…" at bounding box center [357, 178] width 714 height 357
click at [524, 86] on button "Launch eLearning module" at bounding box center [552, 82] width 119 height 19
click at [460, 120] on div "You have incomplete prerequisites You've met the eligibility requirements for t…" at bounding box center [357, 178] width 714 height 357
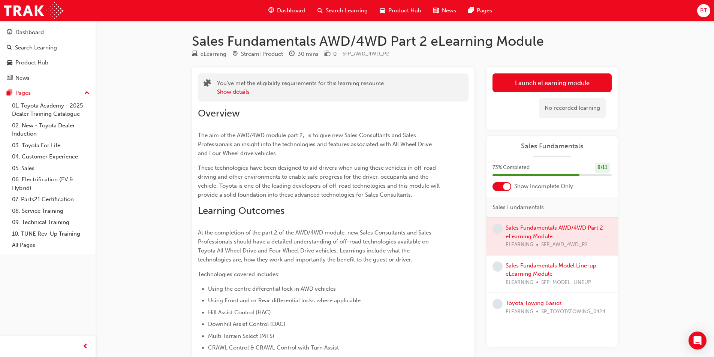
click at [272, 9] on span "guage-icon" at bounding box center [271, 10] width 6 height 9
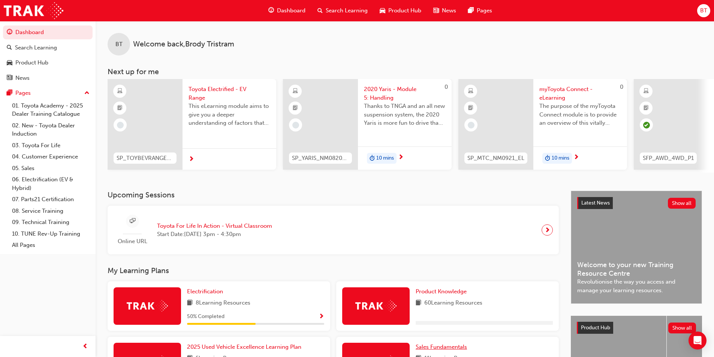
click at [444, 350] on span "Sales Fundamentals" at bounding box center [441, 347] width 51 height 7
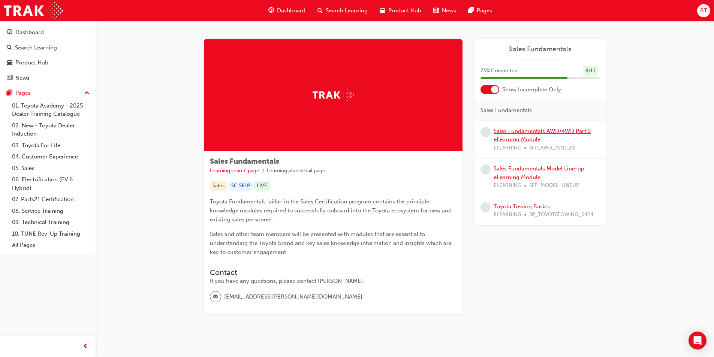
click at [516, 133] on link "Sales Fundamentals AWD/4WD Part 2 eLearning Module" at bounding box center [542, 135] width 97 height 15
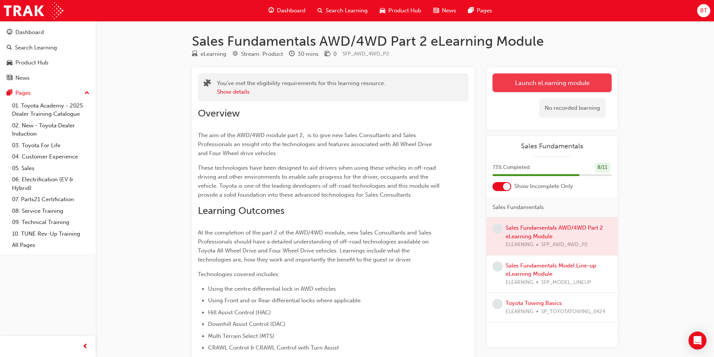
click at [531, 87] on link "Launch eLearning module" at bounding box center [552, 82] width 119 height 19
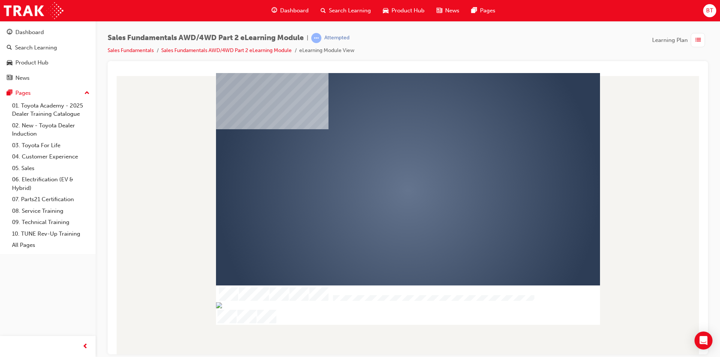
click at [386, 169] on div "play" at bounding box center [386, 169] width 0 height 0
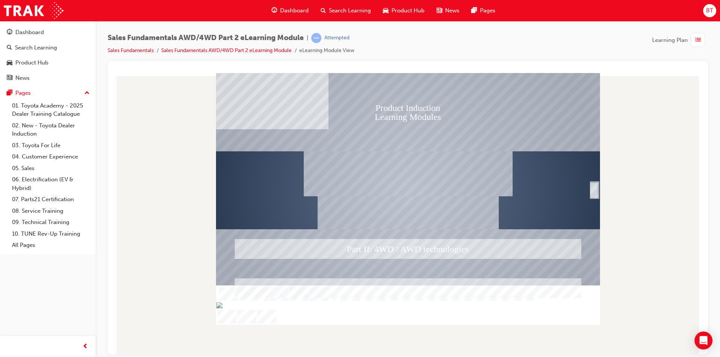
click at [595, 190] on div "SmartShape" at bounding box center [593, 197] width 7 height 15
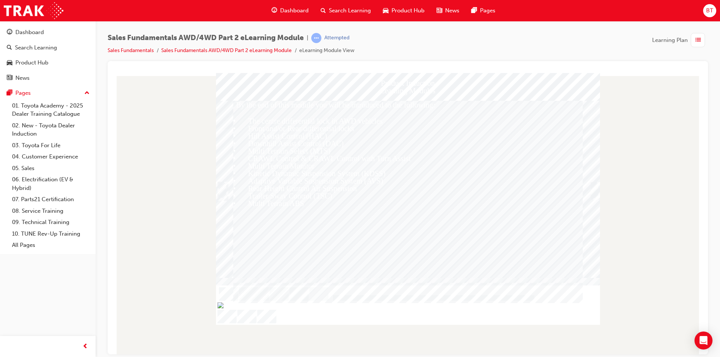
drag, startPoint x: 448, startPoint y: 177, endPoint x: 402, endPoint y: 171, distance: 46.1
click at [402, 171] on div "By the end of this module you will be introduced to the following: •\9The centr…" at bounding box center [407, 188] width 349 height 177
click at [595, 191] on div "Trigger this button to continue" at bounding box center [594, 199] width 7 height 16
